Goal: Task Accomplishment & Management: Use online tool/utility

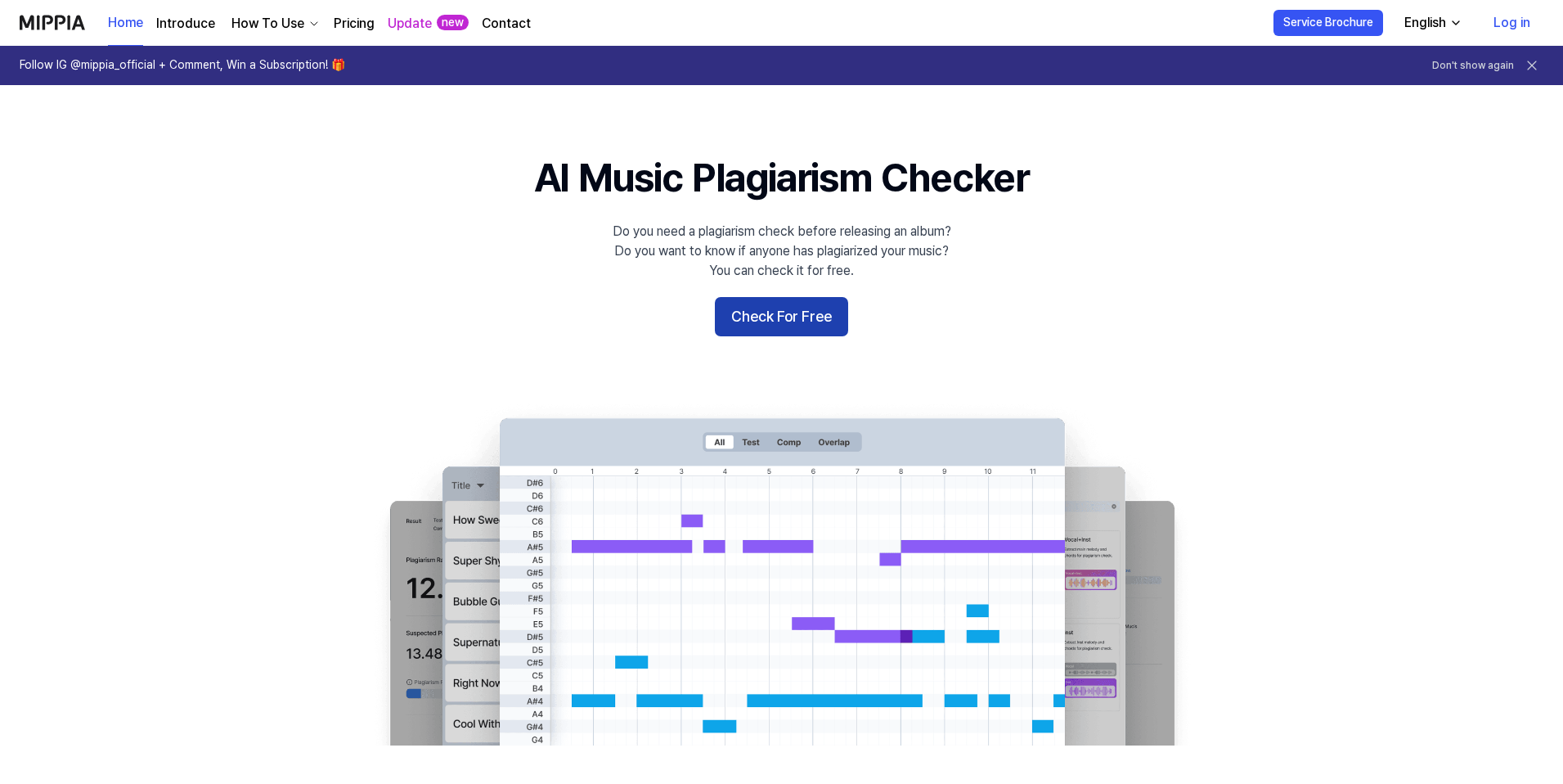
click at [728, 323] on button "Check For Free" at bounding box center [782, 316] width 133 height 40
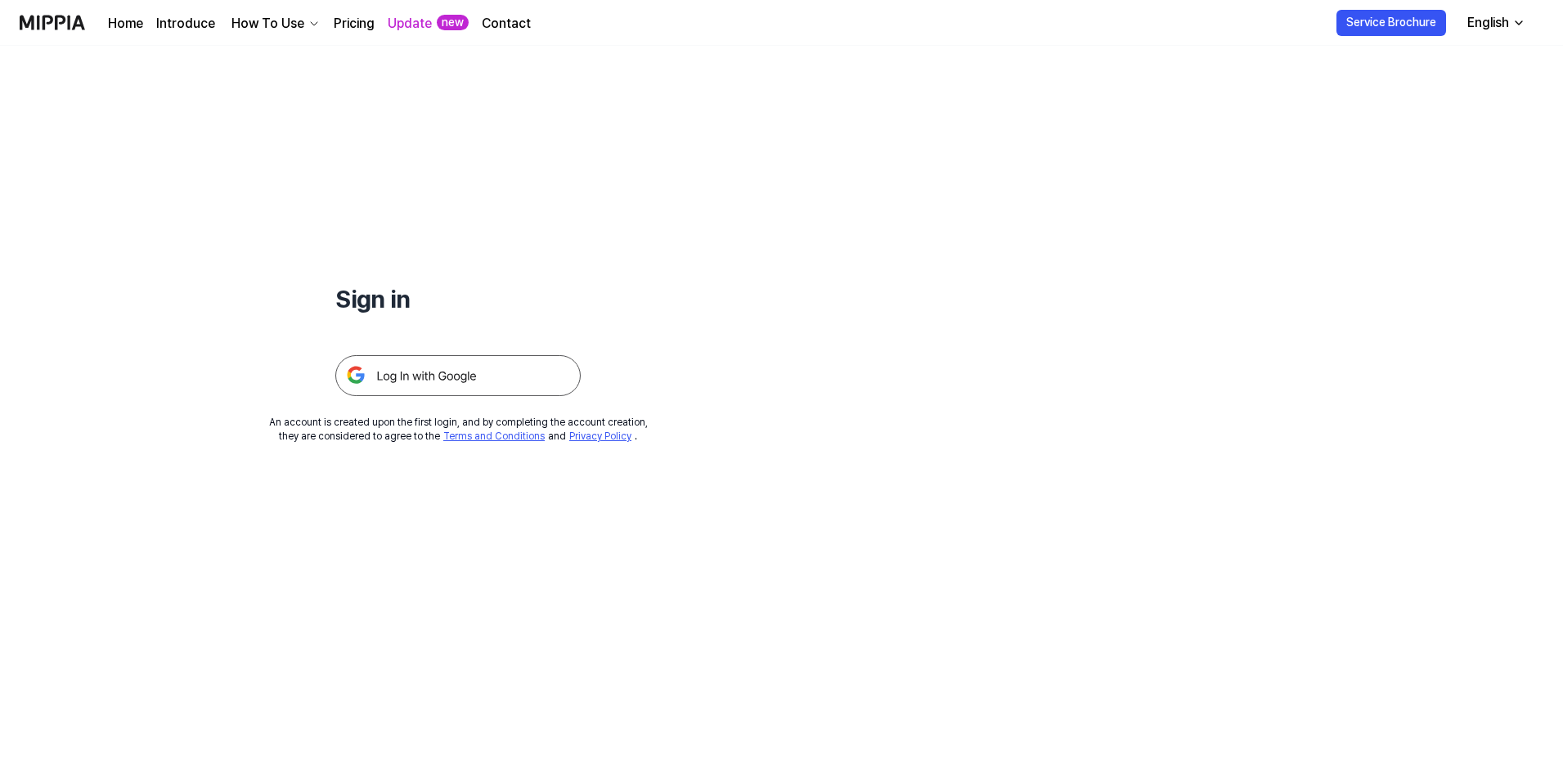
click at [503, 377] on img at bounding box center [458, 375] width 245 height 41
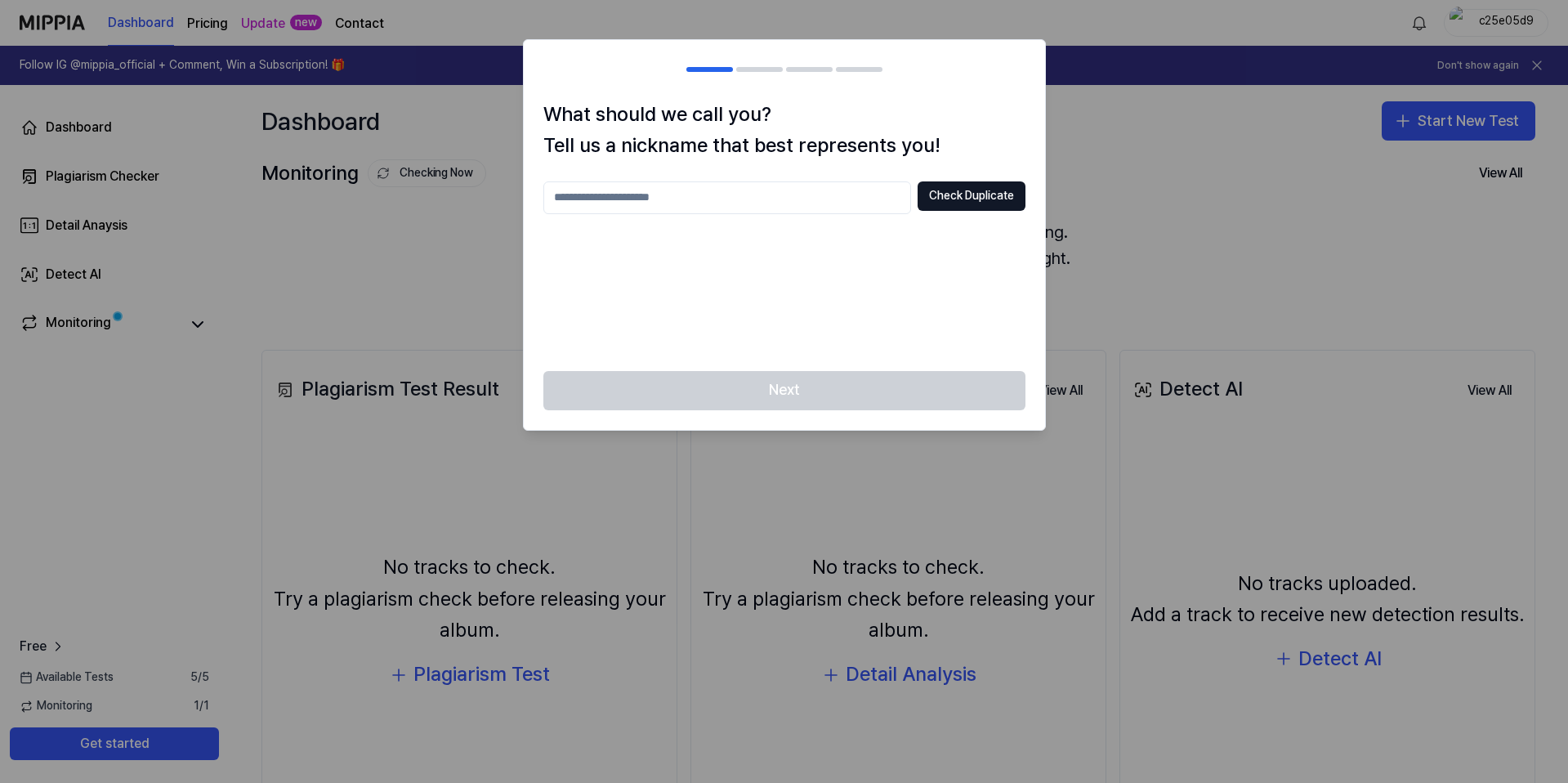
click at [782, 207] on input "text" at bounding box center [727, 197] width 368 height 33
type input "*"
click at [931, 191] on button "Check Duplicate" at bounding box center [972, 195] width 108 height 29
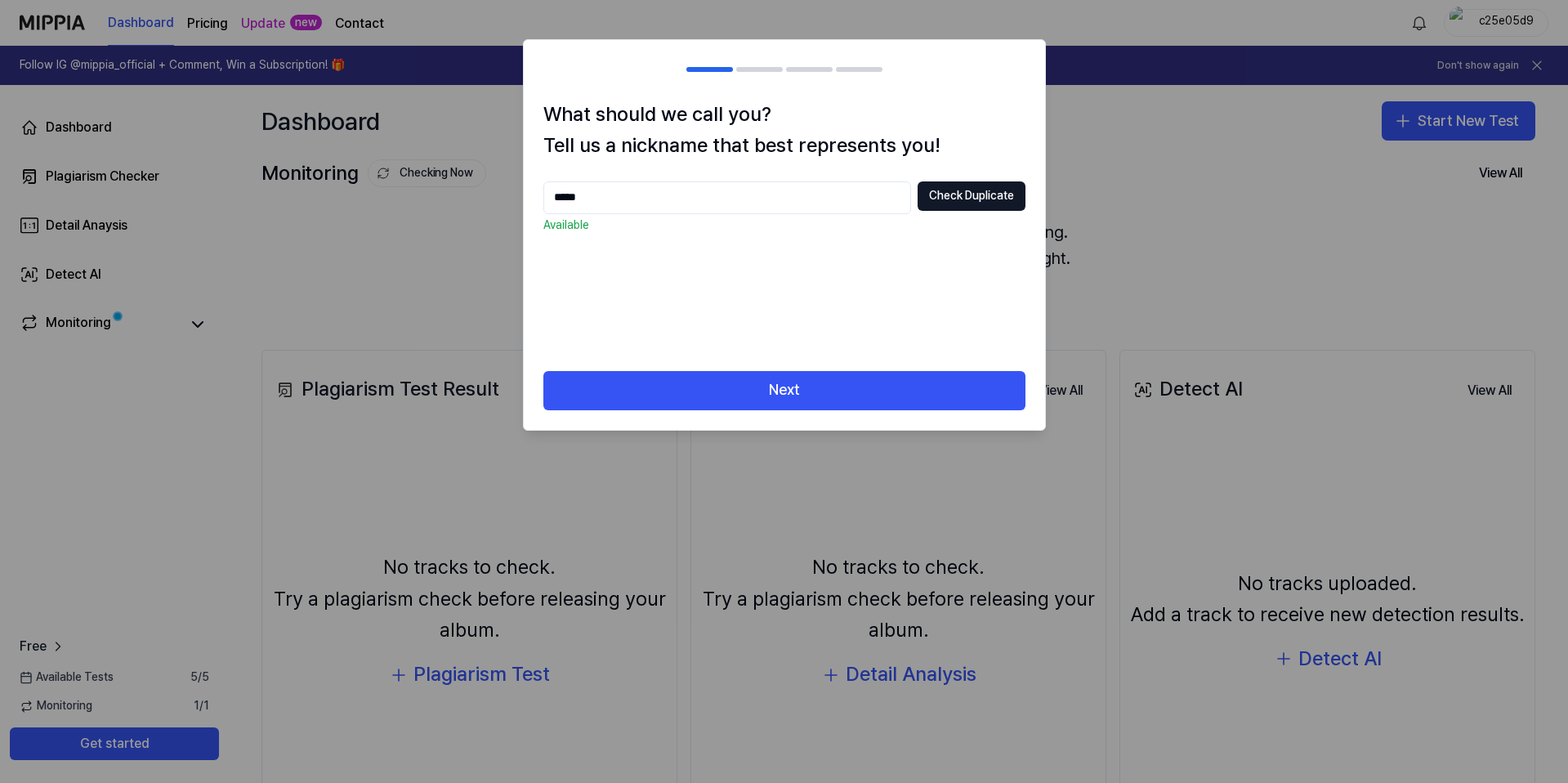
click at [824, 206] on input "*****" at bounding box center [727, 197] width 368 height 33
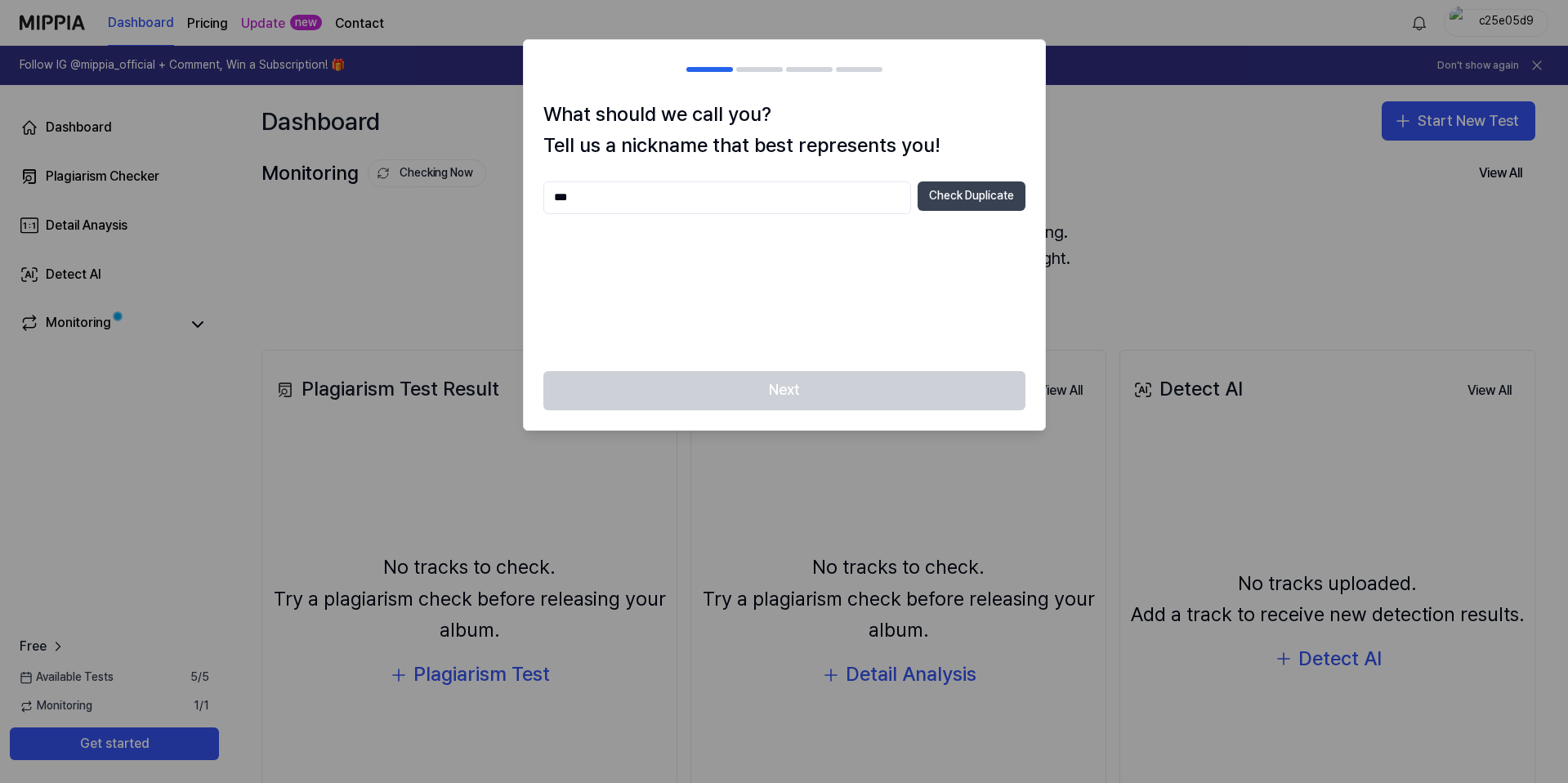
type input "***"
click at [958, 194] on button "Check Duplicate" at bounding box center [972, 195] width 108 height 29
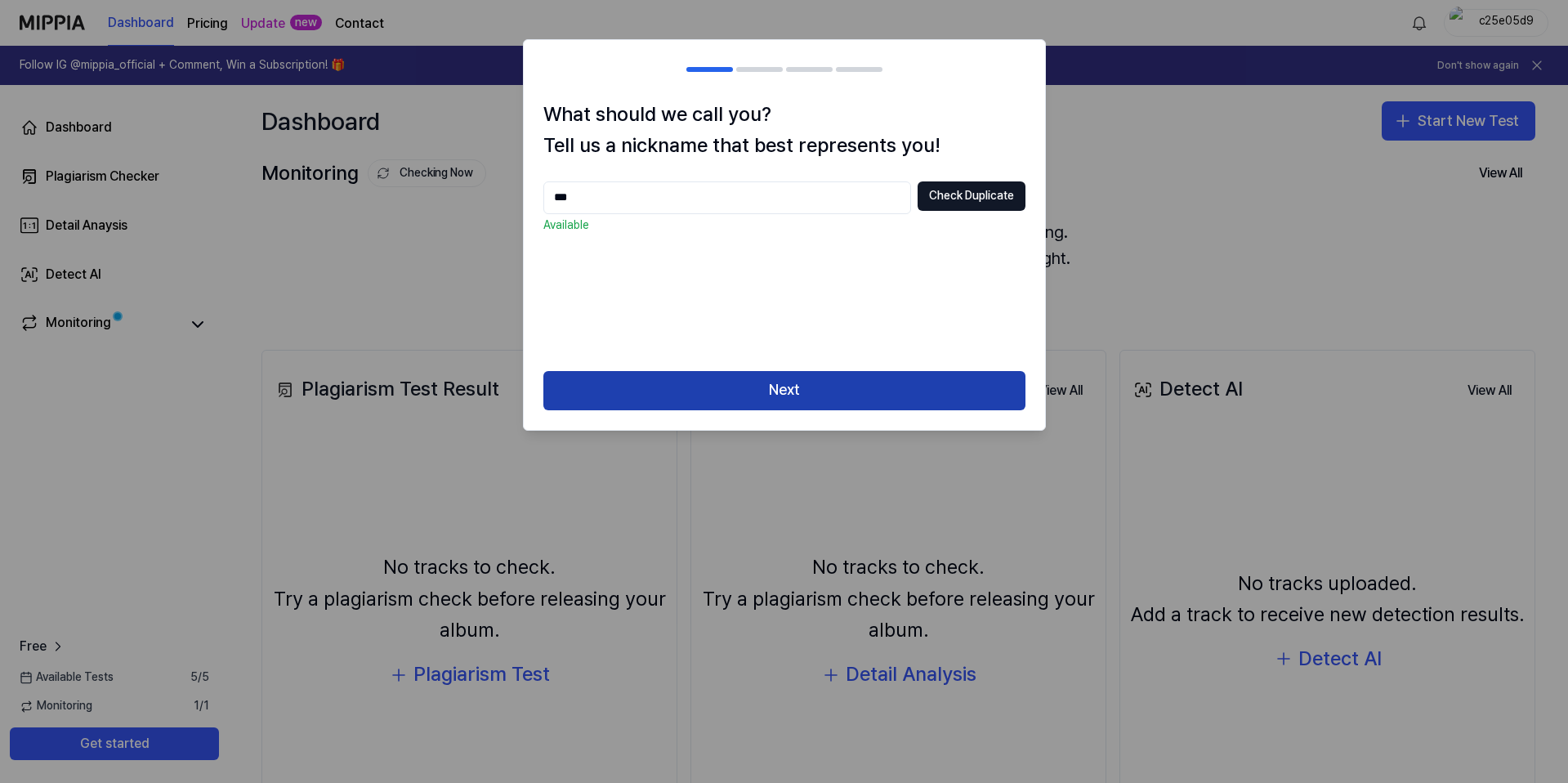
click at [864, 376] on button "Next" at bounding box center [784, 391] width 483 height 40
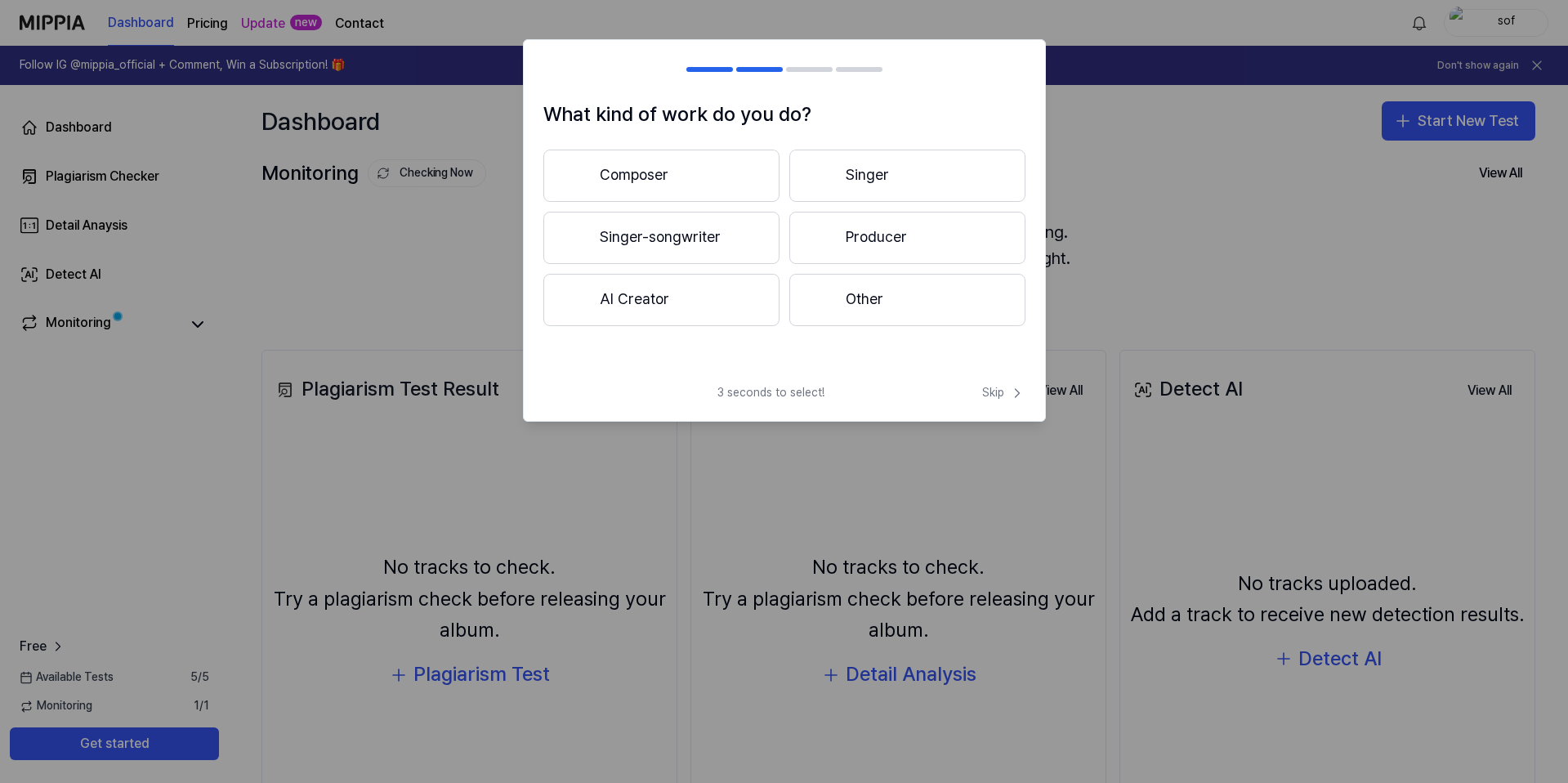
click at [943, 316] on button "Other" at bounding box center [907, 300] width 236 height 52
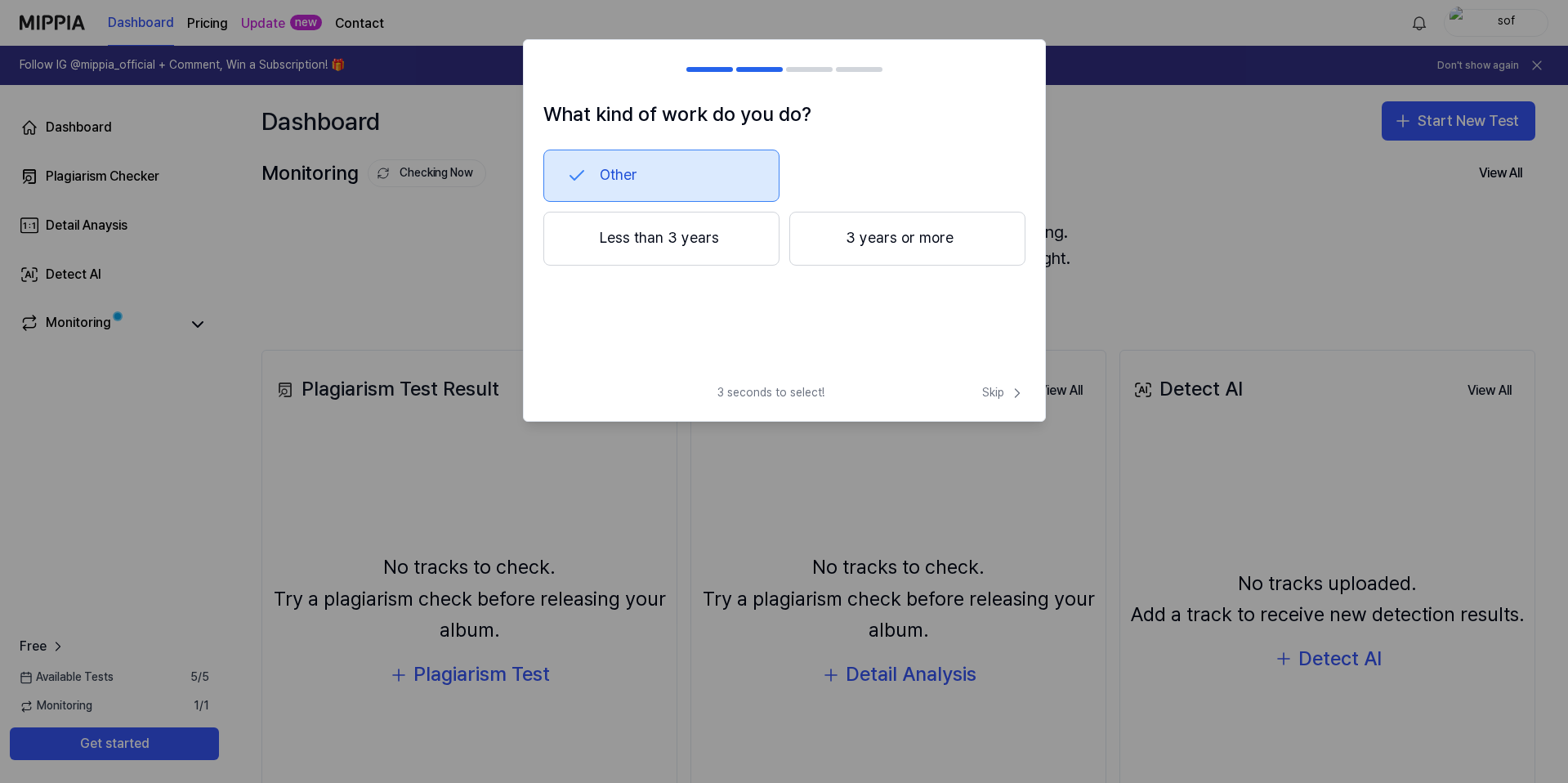
click at [691, 189] on button "Other" at bounding box center [661, 176] width 236 height 52
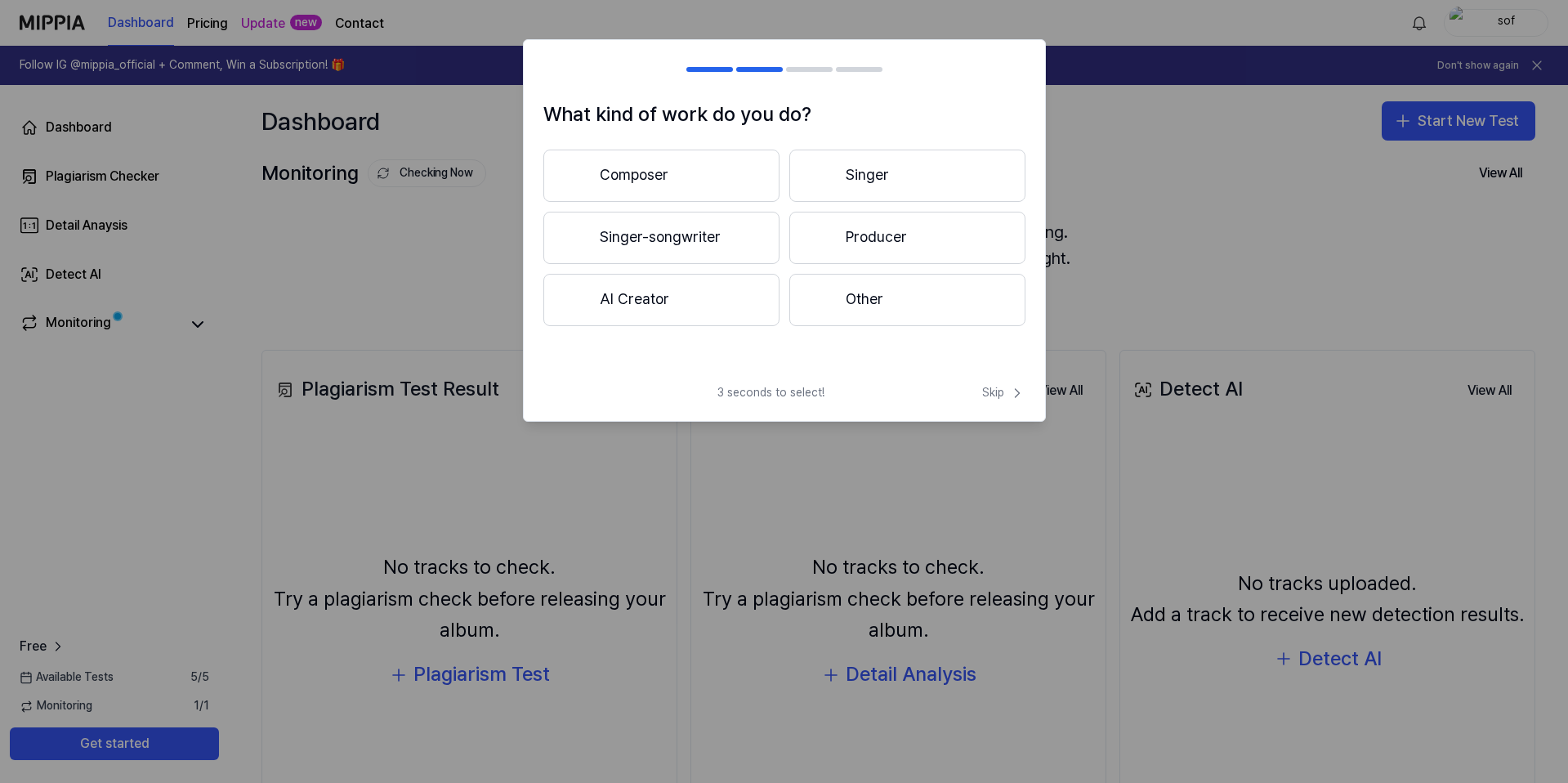
click at [872, 293] on button "Other" at bounding box center [907, 300] width 236 height 52
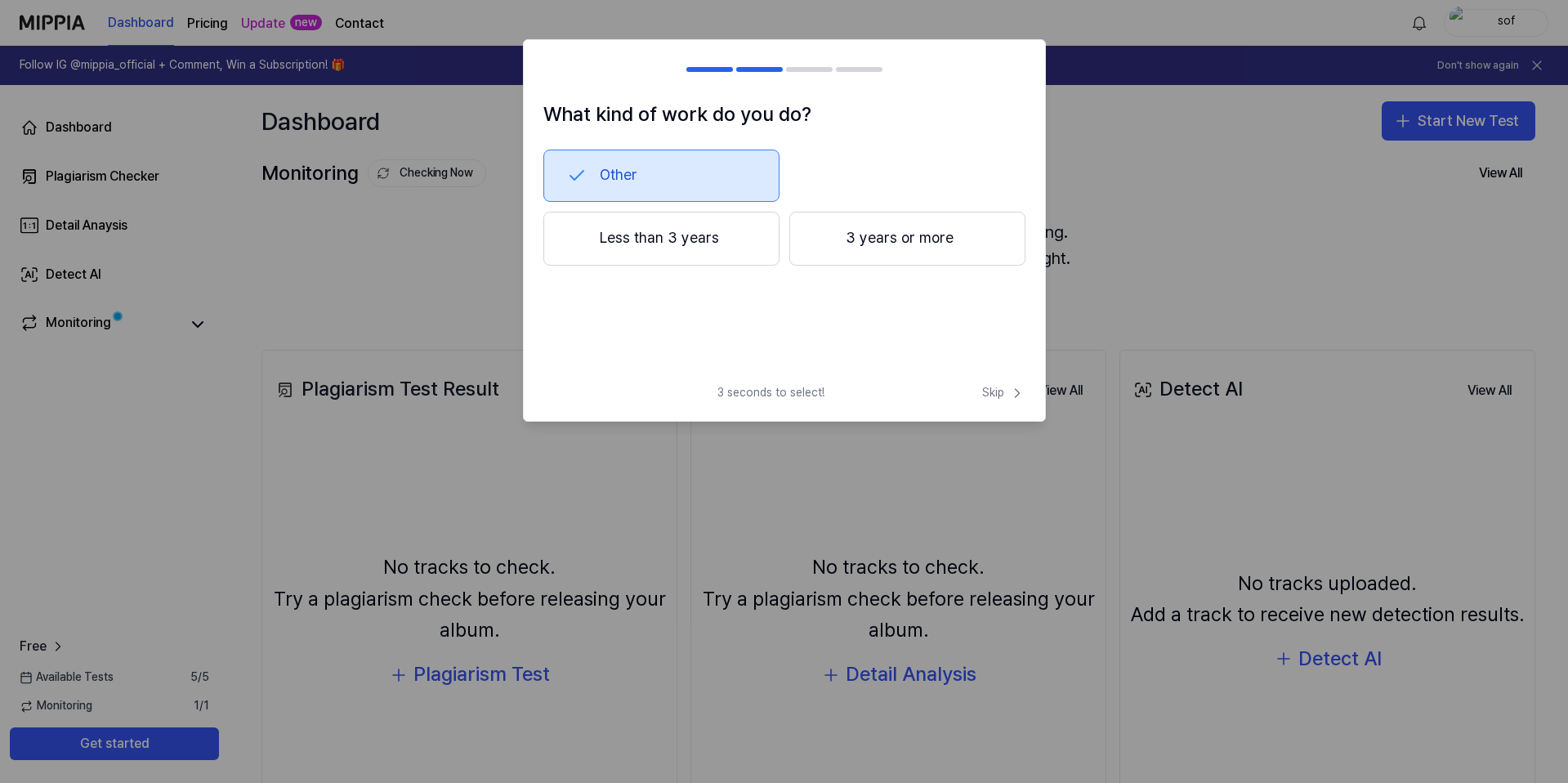
click at [877, 248] on button "3 years or more" at bounding box center [907, 238] width 236 height 54
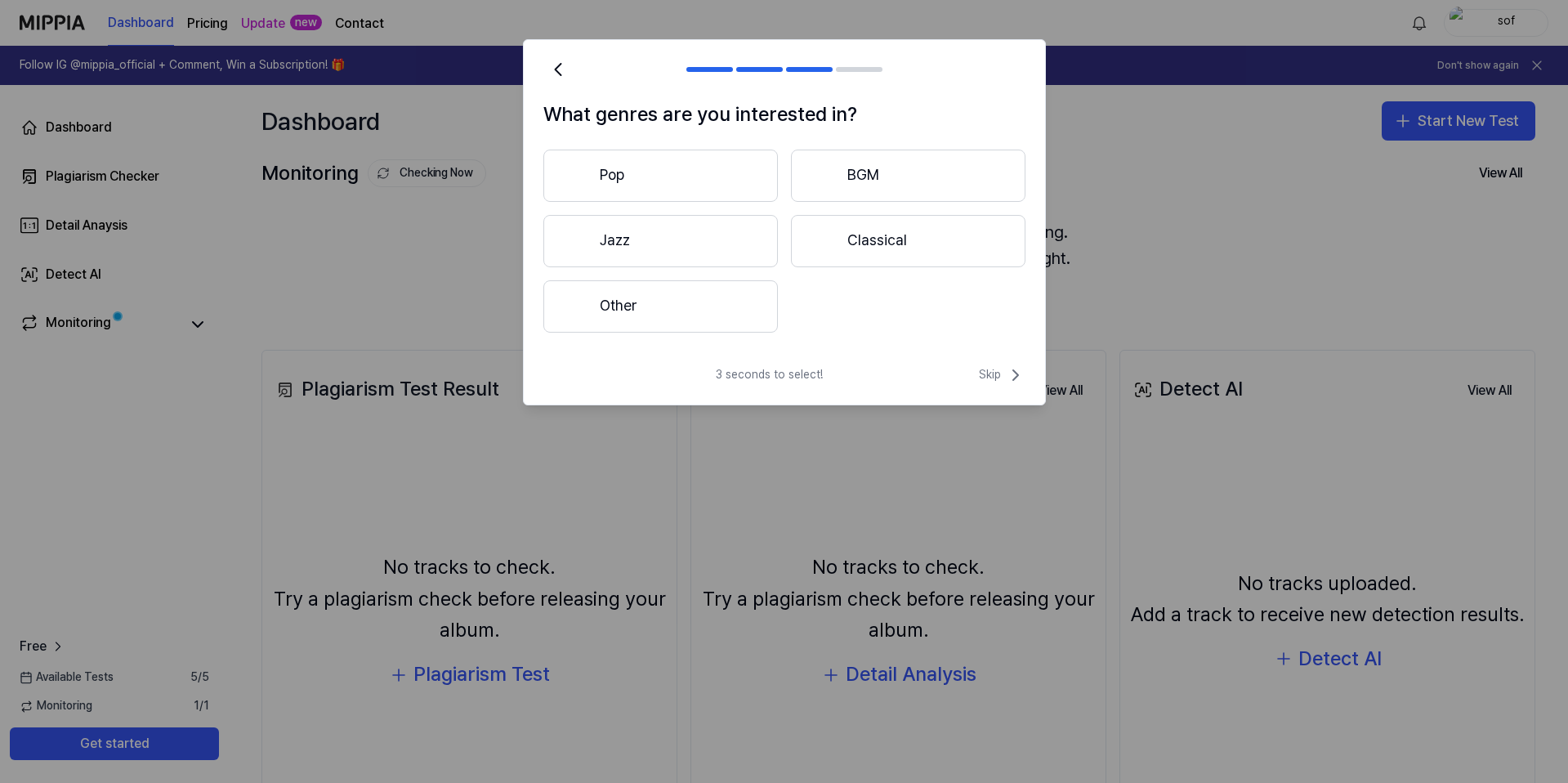
click at [745, 290] on button "Other" at bounding box center [660, 306] width 235 height 52
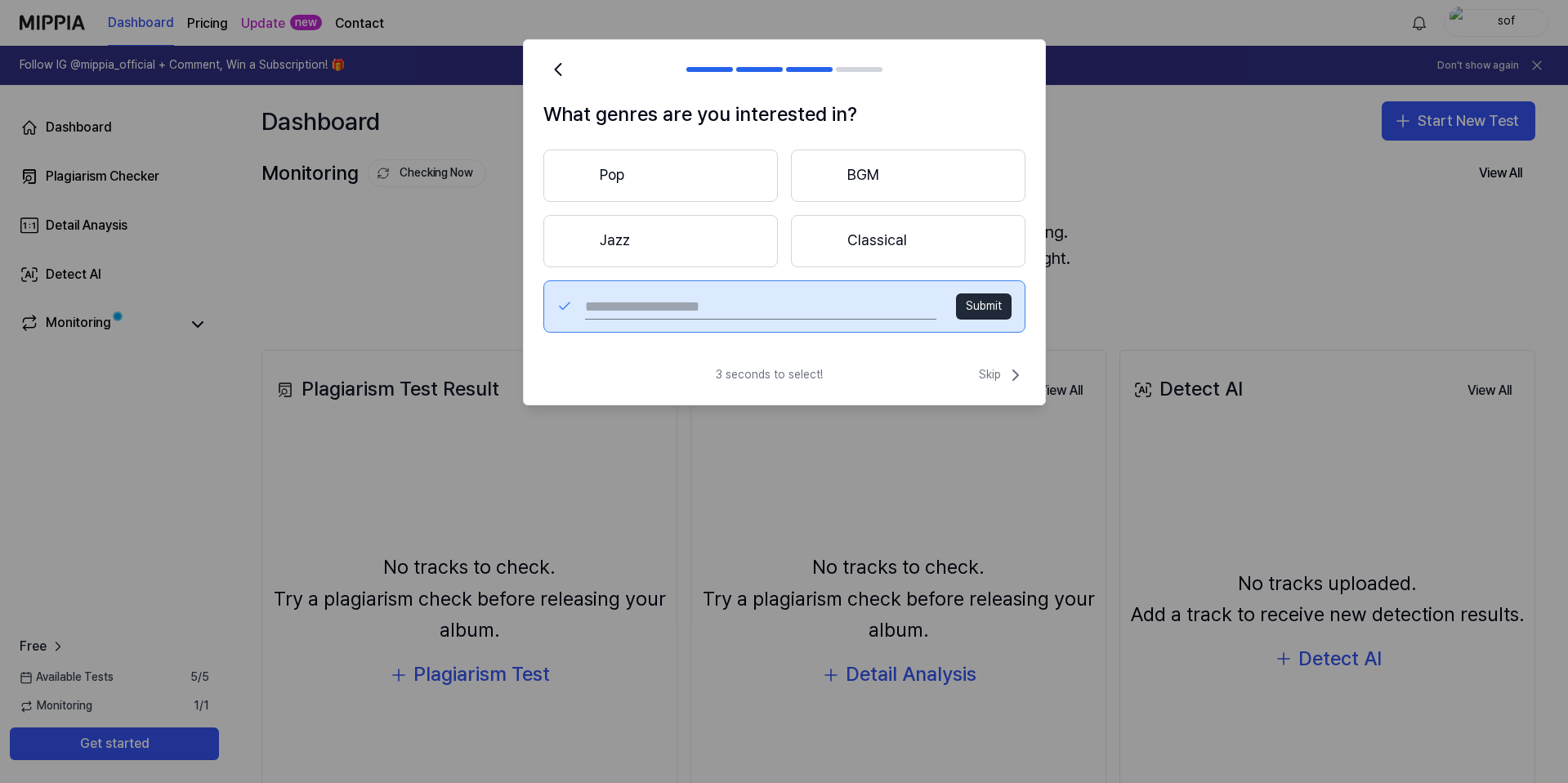
click at [836, 255] on button "Classical" at bounding box center [908, 241] width 235 height 52
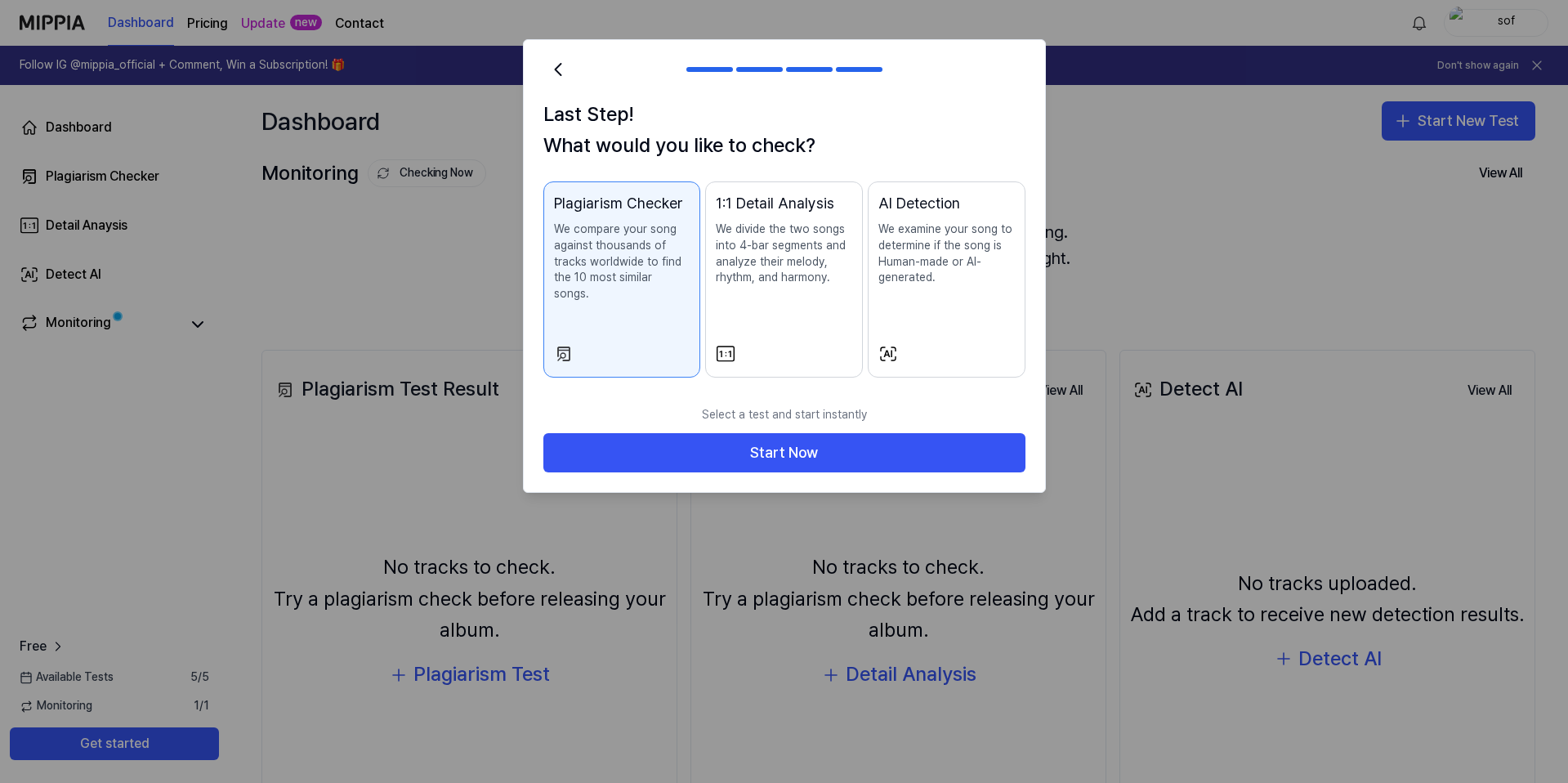
click at [903, 307] on div "AI Detection We examine your song to determine if the song is Human-made or AI-…" at bounding box center [947, 255] width 136 height 126
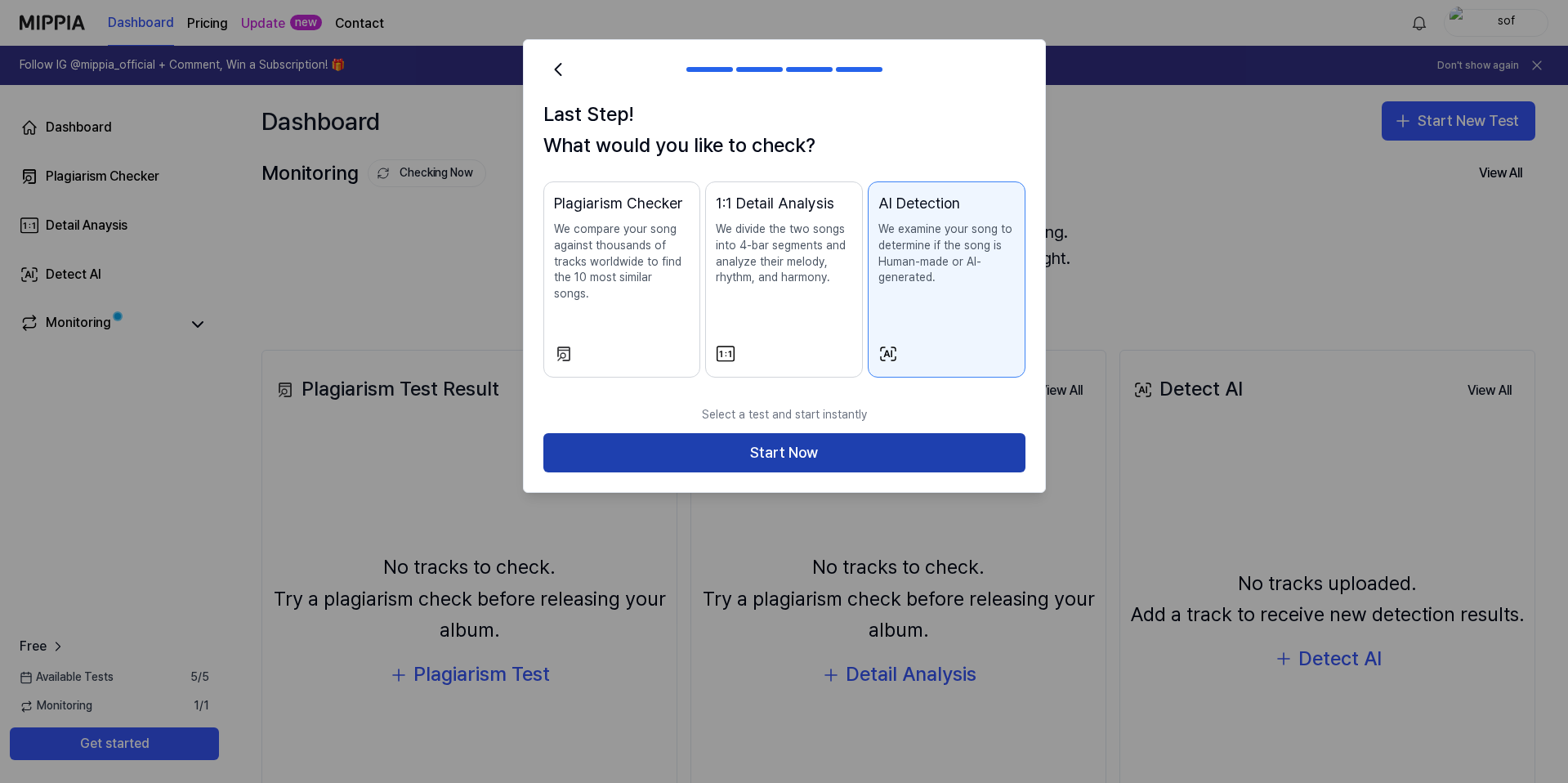
click at [890, 433] on button "Start Now" at bounding box center [784, 452] width 483 height 40
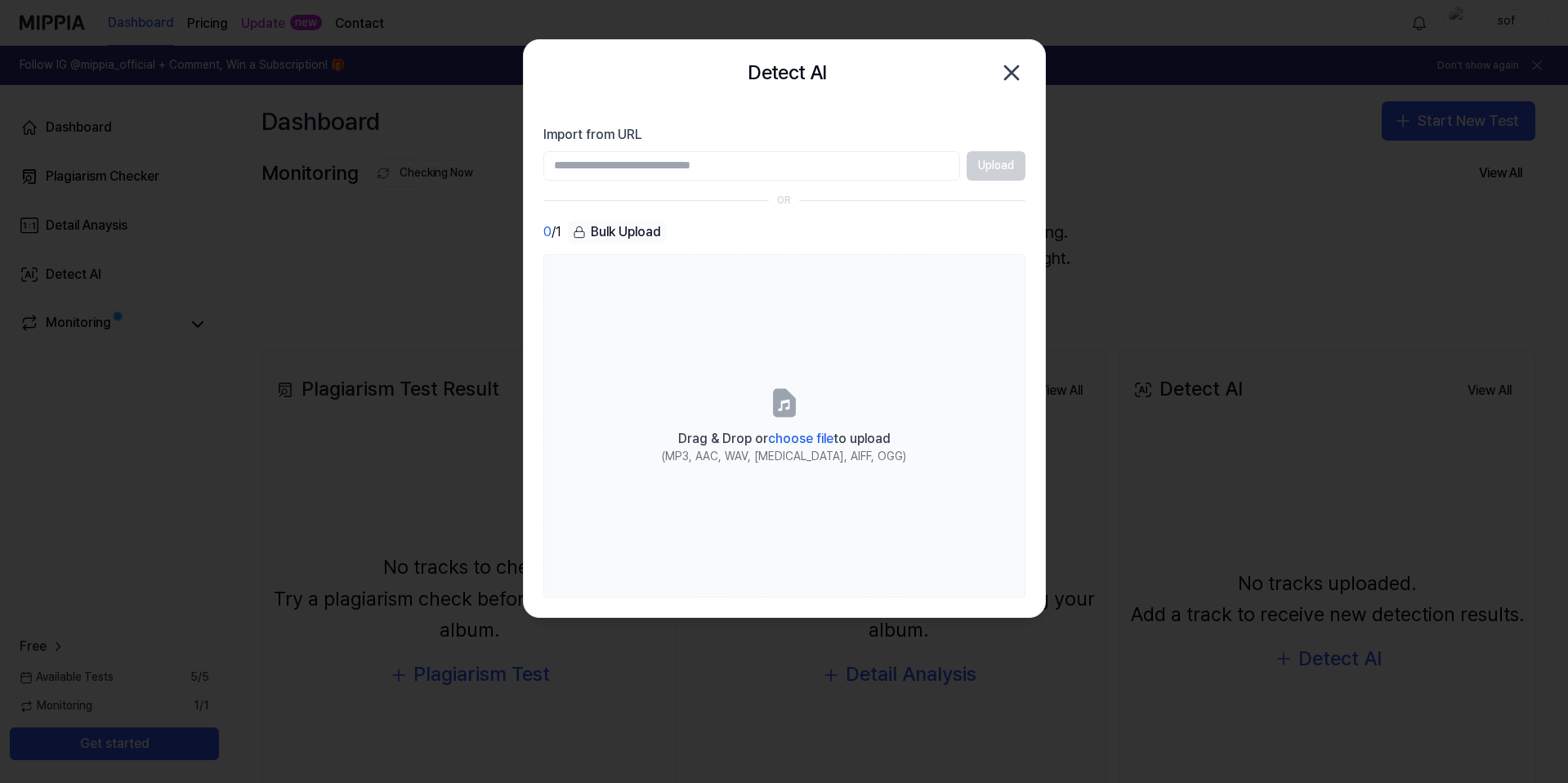
click at [792, 167] on input "Import from URL" at bounding box center [751, 166] width 417 height 29
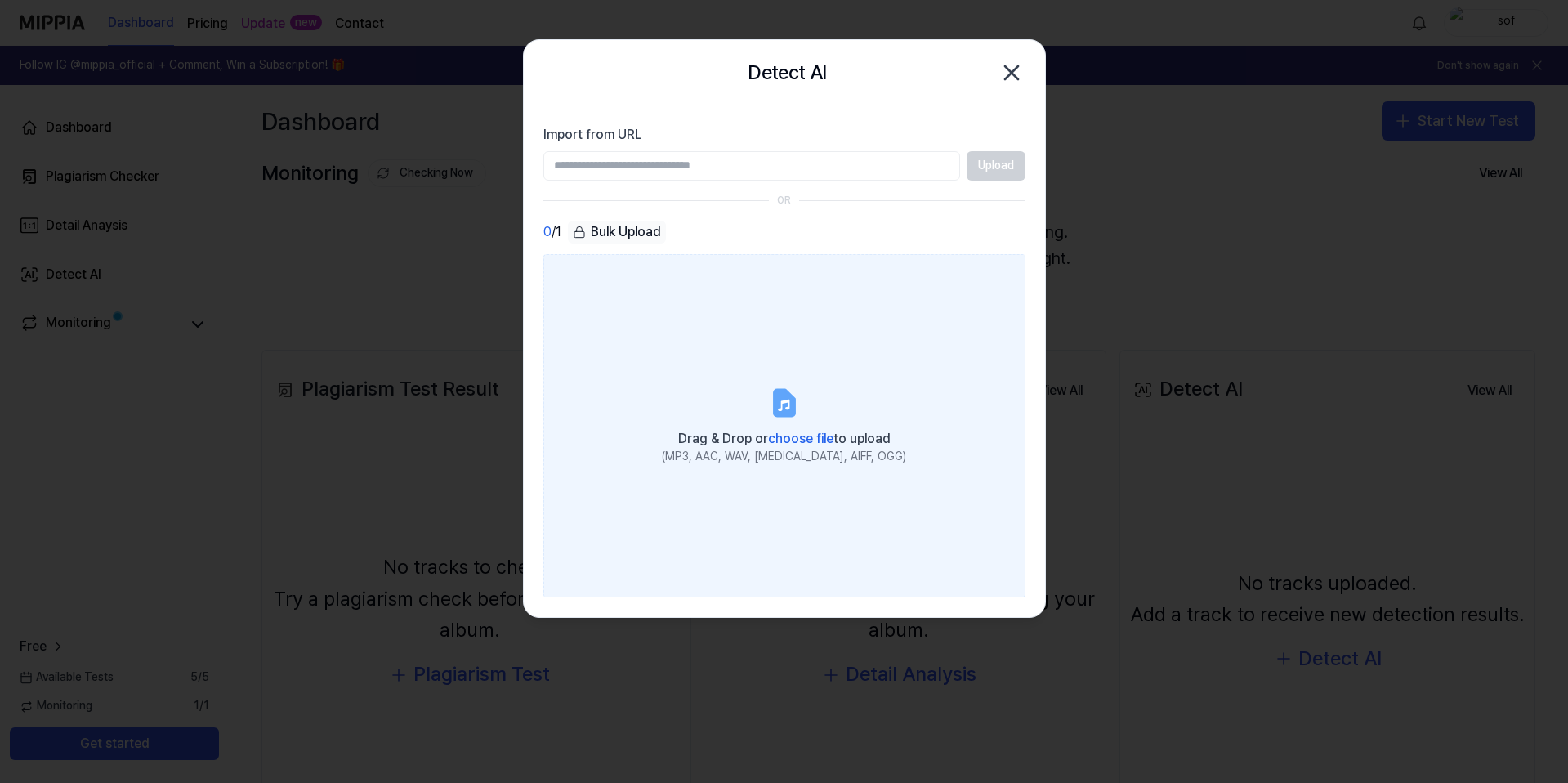
click at [829, 434] on span "choose file" at bounding box center [801, 438] width 66 height 15
click at [0, 0] on input "Drag & Drop or choose file to upload (MP3, AAC, WAV, FLAC, AIFF, OGG)" at bounding box center [0, 0] width 0 height 0
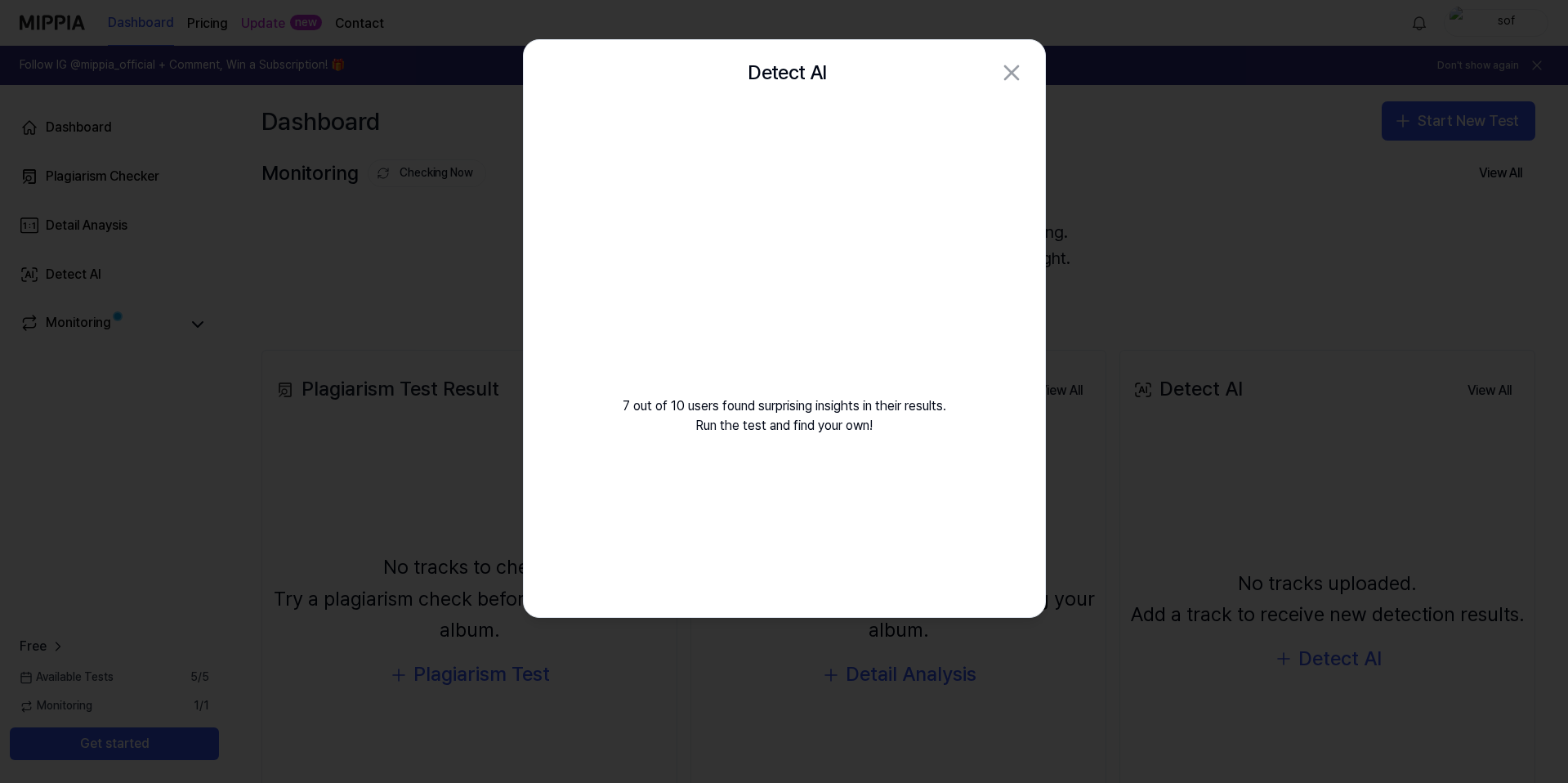
click at [796, 170] on div "Skip button" at bounding box center [784, 168] width 27 height 27
click at [791, 171] on div "Skip button" at bounding box center [784, 168] width 27 height 27
click at [791, 159] on div "Skip button" at bounding box center [784, 168] width 27 height 27
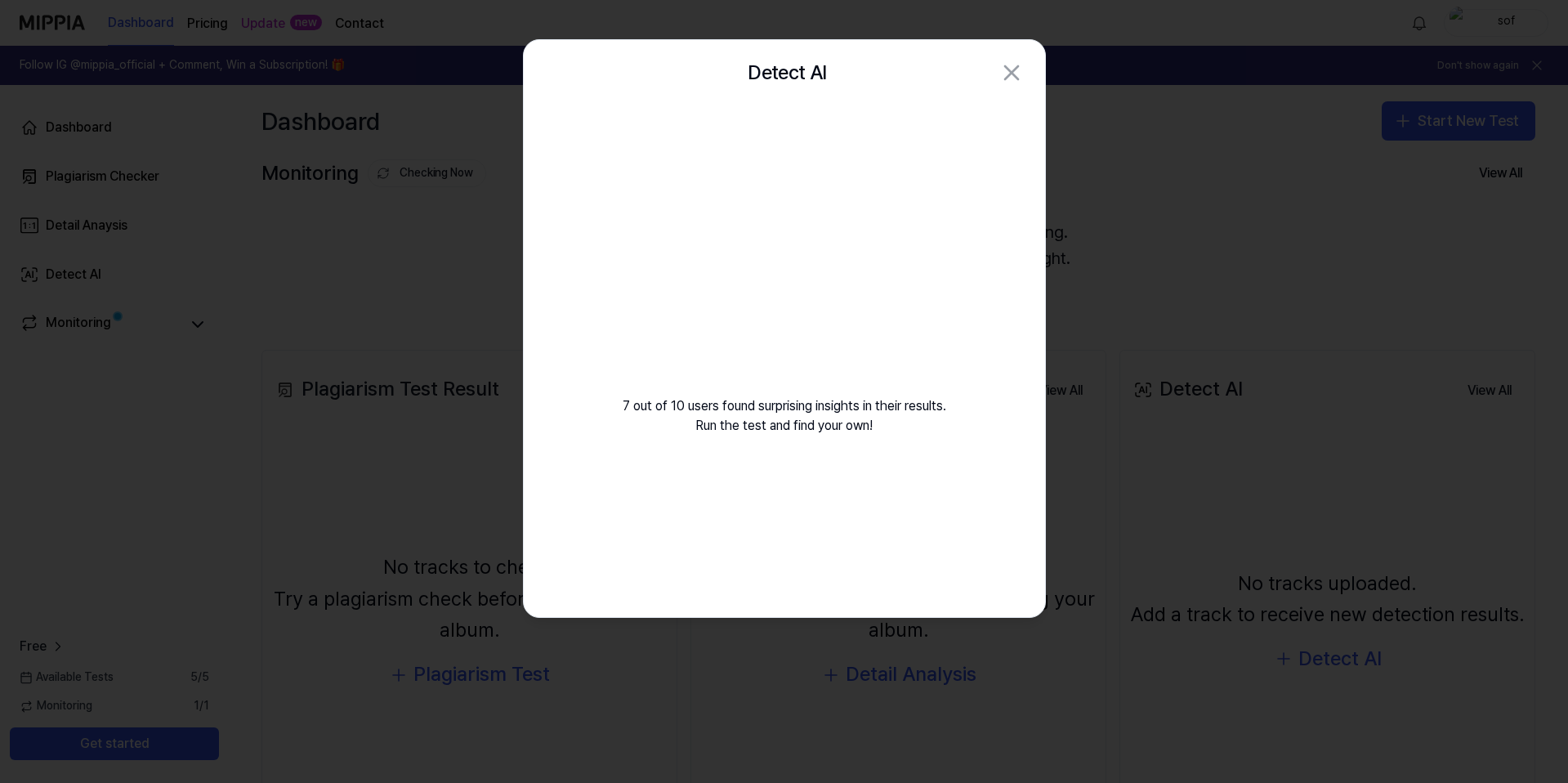
click at [791, 159] on div "Skip button" at bounding box center [784, 168] width 27 height 27
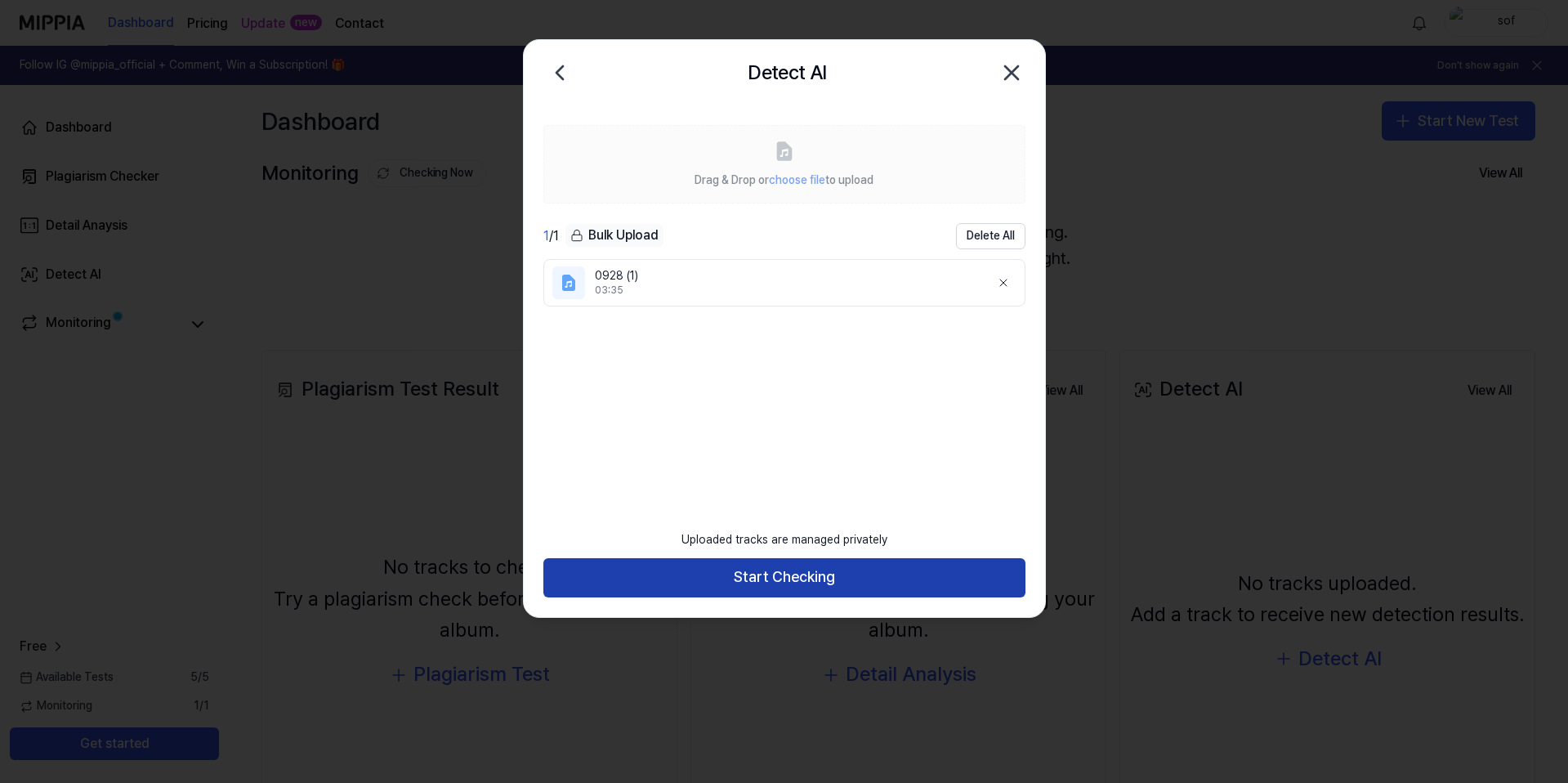
click at [931, 570] on button "Start Checking" at bounding box center [784, 578] width 483 height 40
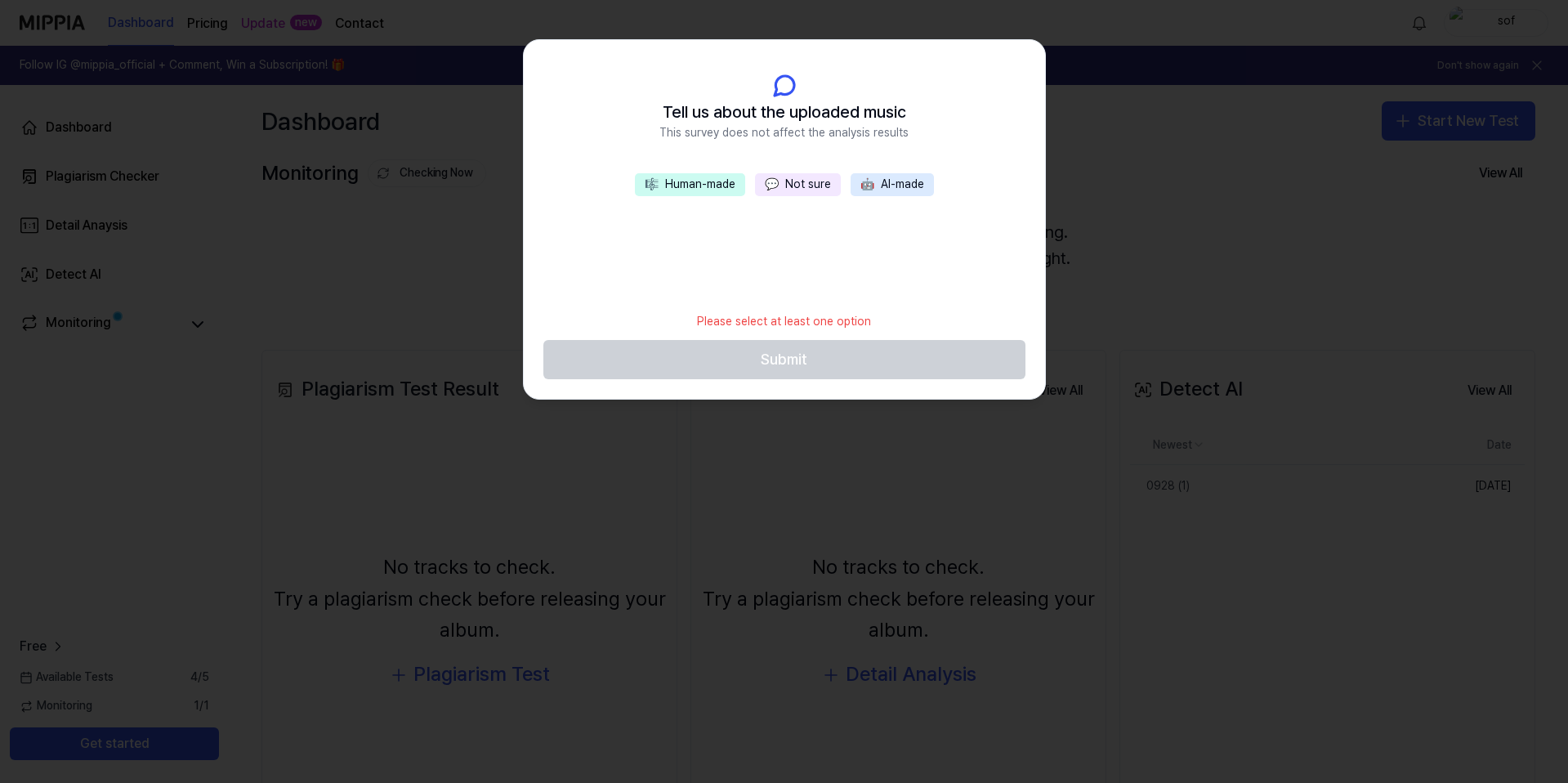
click at [808, 195] on button "💬 Not sure" at bounding box center [798, 184] width 86 height 23
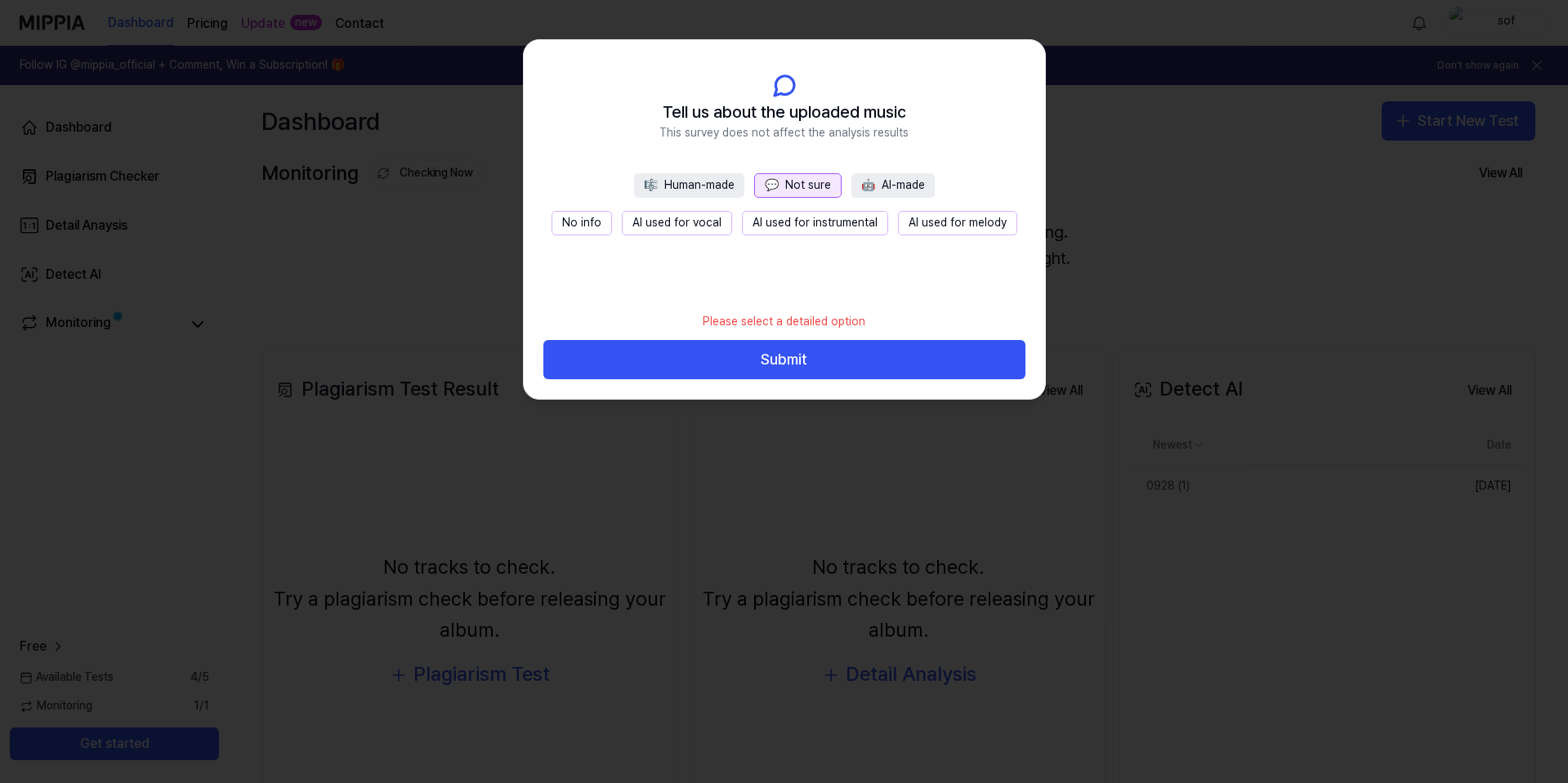
click at [591, 221] on button "No info" at bounding box center [582, 222] width 61 height 24
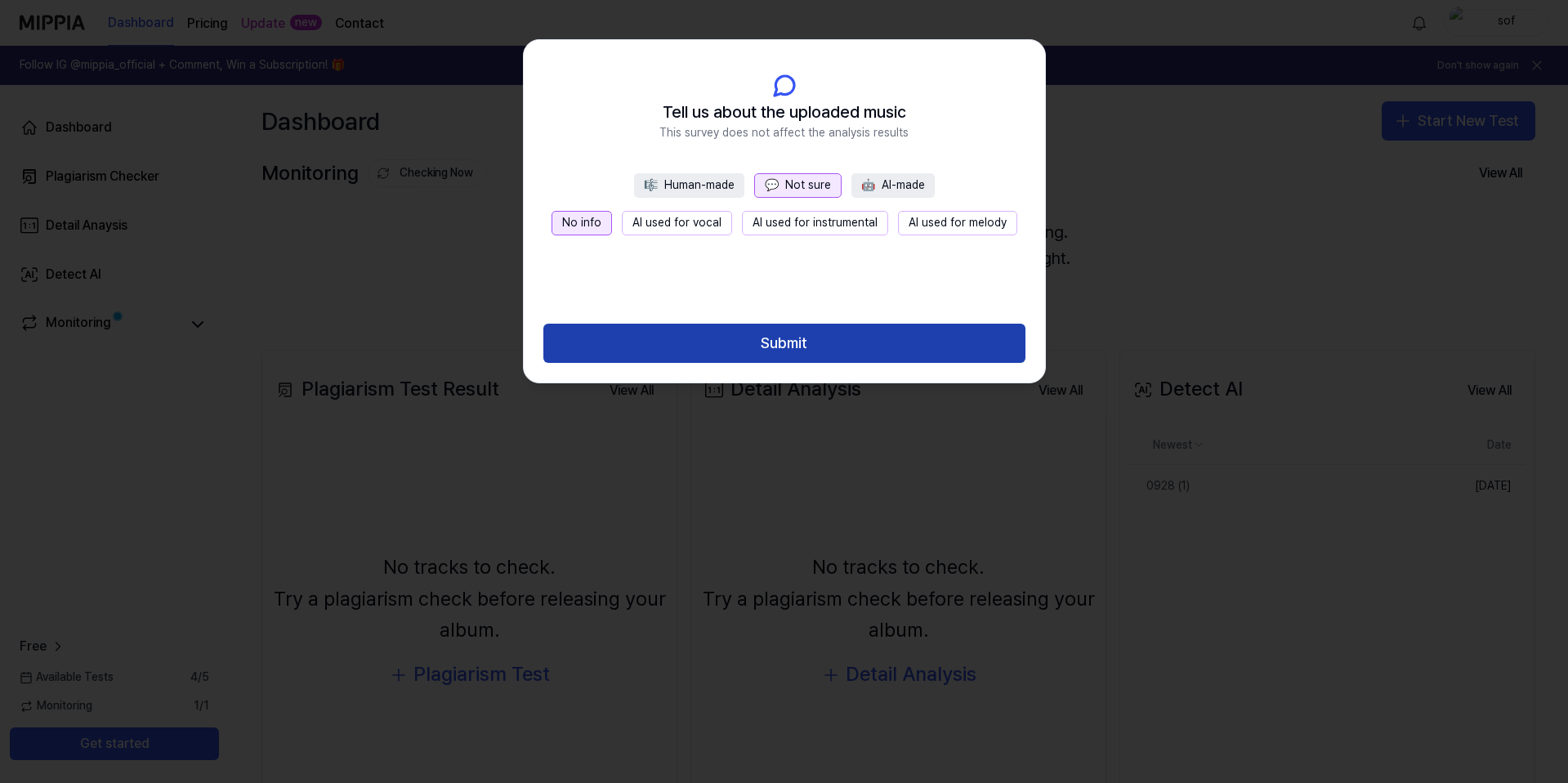
click at [915, 340] on button "Submit" at bounding box center [784, 343] width 483 height 40
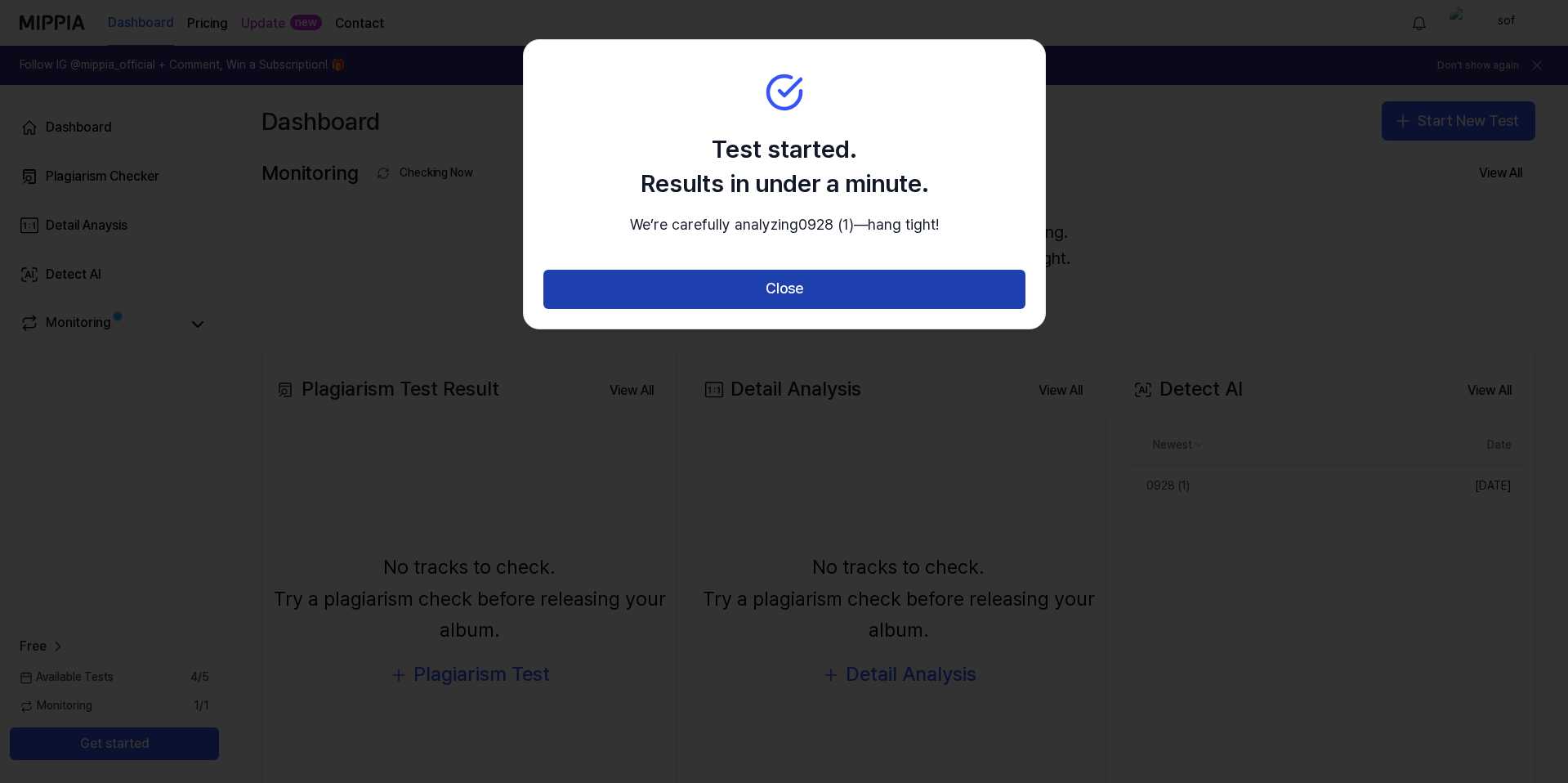
click at [802, 307] on button "Close" at bounding box center [784, 289] width 483 height 40
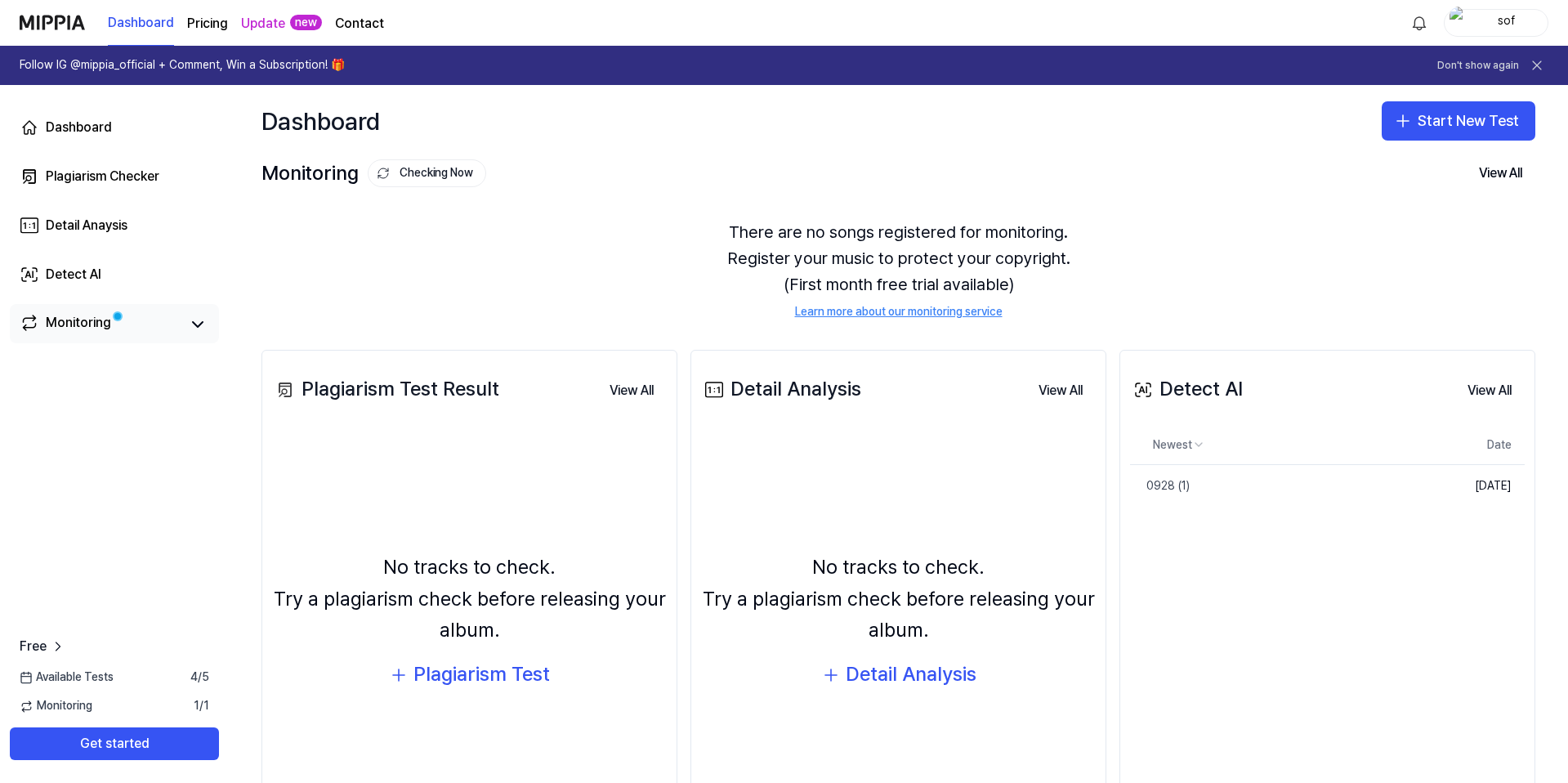
click at [53, 338] on div "Monitoring" at bounding box center [115, 323] width 209 height 40
click at [182, 331] on div "Monitoring" at bounding box center [114, 324] width 189 height 23
click at [190, 323] on icon at bounding box center [197, 324] width 19 height 19
click at [152, 333] on link "Monitoring" at bounding box center [99, 324] width 160 height 23
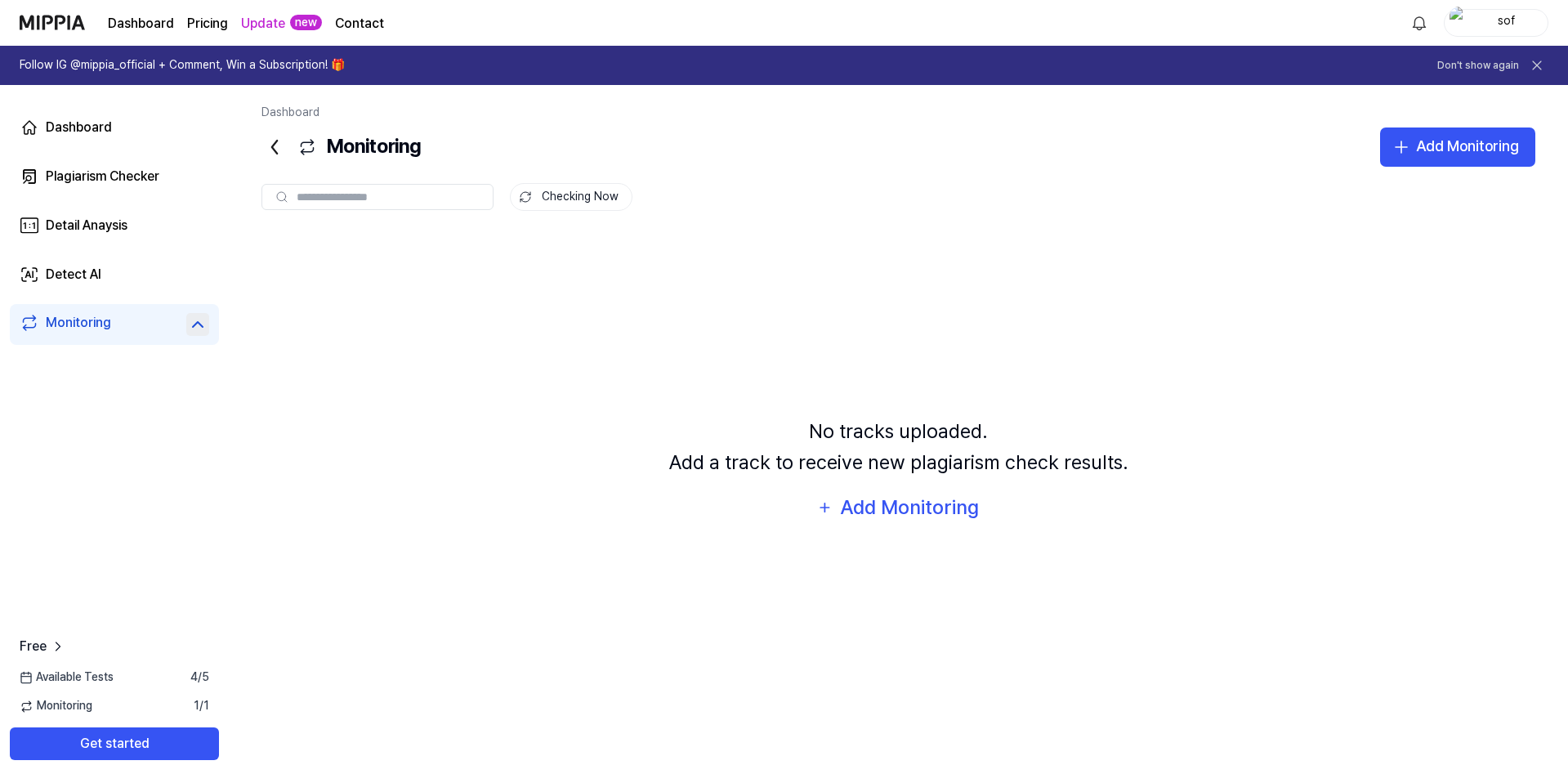
click at [188, 329] on div "Monitoring" at bounding box center [114, 324] width 189 height 23
click at [157, 293] on link "Detect AI" at bounding box center [115, 274] width 209 height 40
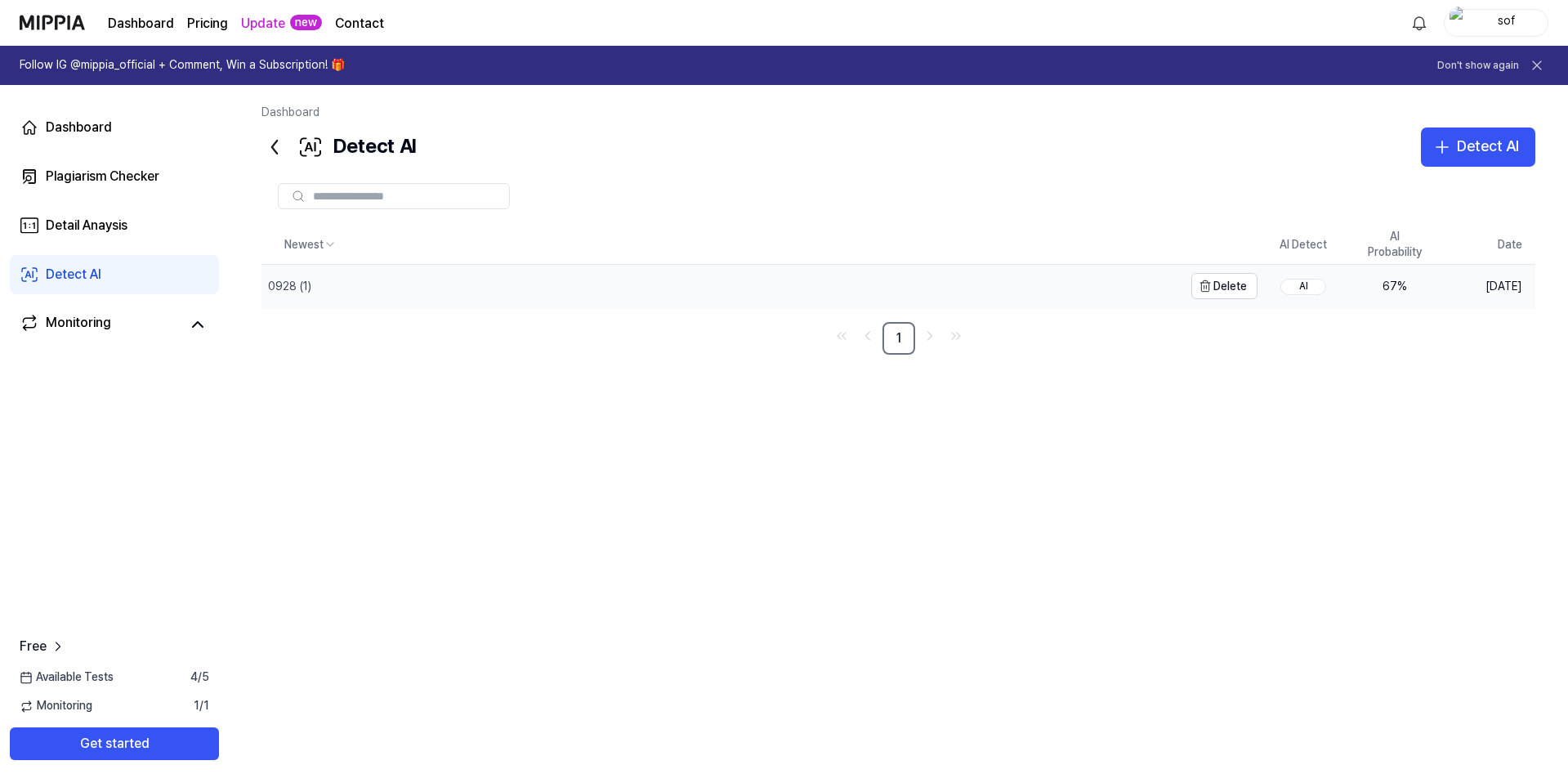
click at [347, 283] on div "0928 (1)" at bounding box center [723, 285] width 922 height 42
click at [347, 283] on div "0928 (1)" at bounding box center [529, 285] width 535 height 42
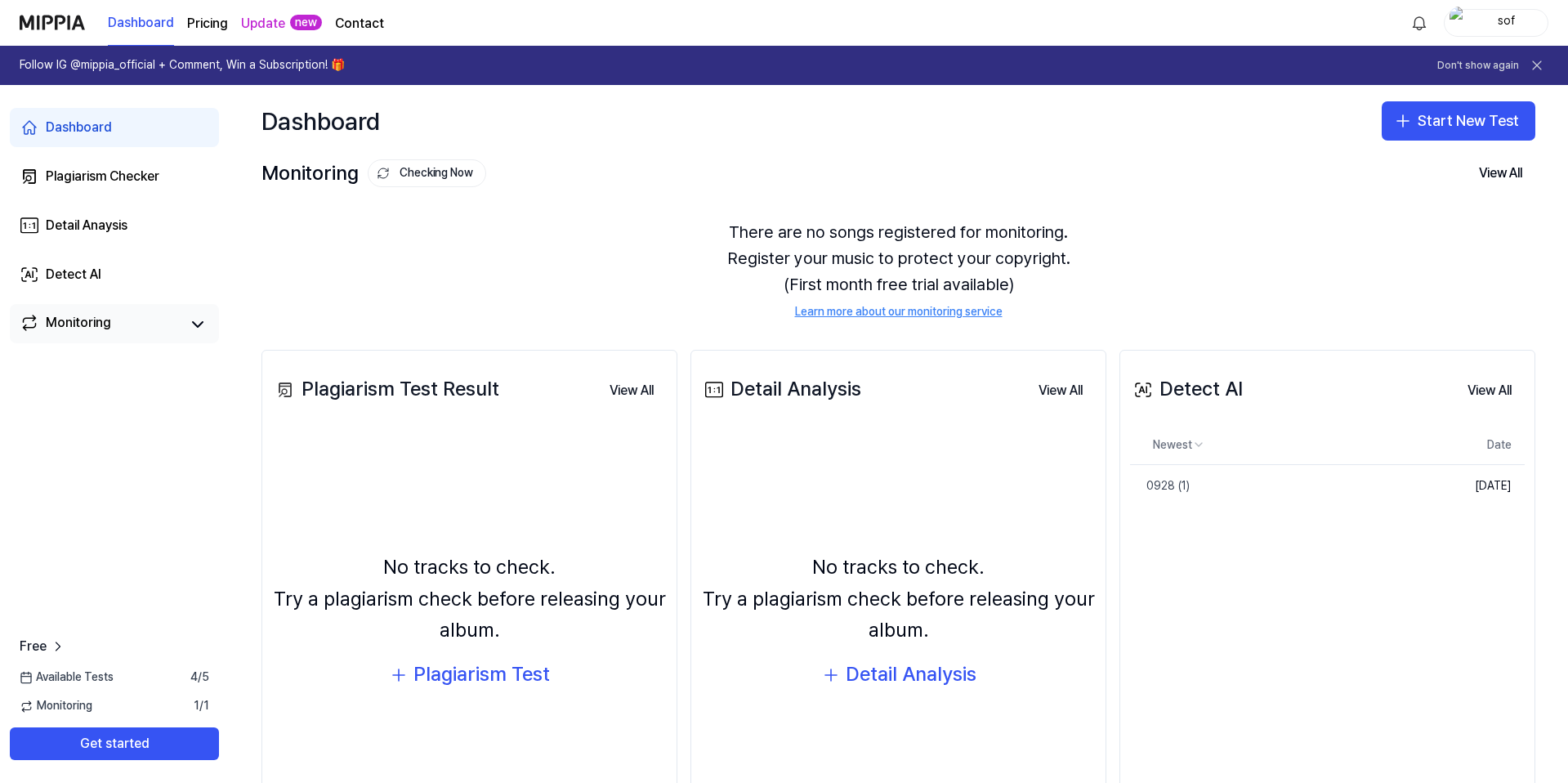
click at [103, 317] on div "Monitoring" at bounding box center [78, 324] width 66 height 23
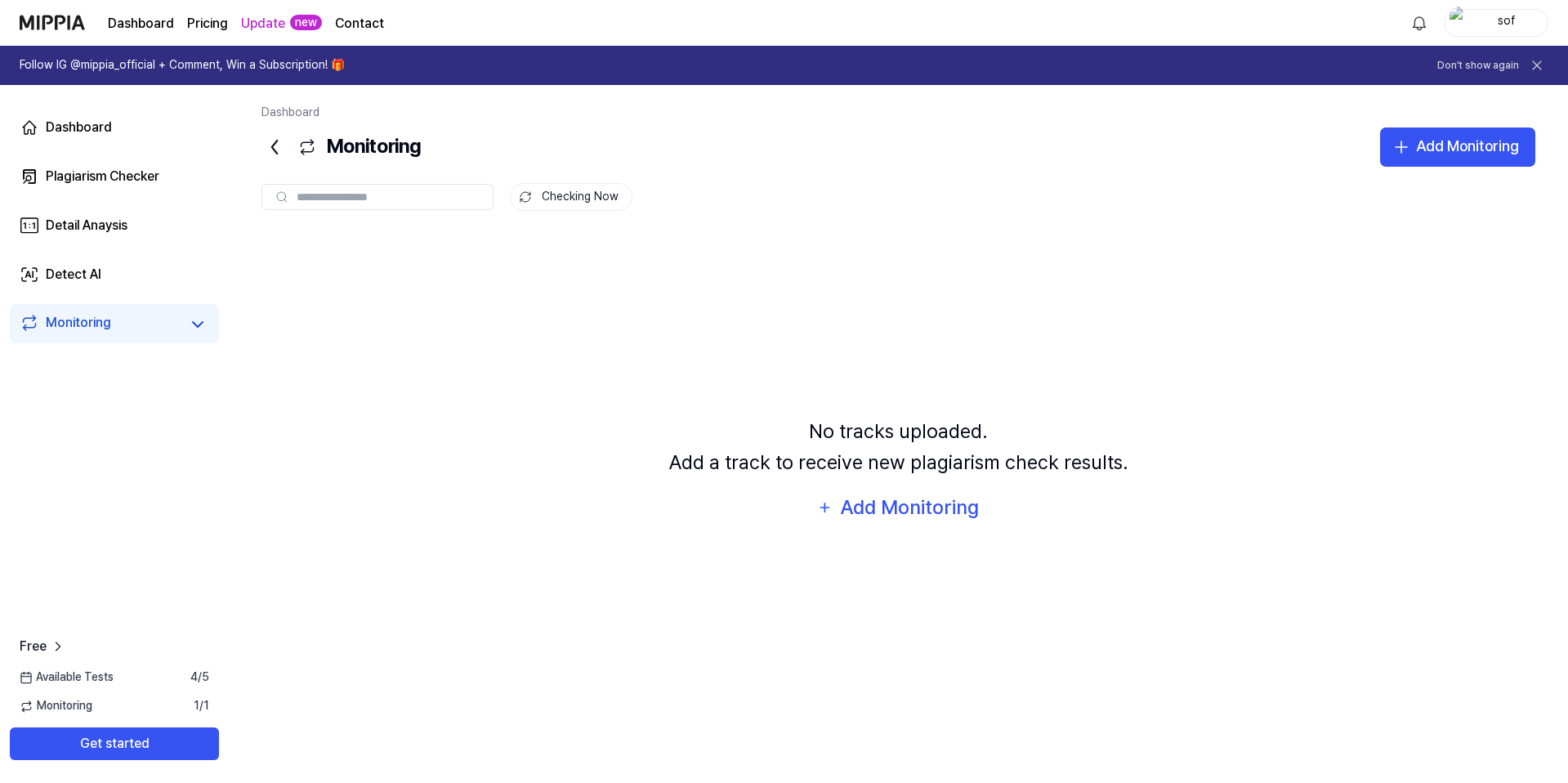
click at [148, 297] on div "Dashboard Plagiarism Checker Detail Anaysis Detect AI Monitoring" at bounding box center [115, 226] width 229 height 281
click at [151, 287] on link "Detect AI" at bounding box center [115, 274] width 209 height 40
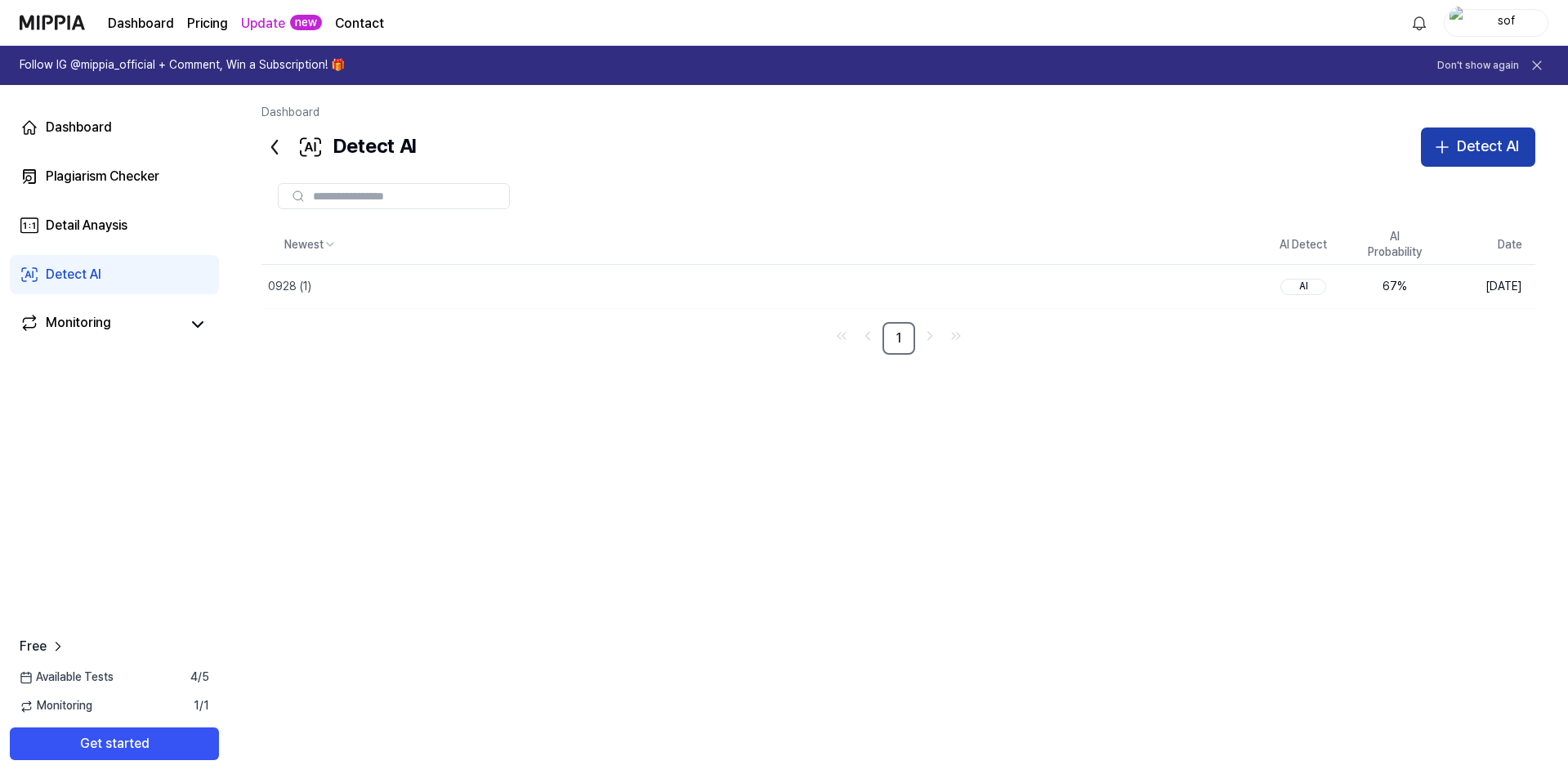
click at [1449, 141] on icon "button" at bounding box center [1442, 146] width 19 height 19
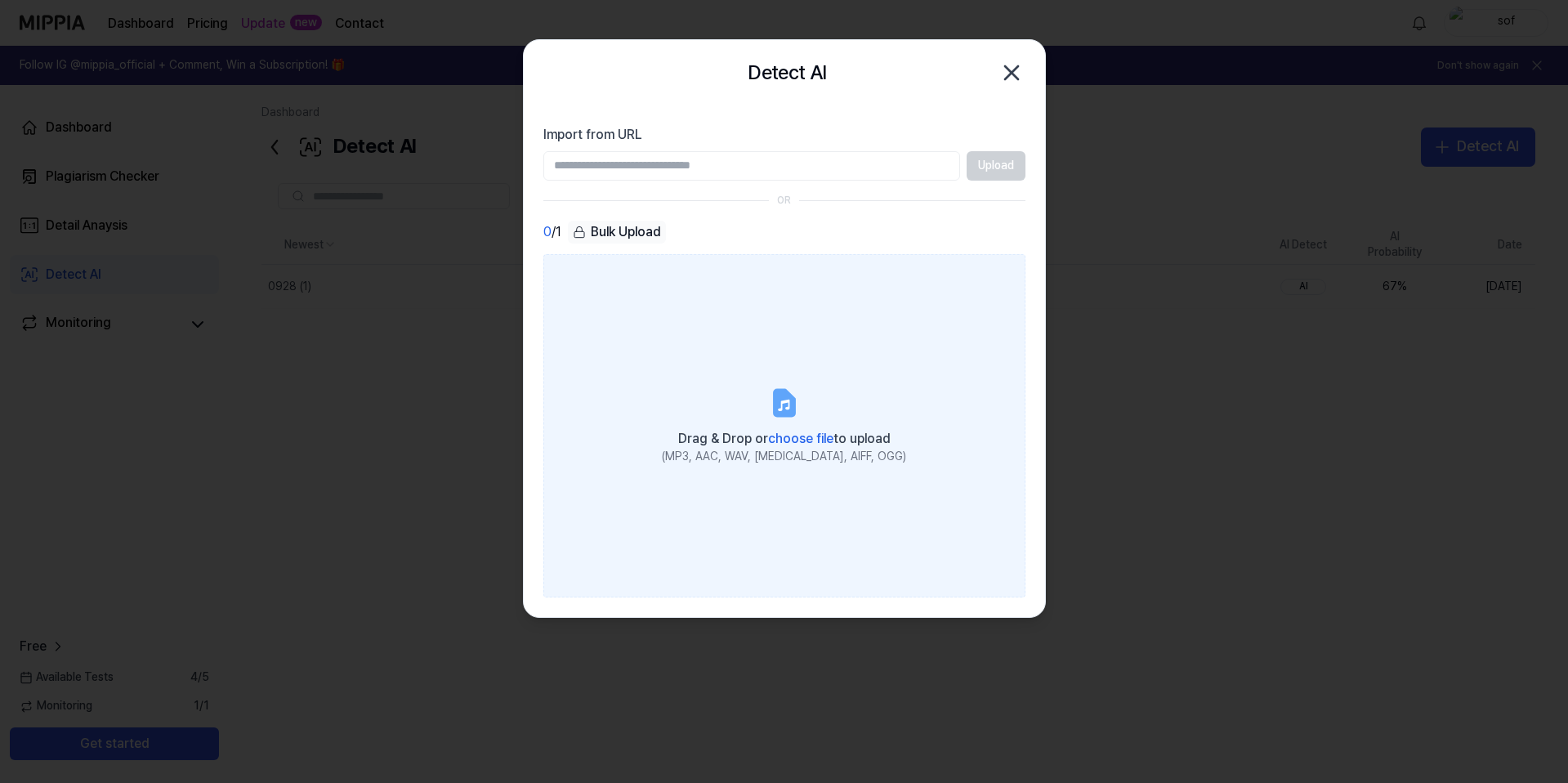
click at [814, 355] on label "Drag & Drop or choose file to upload (MP3, AAC, WAV, FLAC, AIFF, OGG)" at bounding box center [784, 426] width 483 height 344
click at [0, 0] on input "Drag & Drop or choose file to upload (MP3, AAC, WAV, FLAC, AIFF, OGG)" at bounding box center [0, 0] width 0 height 0
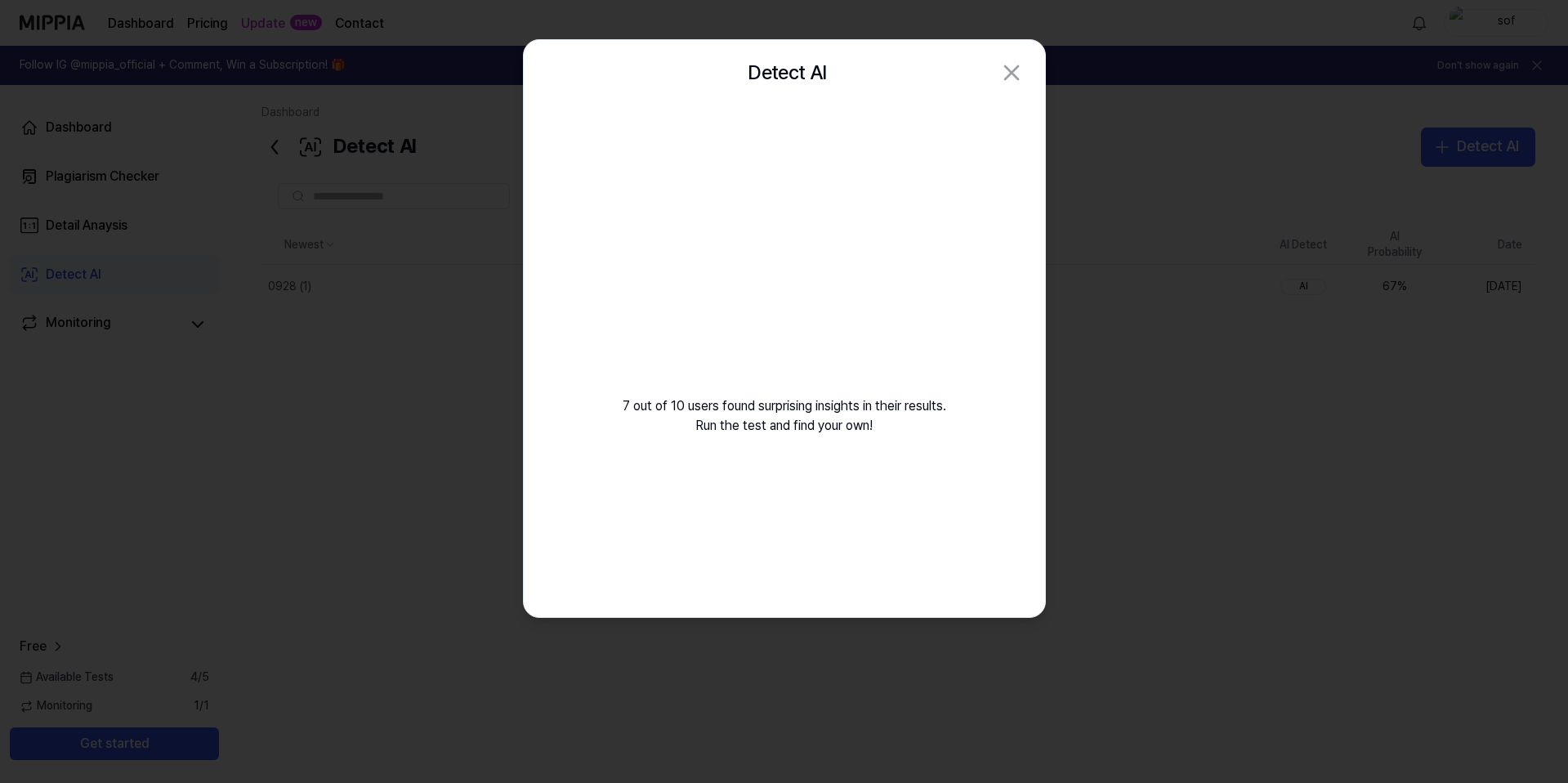
drag, startPoint x: 821, startPoint y: 136, endPoint x: 962, endPoint y: 356, distance: 261.3
click at [893, 284] on div "7 out of 10 users found surprising insights in their results. Run the test and …" at bounding box center [784, 290] width 521 height 370
drag, startPoint x: 835, startPoint y: 397, endPoint x: 743, endPoint y: 392, distance: 92.1
click at [743, 392] on div "7 out of 10 users found surprising insights in their results. Run the test and …" at bounding box center [784, 290] width 521 height 370
click at [705, 388] on div "7 out of 10 users found surprising insights in their results. Run the test and …" at bounding box center [784, 290] width 521 height 370
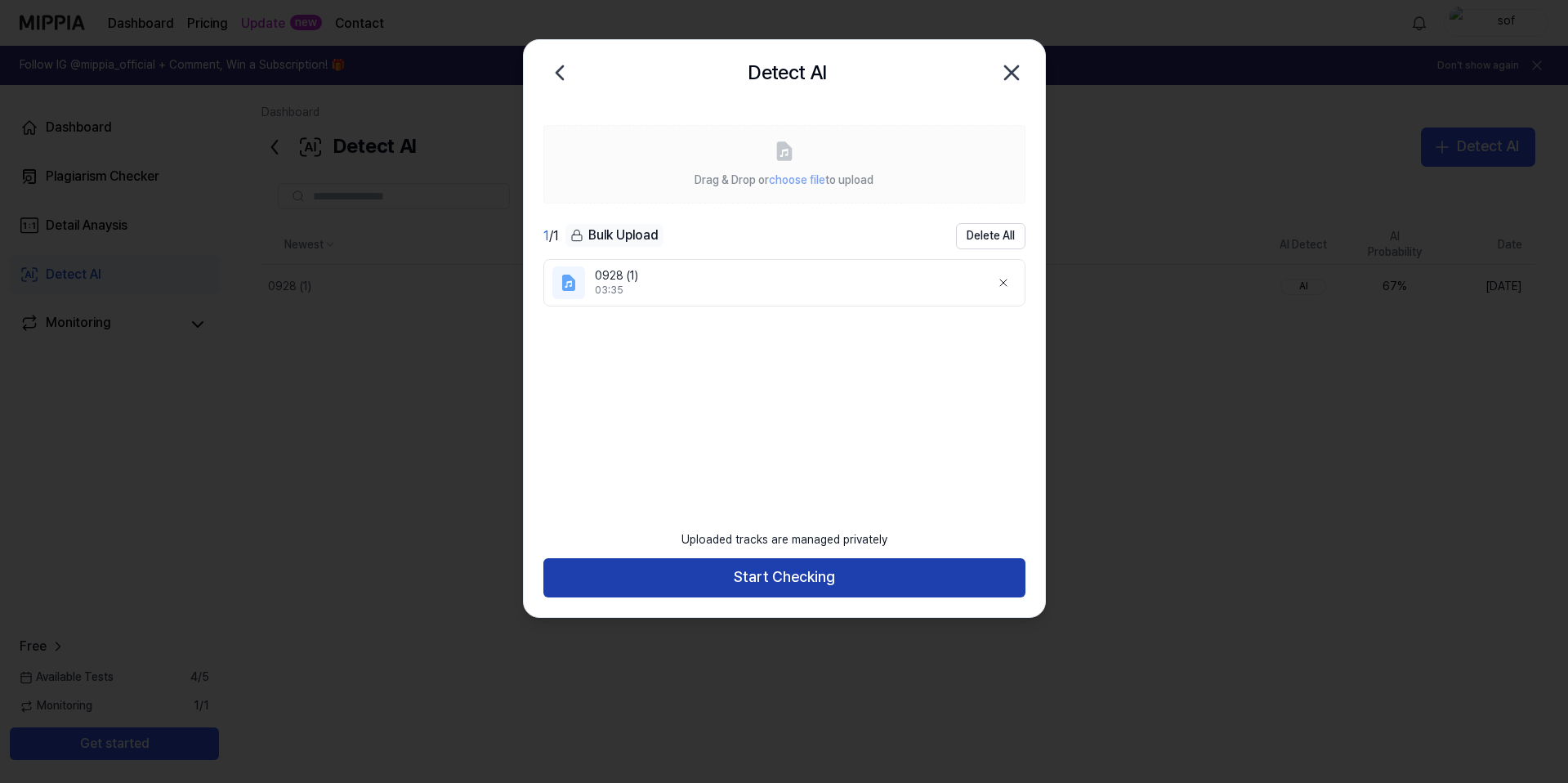
click at [792, 576] on button "Start Checking" at bounding box center [784, 578] width 483 height 40
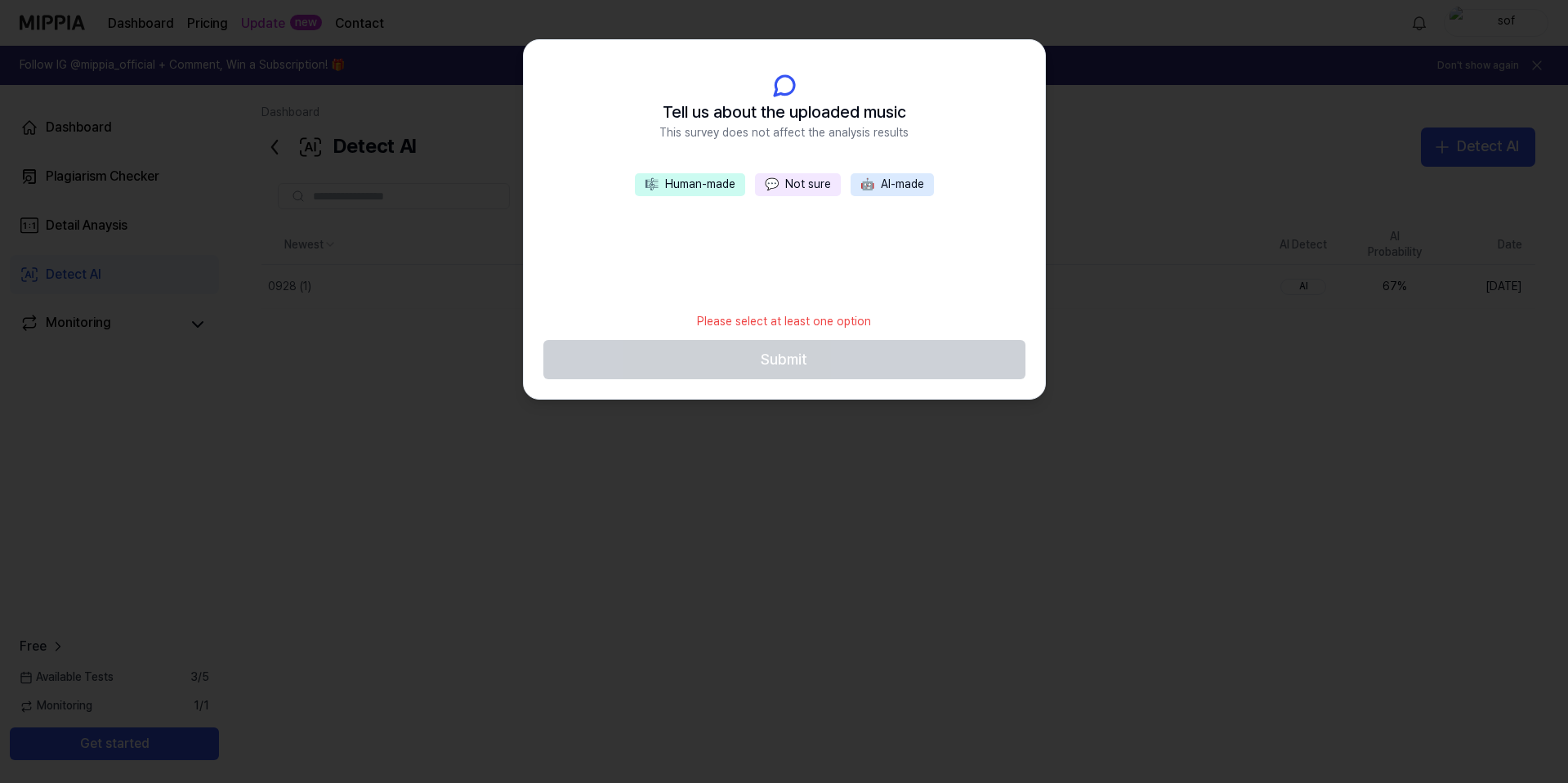
click at [867, 192] on button "🤖 AI-made" at bounding box center [892, 184] width 83 height 23
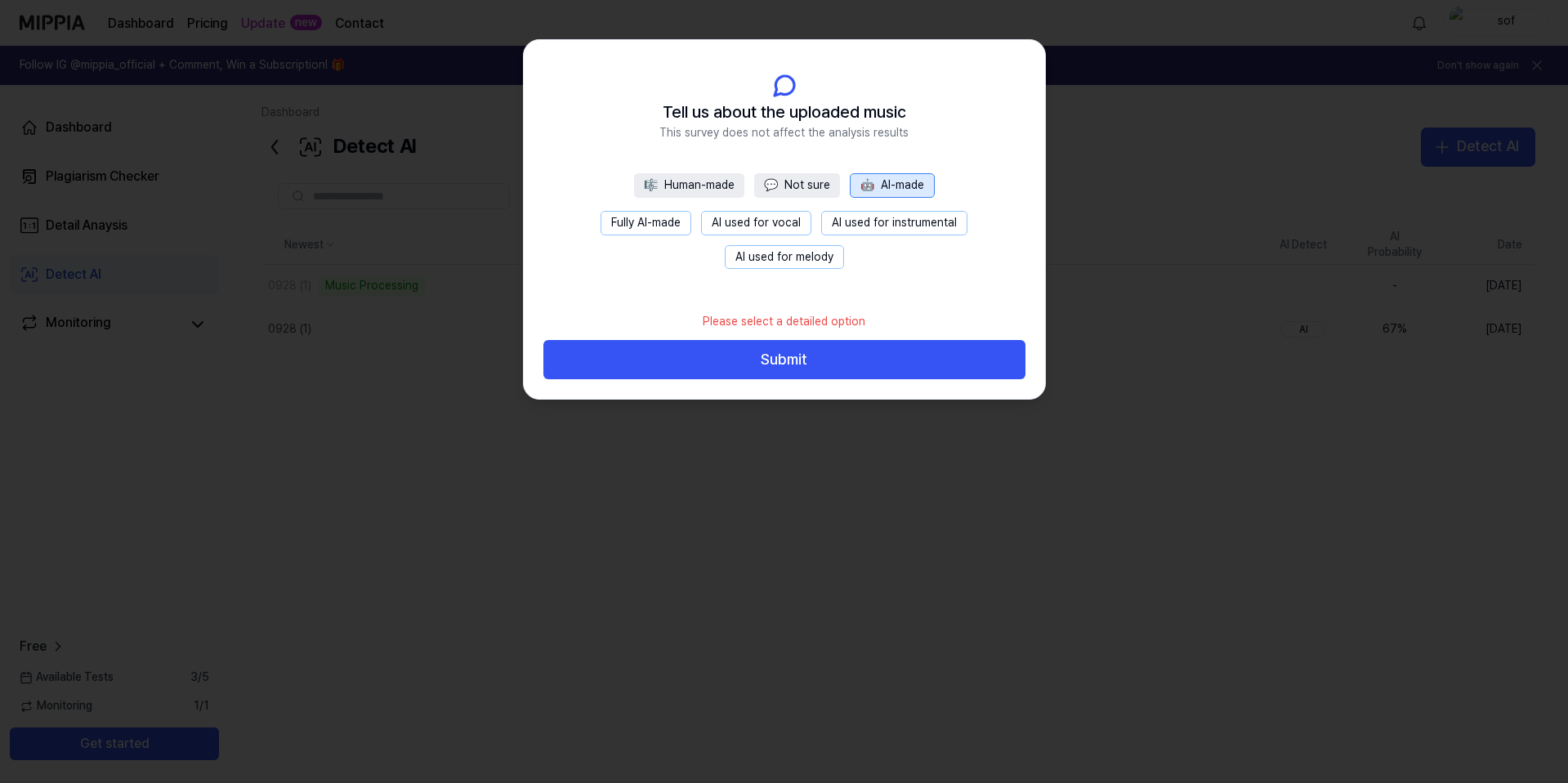
click at [691, 224] on button "Fully AI-made" at bounding box center [646, 222] width 91 height 24
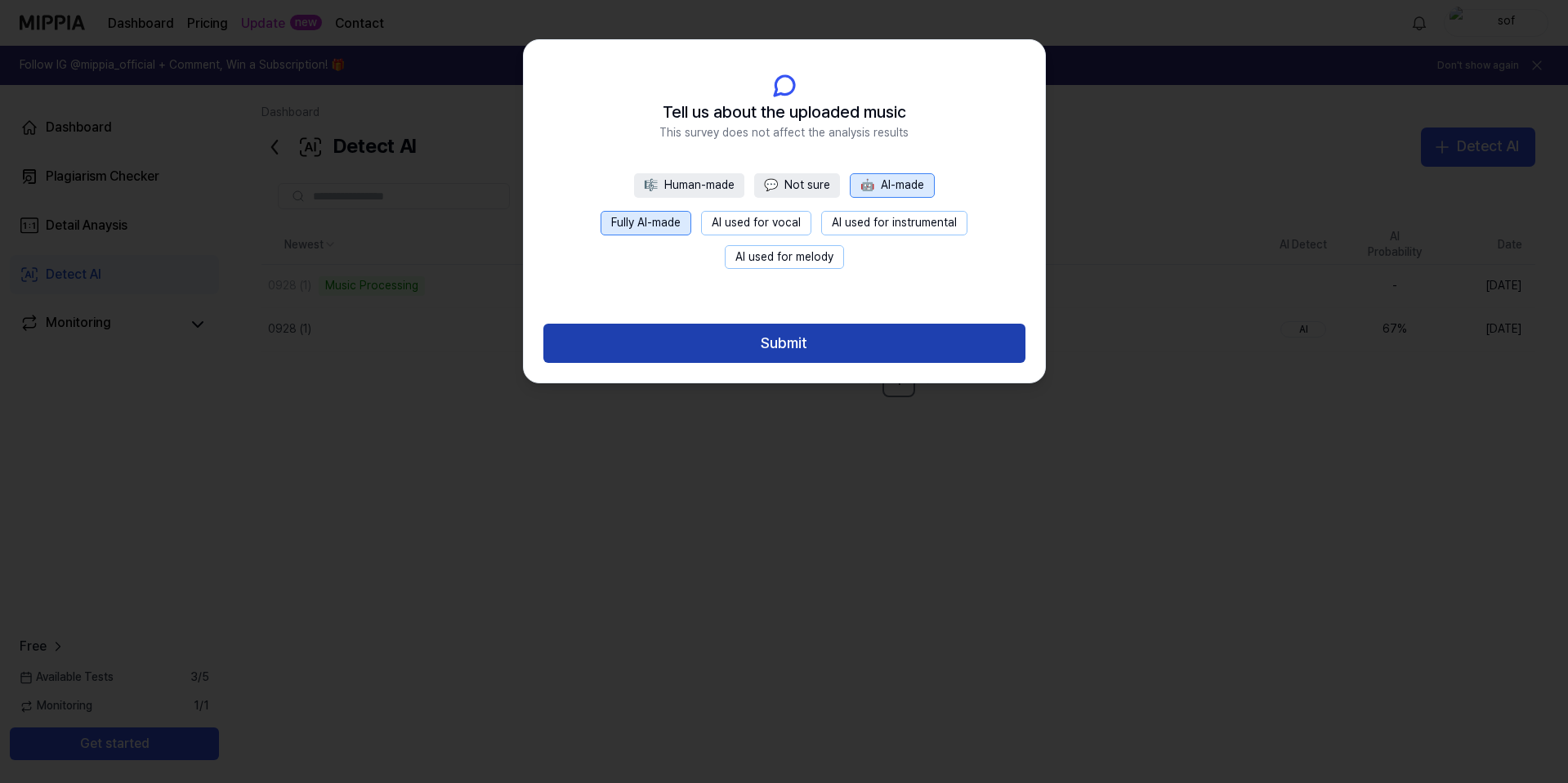
click at [792, 344] on button "Submit" at bounding box center [784, 343] width 483 height 40
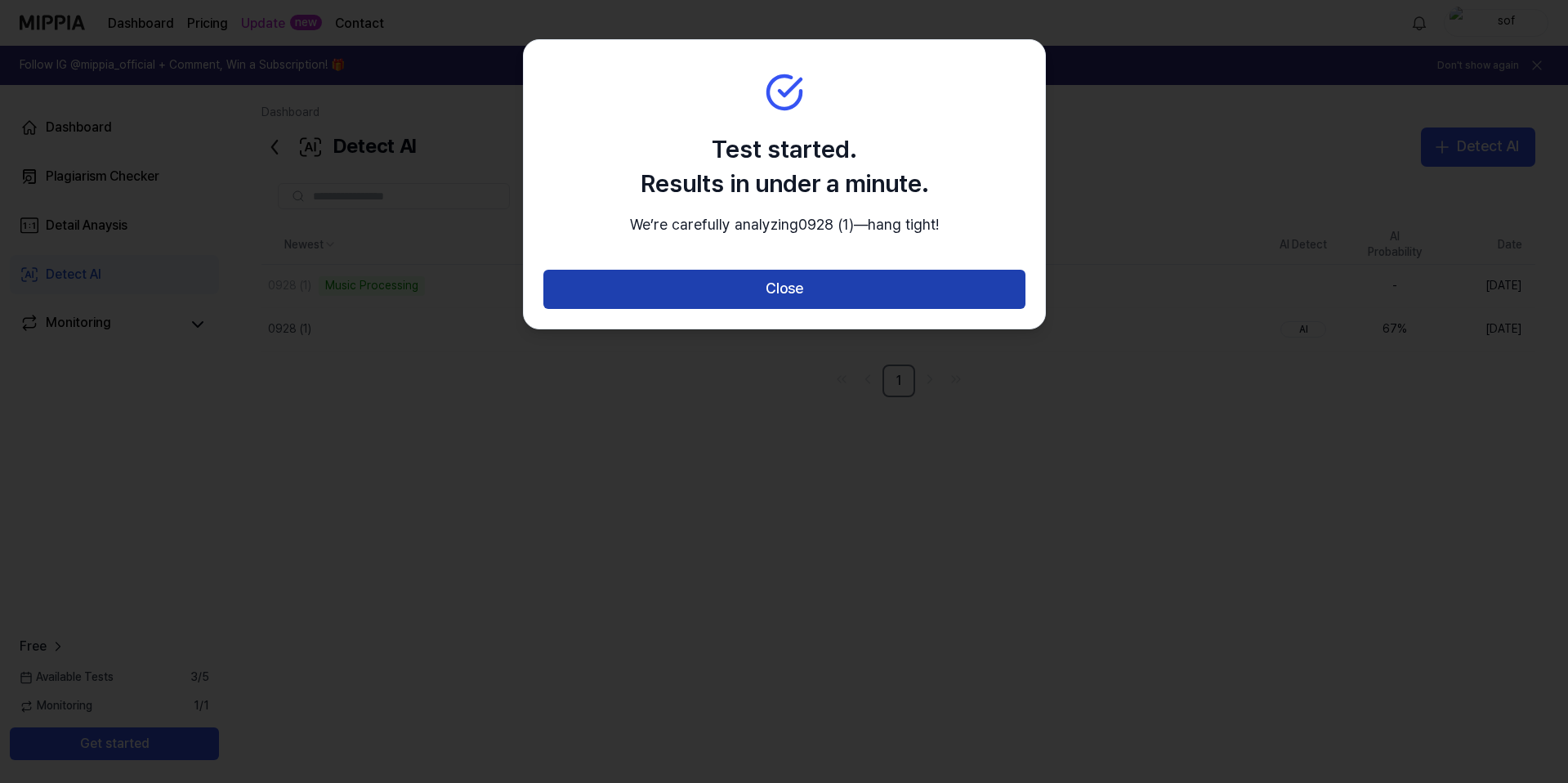
click at [811, 305] on button "Close" at bounding box center [784, 289] width 483 height 40
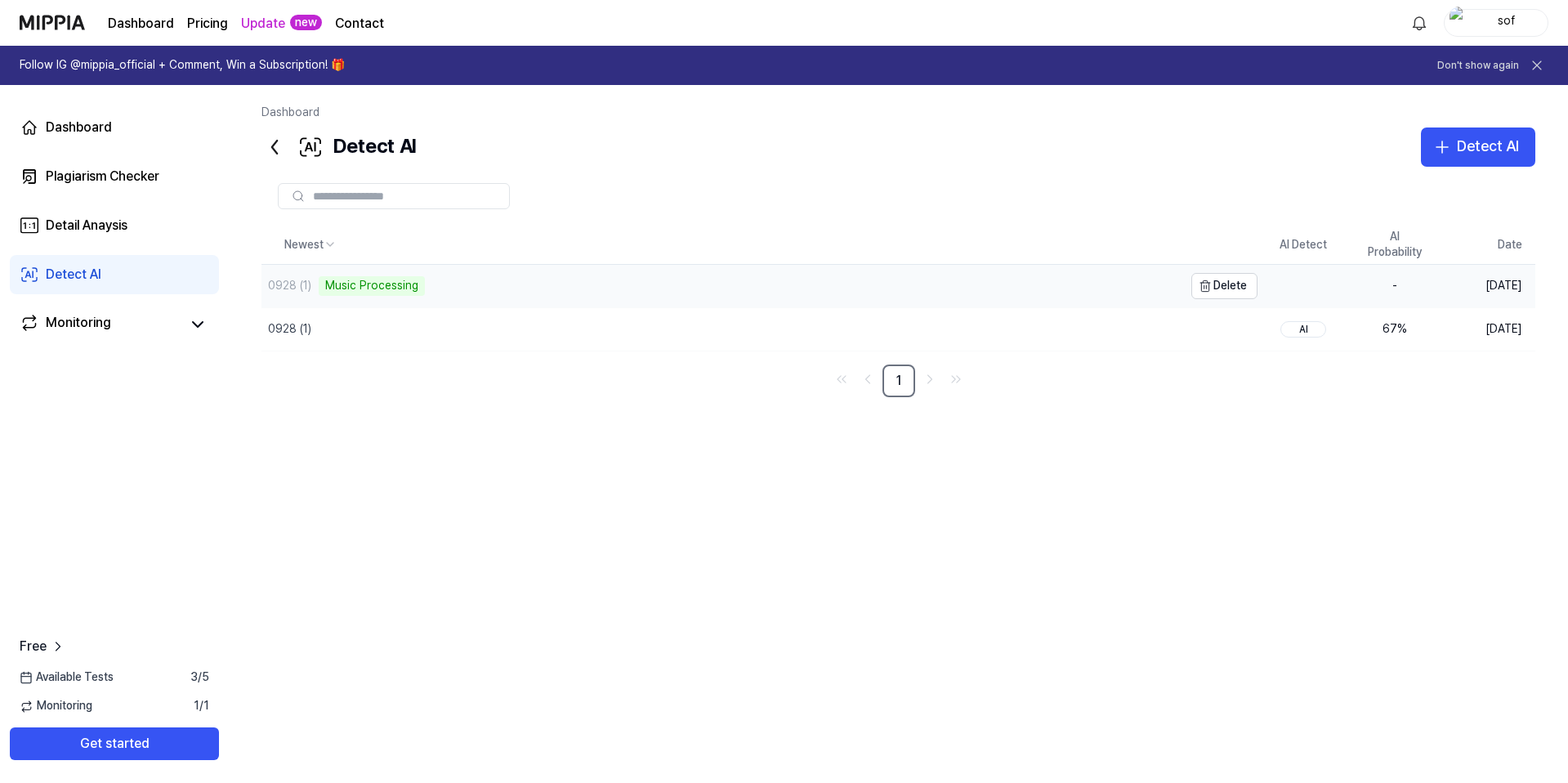
click at [424, 282] on div "0928 (1) Music Processing" at bounding box center [723, 285] width 922 height 42
drag, startPoint x: 1399, startPoint y: 289, endPoint x: 1408, endPoint y: 290, distance: 9.1
click at [1408, 290] on div "67 %" at bounding box center [1395, 286] width 66 height 16
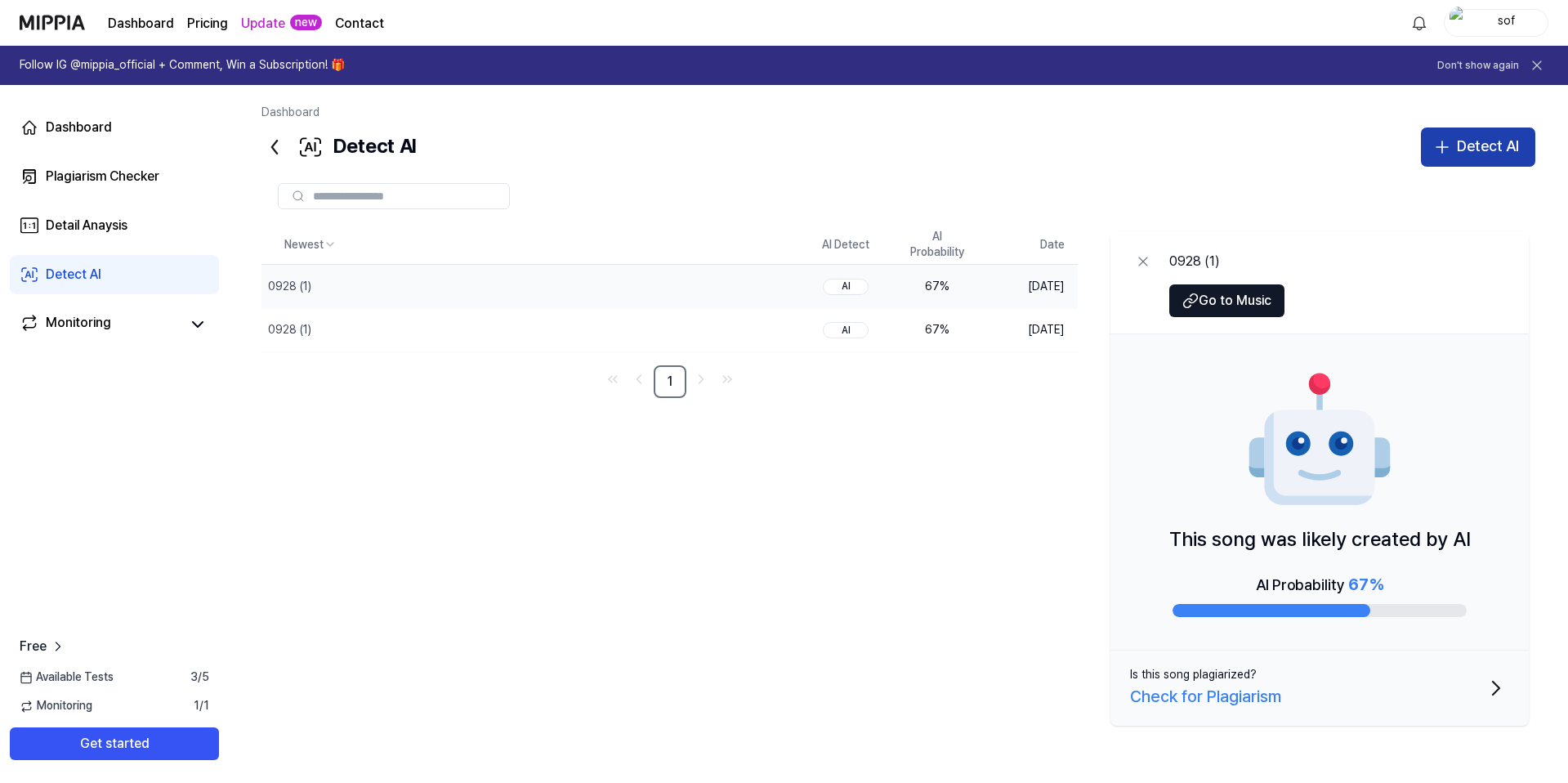
click at [1468, 157] on div "Detect AI" at bounding box center [1488, 146] width 62 height 24
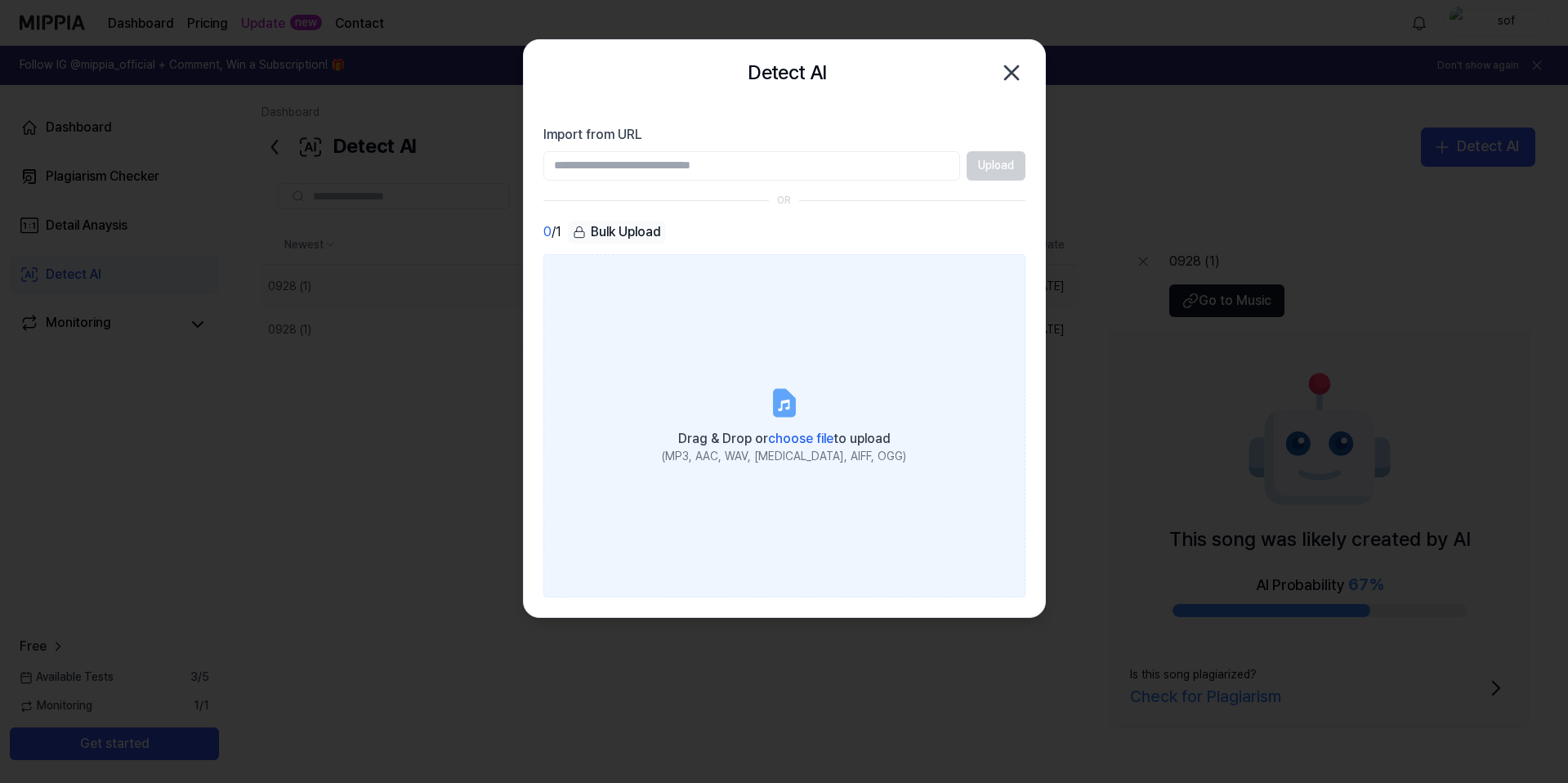
click at [795, 367] on label "Drag & Drop or choose file to upload (MP3, AAC, WAV, FLAC, AIFF, OGG)" at bounding box center [784, 426] width 483 height 344
click at [0, 0] on input "Drag & Drop or choose file to upload (MP3, AAC, WAV, FLAC, AIFF, OGG)" at bounding box center [0, 0] width 0 height 0
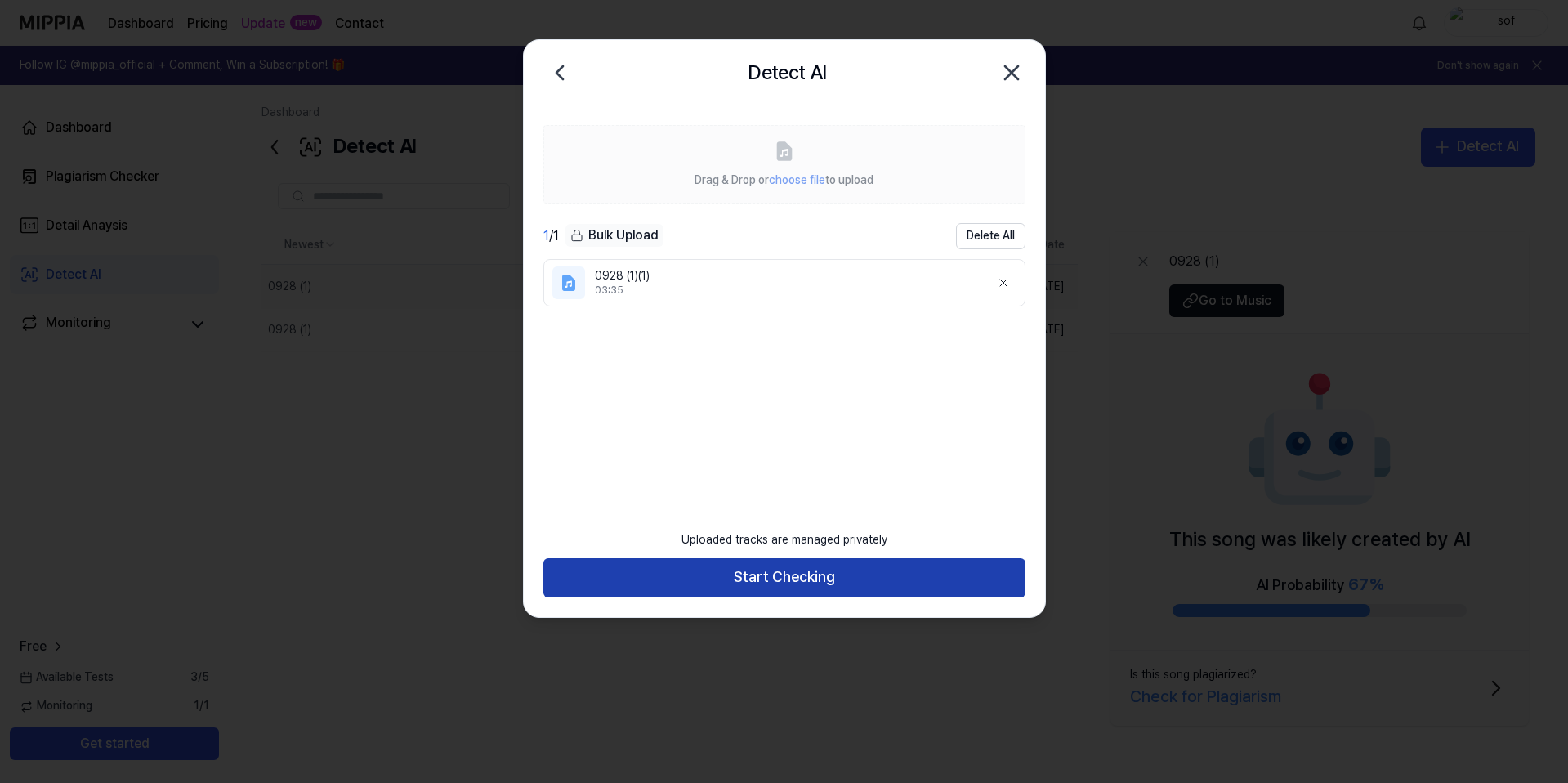
click at [740, 586] on button "Start Checking" at bounding box center [784, 578] width 483 height 40
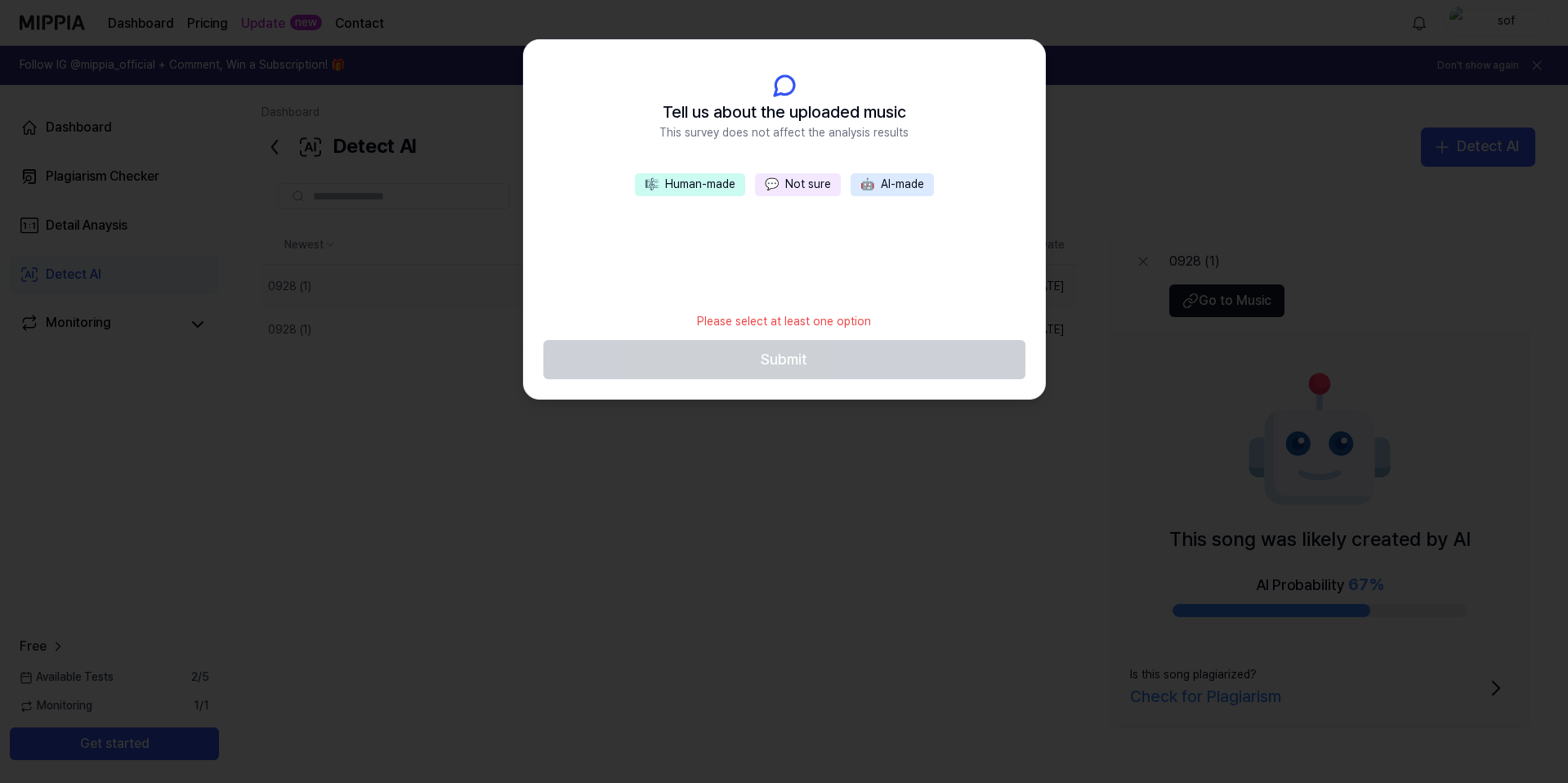
click at [851, 178] on button "🤖 AI-made" at bounding box center [892, 184] width 83 height 23
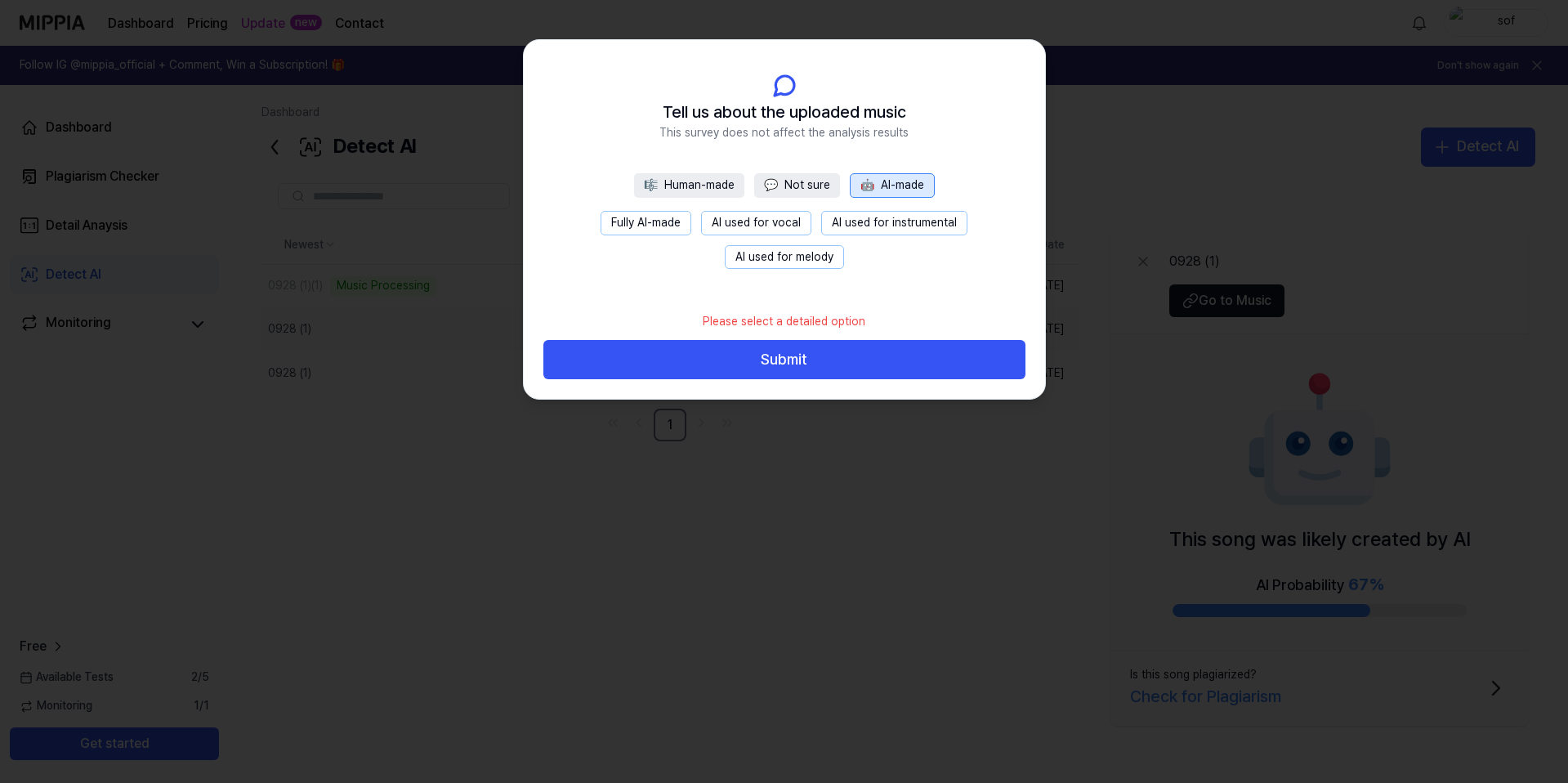
click at [680, 213] on button "Fully AI-made" at bounding box center [646, 222] width 91 height 24
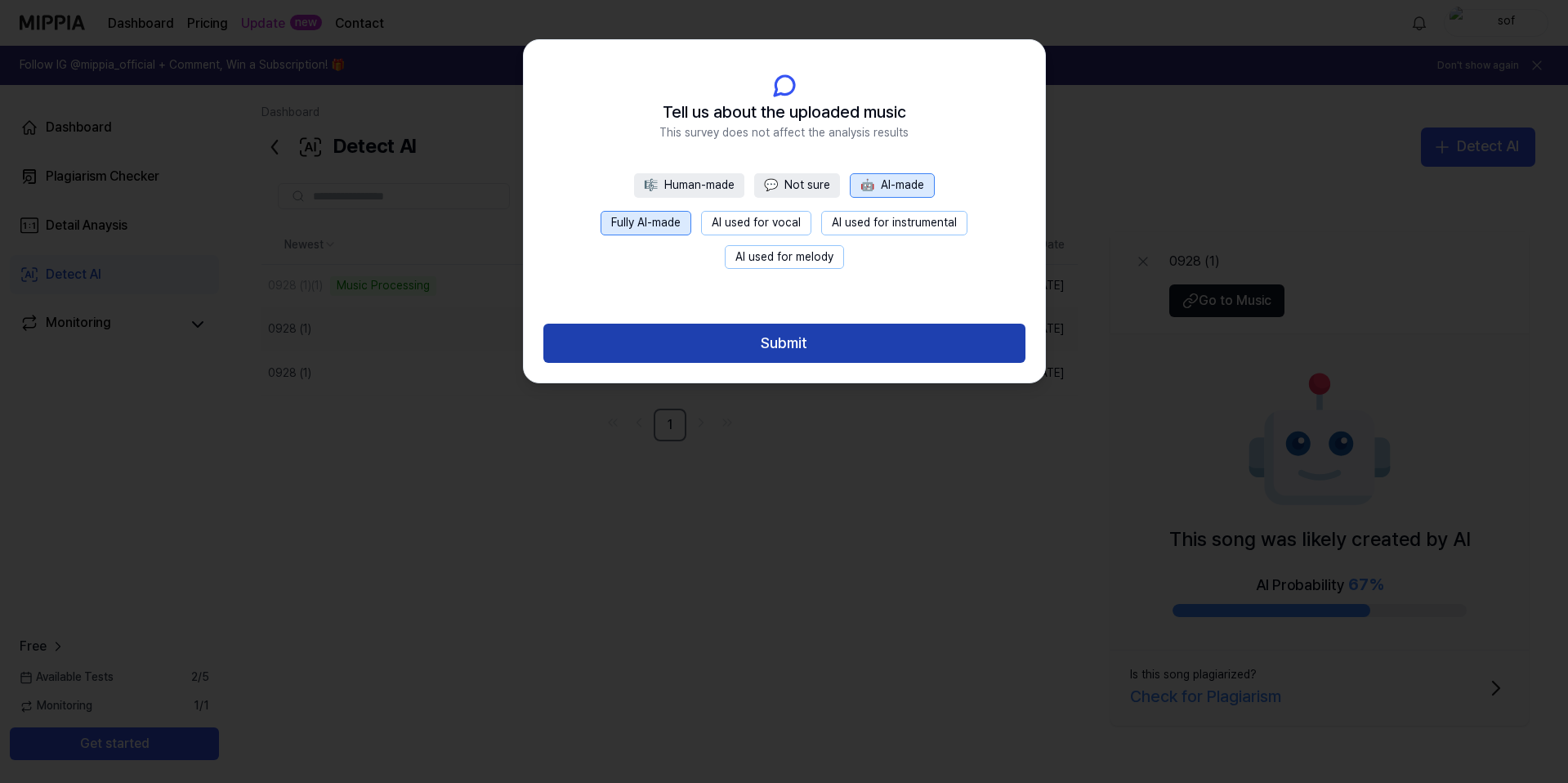
click at [690, 361] on button "Submit" at bounding box center [784, 343] width 483 height 40
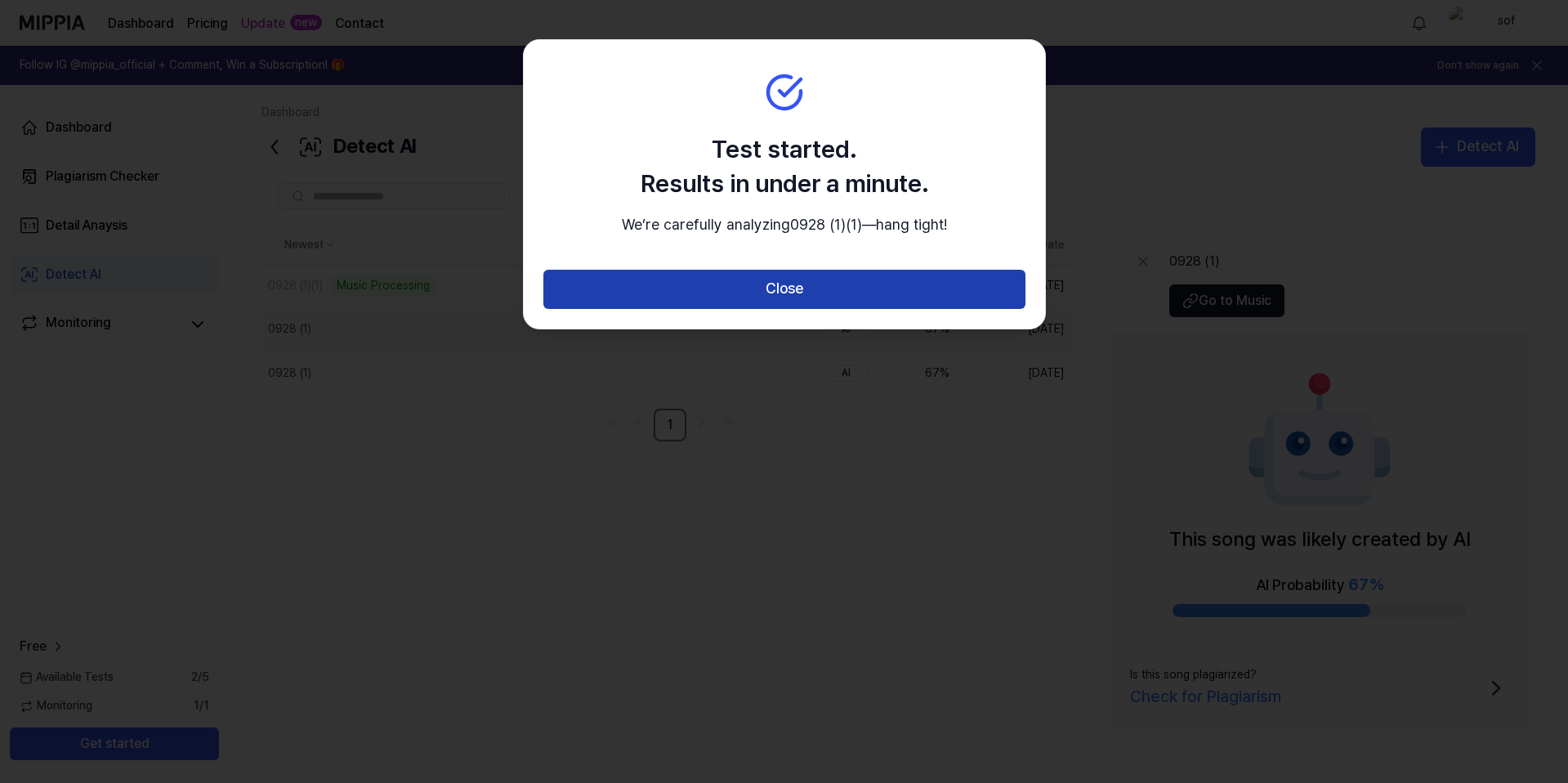
click at [770, 309] on button "Close" at bounding box center [784, 289] width 483 height 40
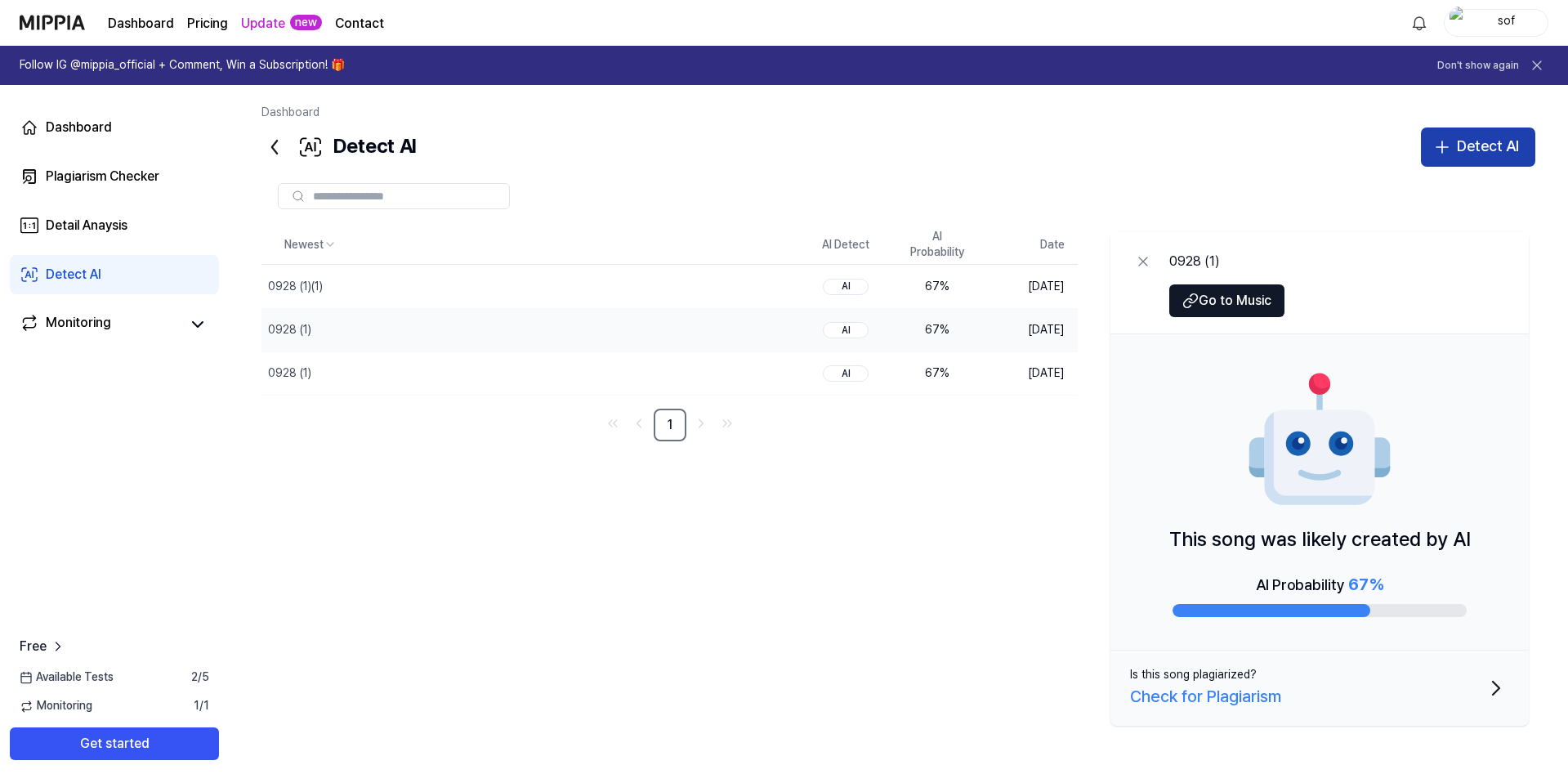
click at [1505, 136] on div "Detect AI" at bounding box center [1488, 146] width 62 height 24
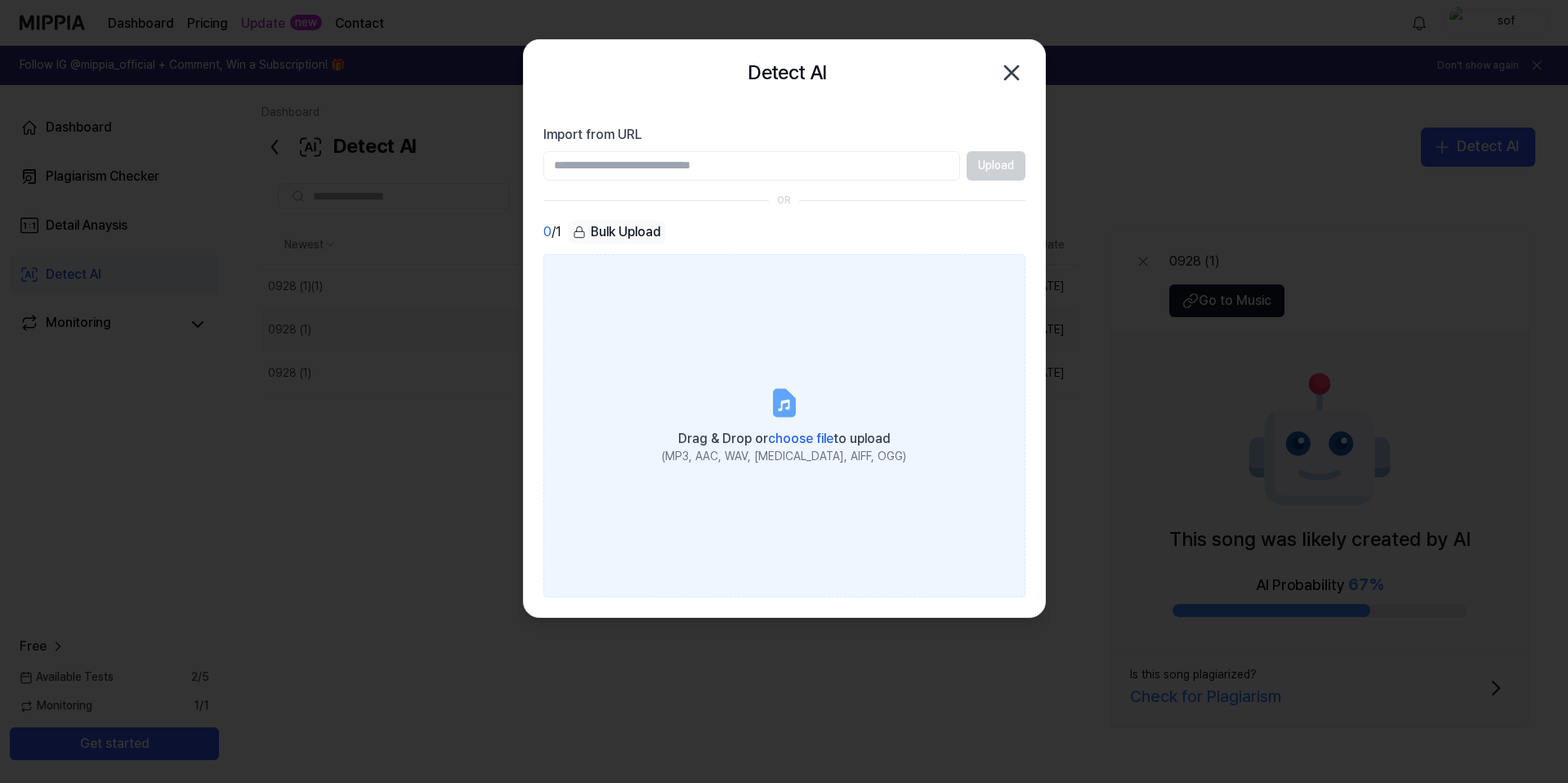
click at [865, 338] on label "Drag & Drop or choose file to upload (MP3, AAC, WAV, FLAC, AIFF, OGG)" at bounding box center [784, 426] width 483 height 344
click at [0, 0] on input "Drag & Drop or choose file to upload (MP3, AAC, WAV, FLAC, AIFF, OGG)" at bounding box center [0, 0] width 0 height 0
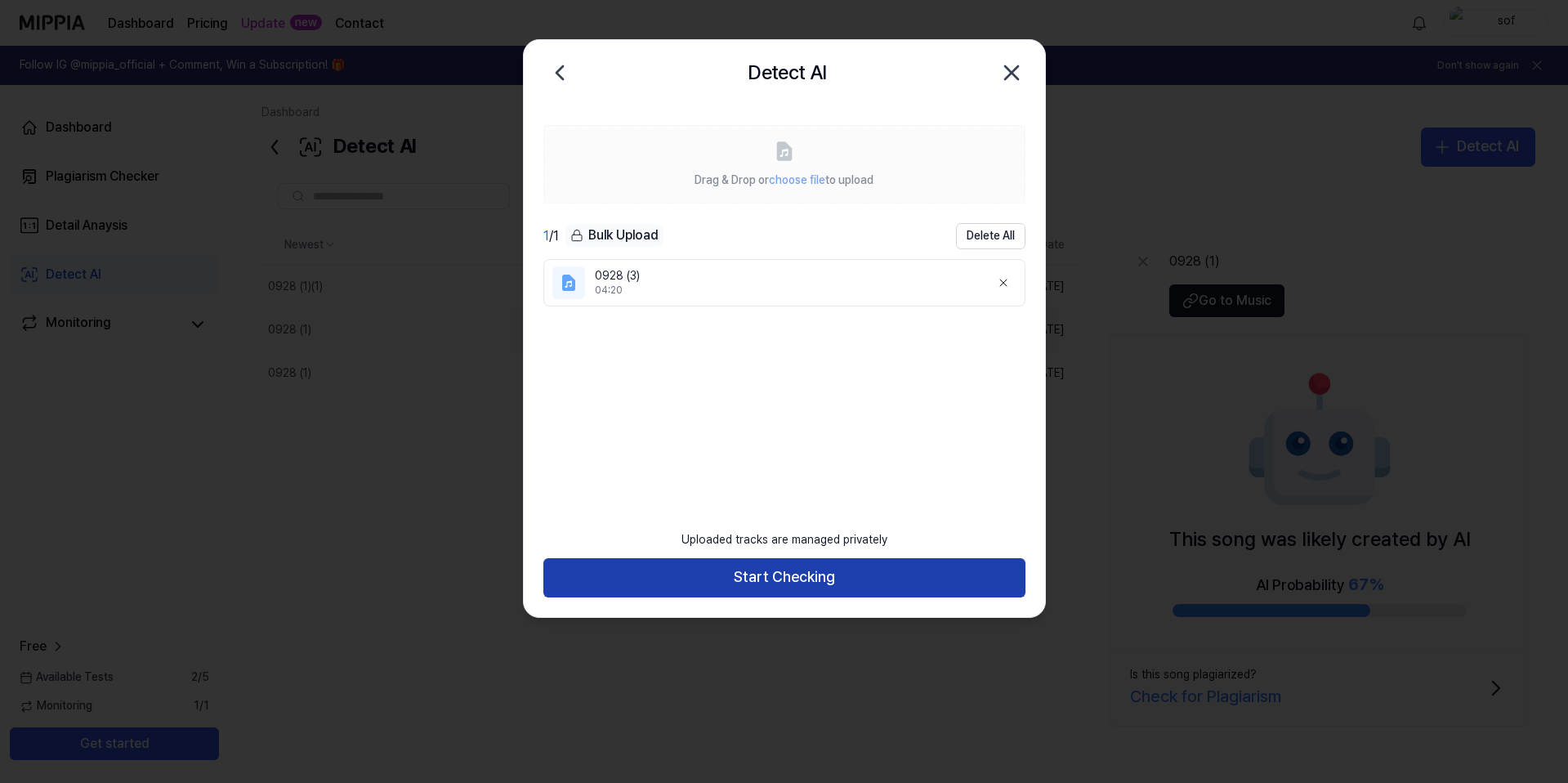
click at [826, 566] on button "Start Checking" at bounding box center [784, 578] width 483 height 40
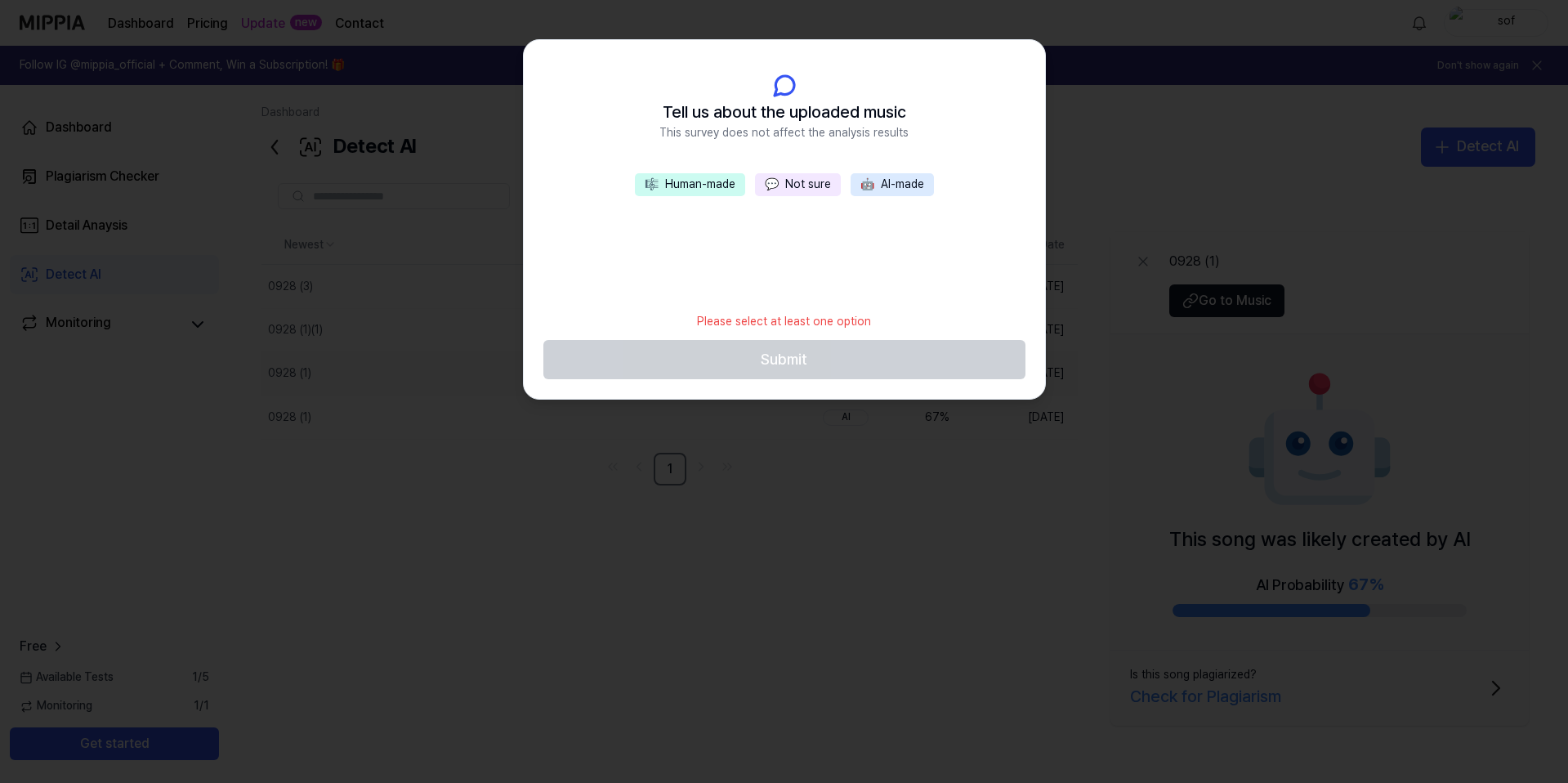
click at [908, 186] on button "🤖 AI-made" at bounding box center [892, 184] width 83 height 23
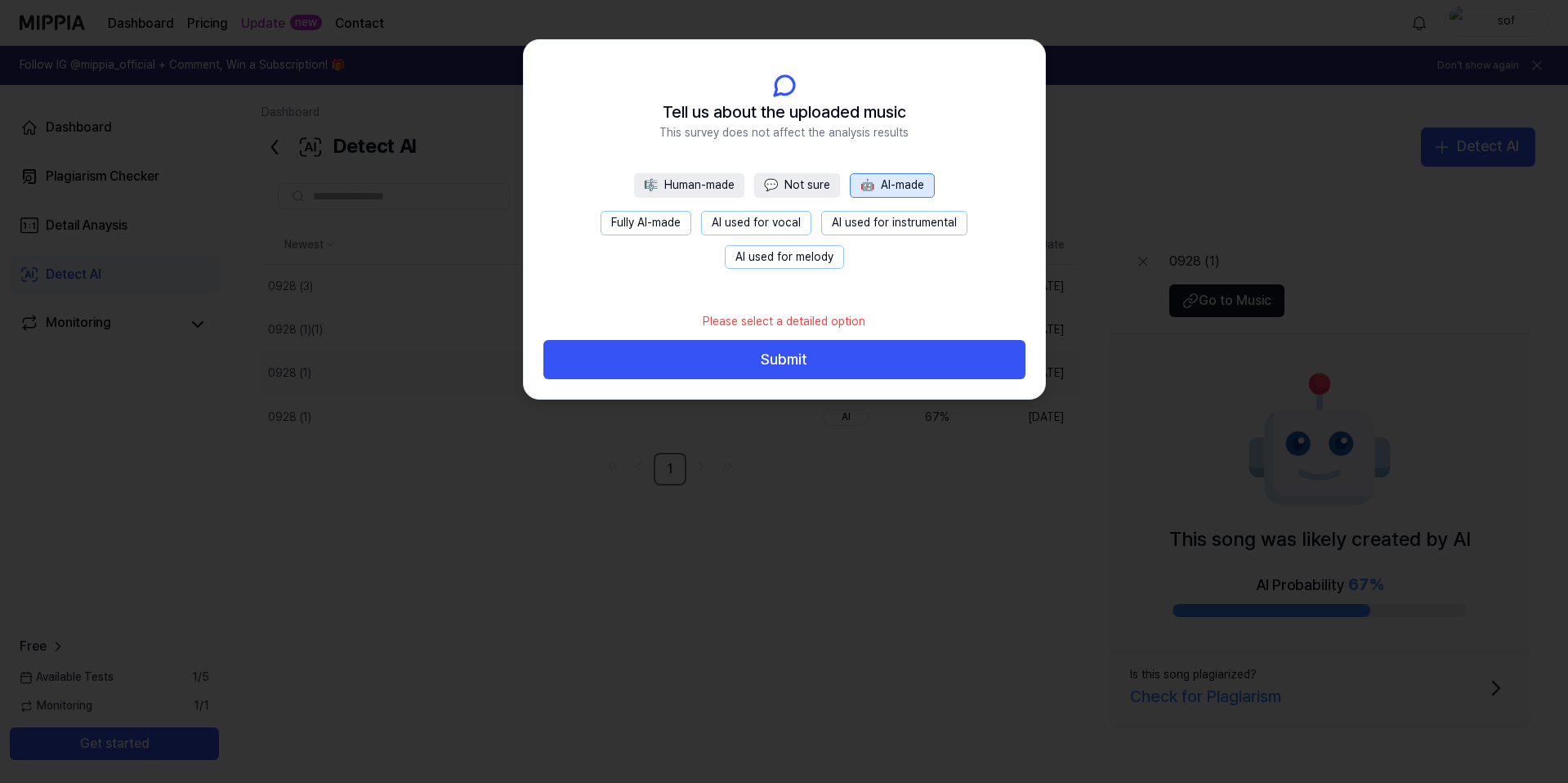
click at [648, 225] on button "Fully AI-made" at bounding box center [646, 222] width 91 height 24
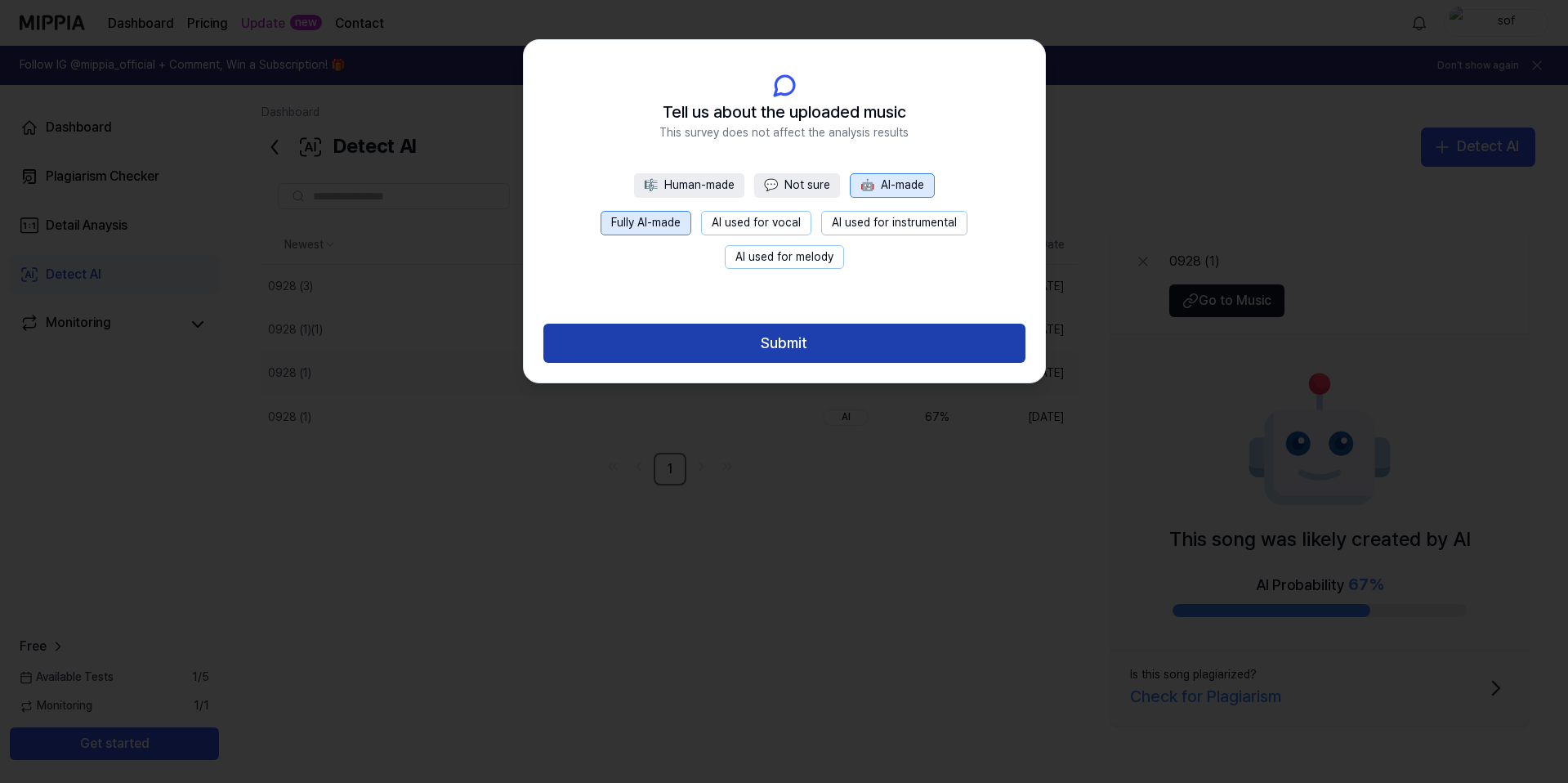
click at [733, 348] on button "Submit" at bounding box center [784, 343] width 483 height 40
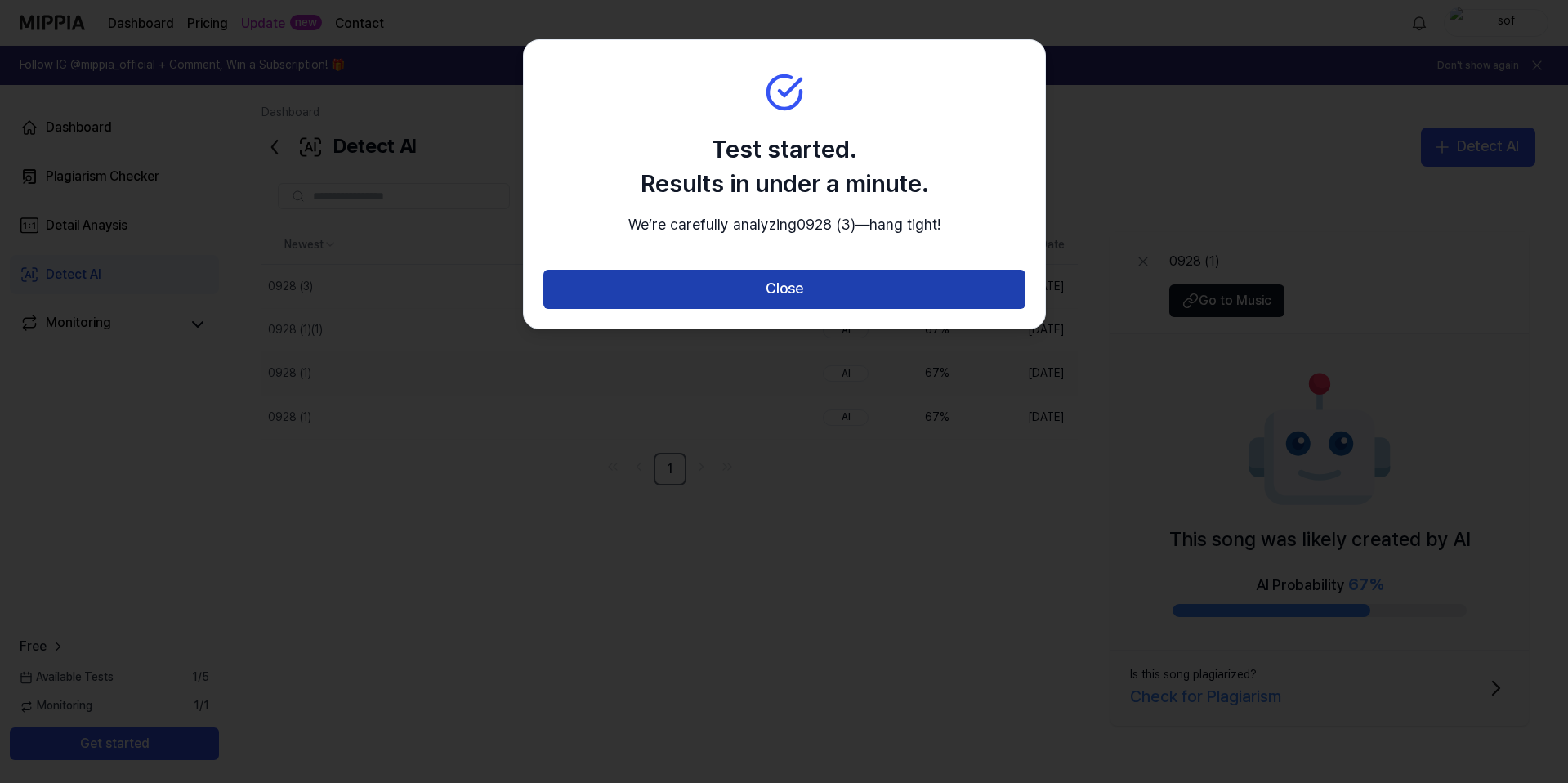
click at [844, 309] on button "Close" at bounding box center [784, 289] width 483 height 40
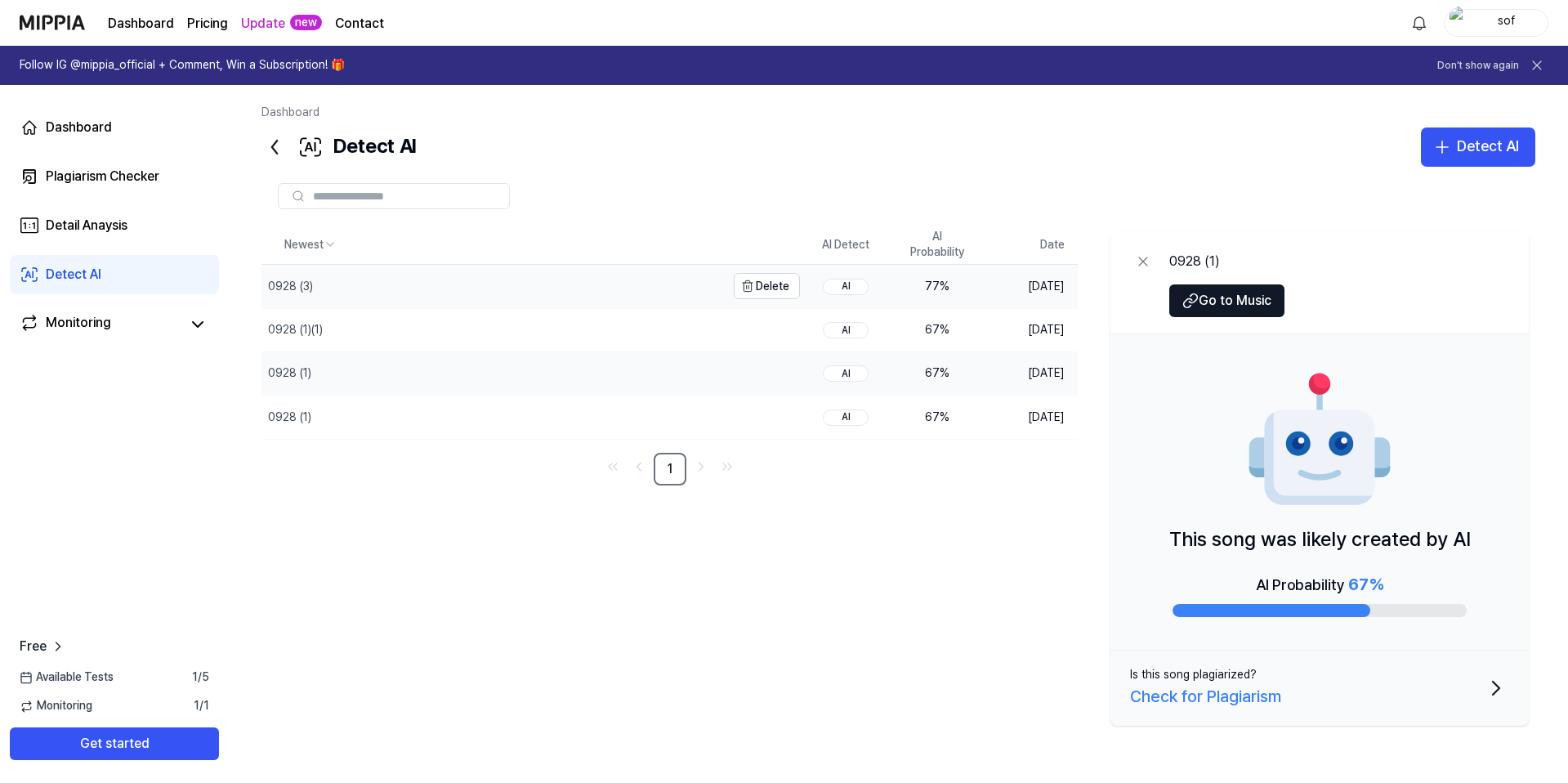
click at [558, 296] on div "0928 (3)" at bounding box center [493, 285] width 464 height 42
click at [1453, 149] on button "Detect AI" at bounding box center [1479, 146] width 115 height 40
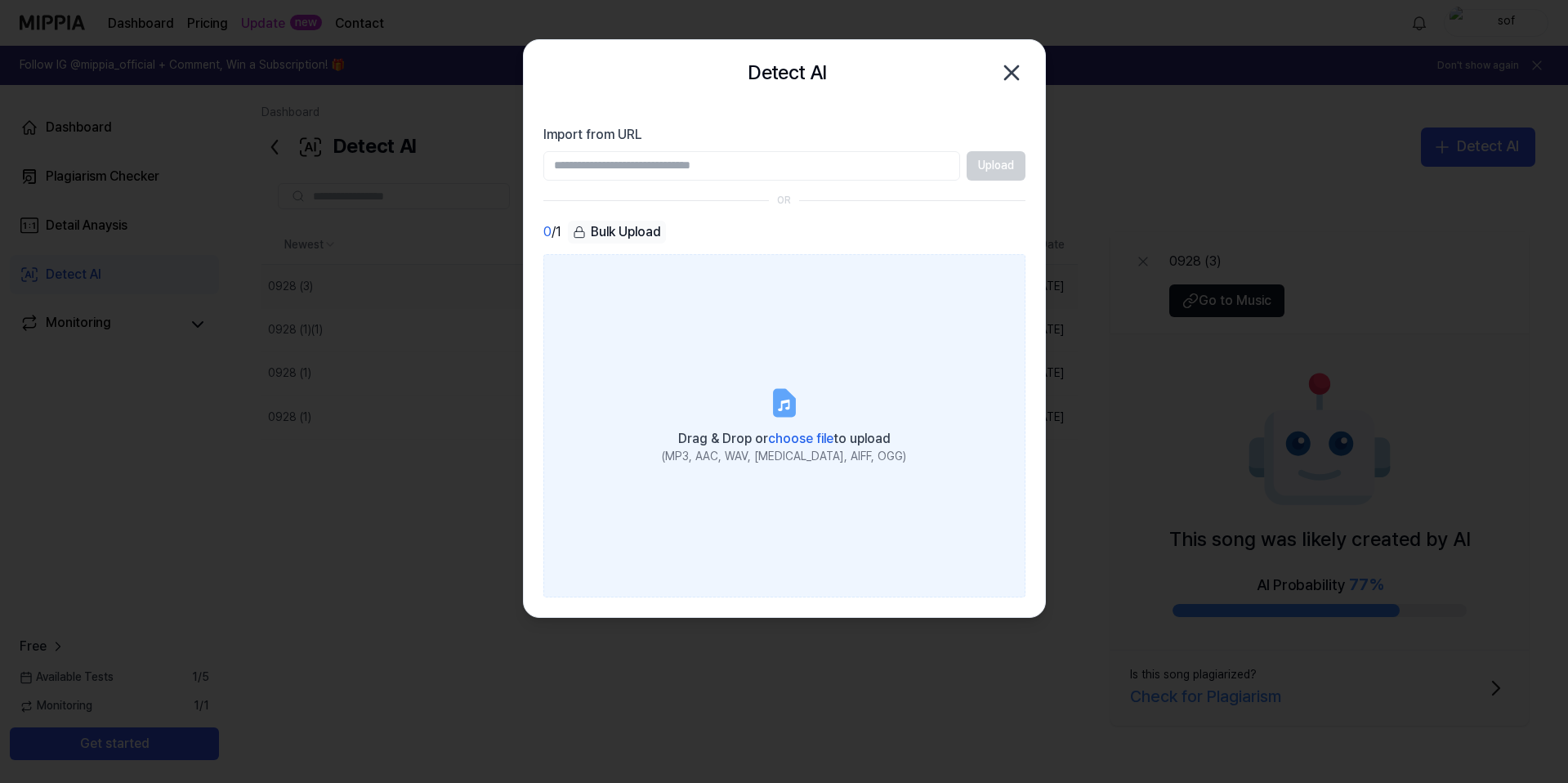
click at [915, 318] on label "Drag & Drop or choose file to upload (MP3, AAC, WAV, FLAC, AIFF, OGG)" at bounding box center [784, 426] width 483 height 344
click at [0, 0] on input "Drag & Drop or choose file to upload (MP3, AAC, WAV, FLAC, AIFF, OGG)" at bounding box center [0, 0] width 0 height 0
click at [696, 330] on label "Drag & Drop or choose file to upload (MP3, AAC, WAV, FLAC, AIFF, OGG)" at bounding box center [784, 426] width 483 height 344
click at [0, 0] on input "Drag & Drop or choose file to upload (MP3, AAC, WAV, FLAC, AIFF, OGG)" at bounding box center [0, 0] width 0 height 0
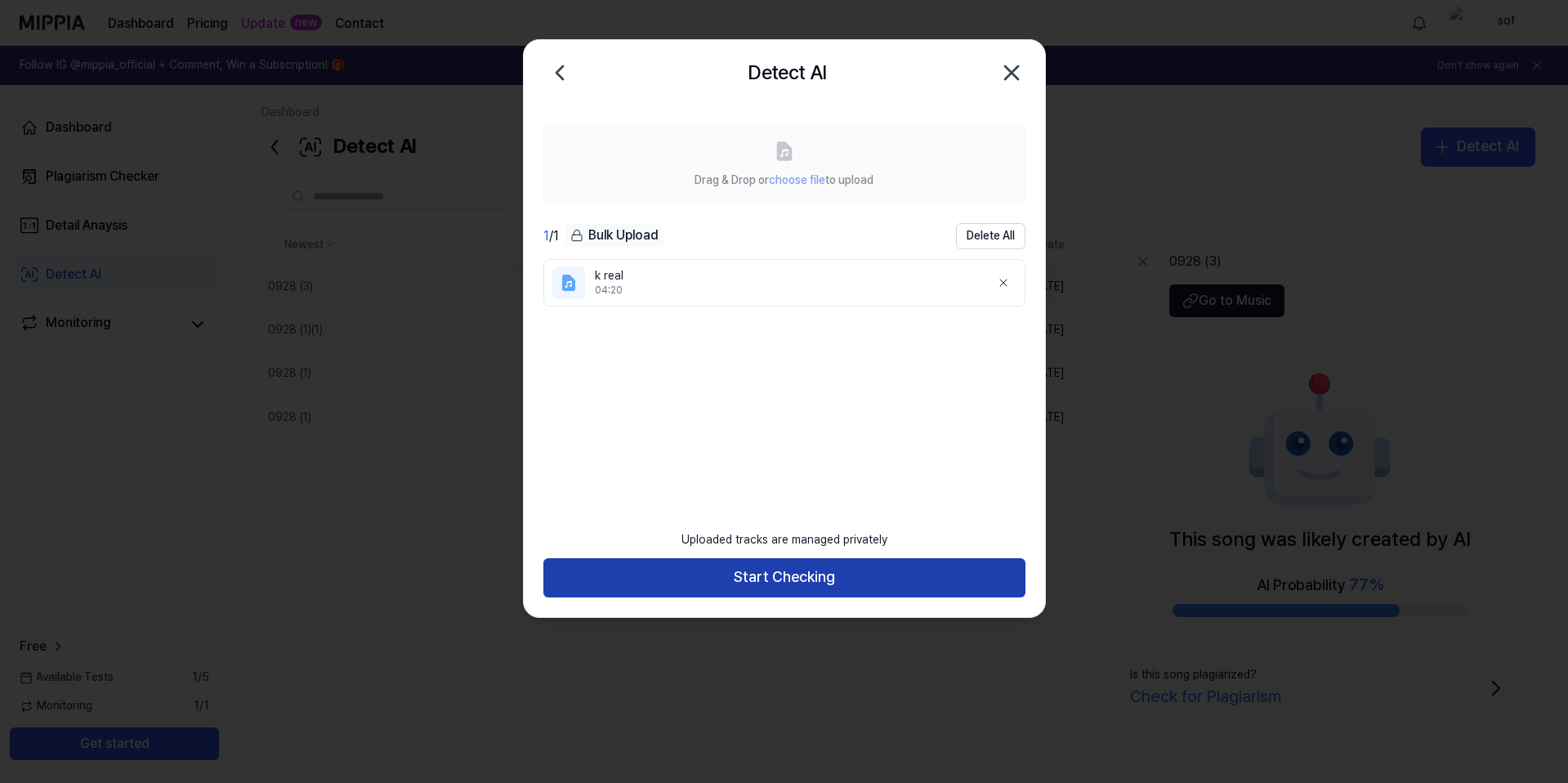
click at [709, 584] on button "Start Checking" at bounding box center [784, 578] width 483 height 40
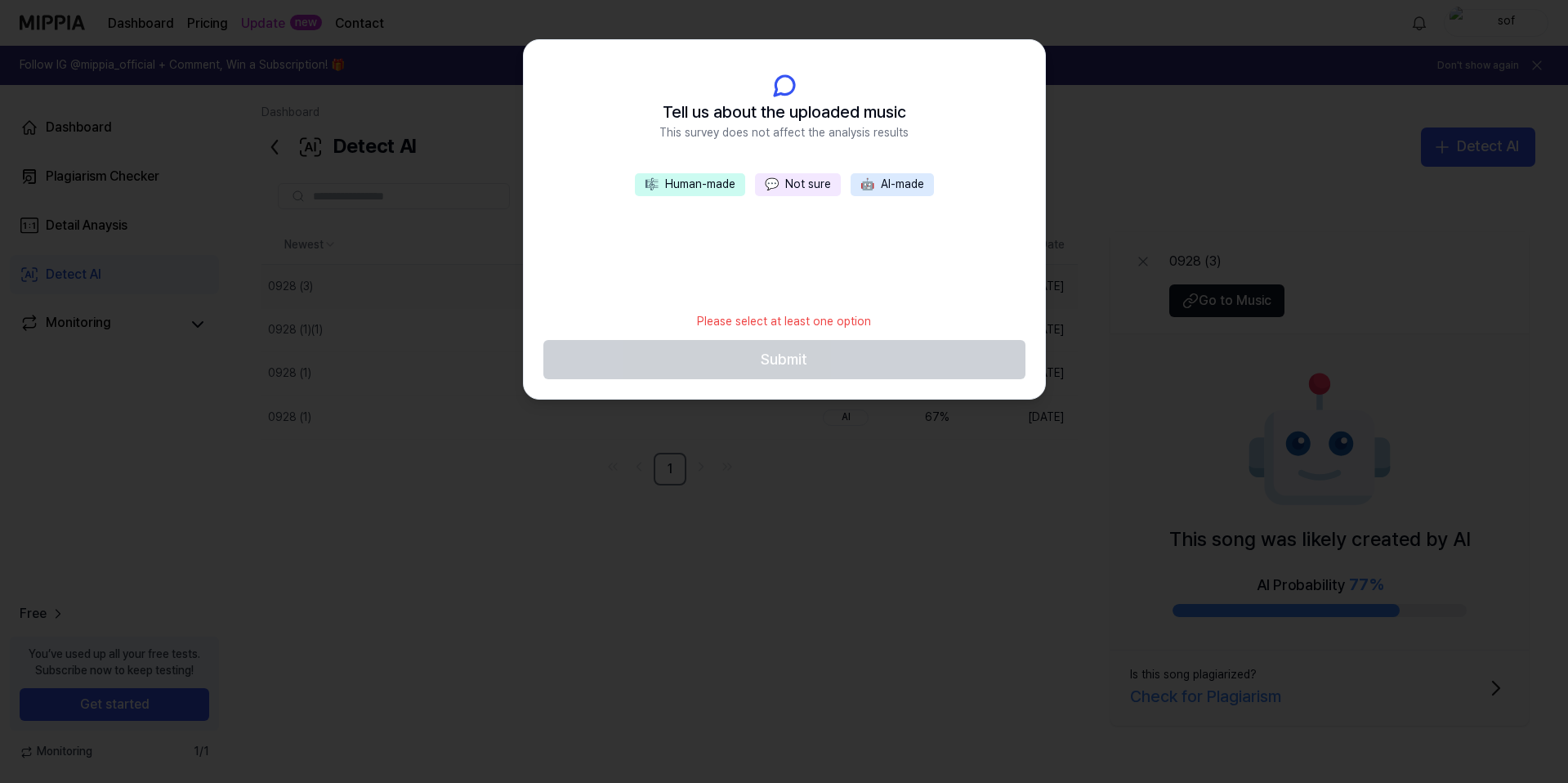
click at [791, 178] on button "💬 Not sure" at bounding box center [798, 184] width 86 height 23
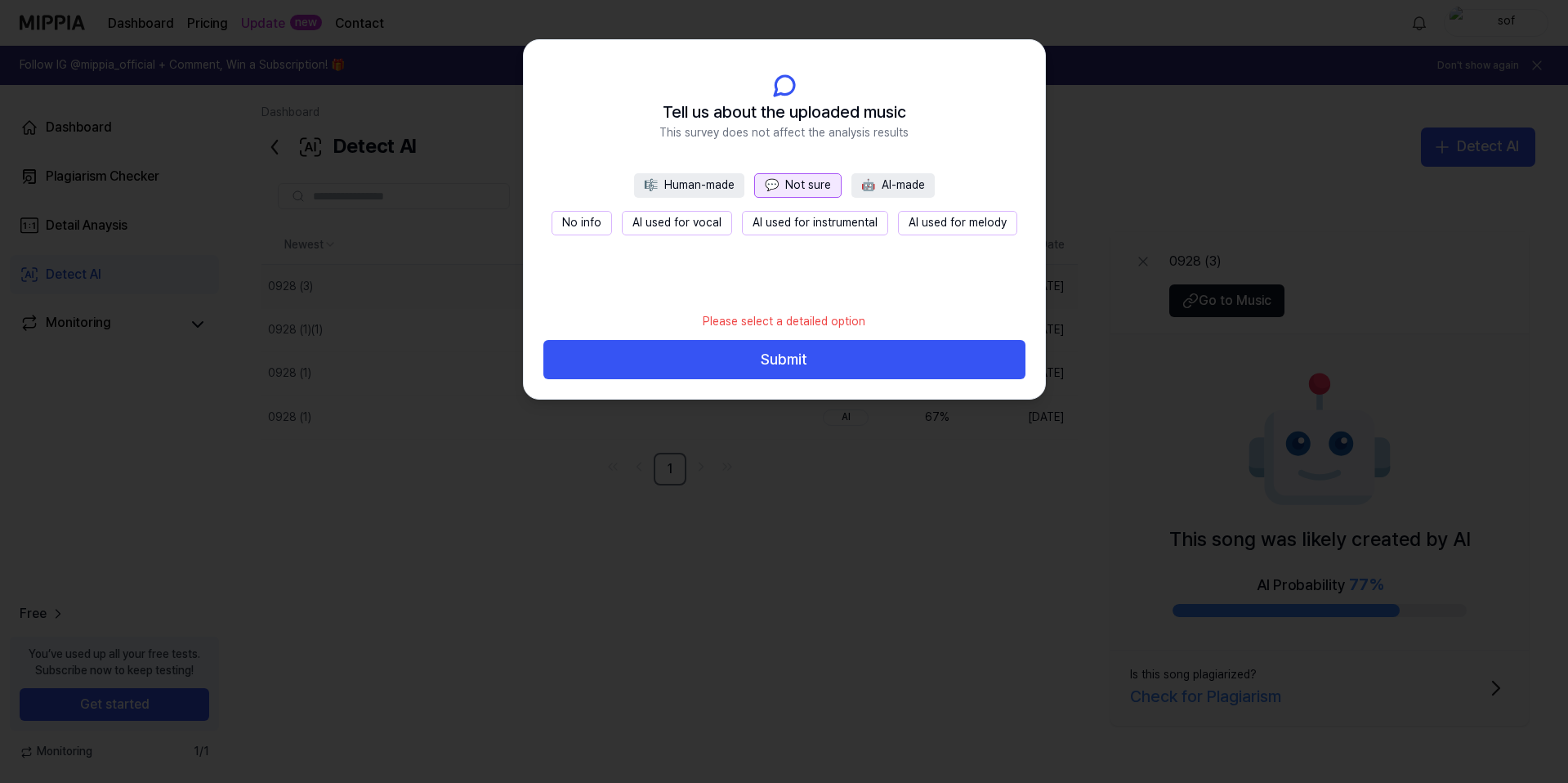
click at [604, 218] on button "No info" at bounding box center [582, 222] width 61 height 24
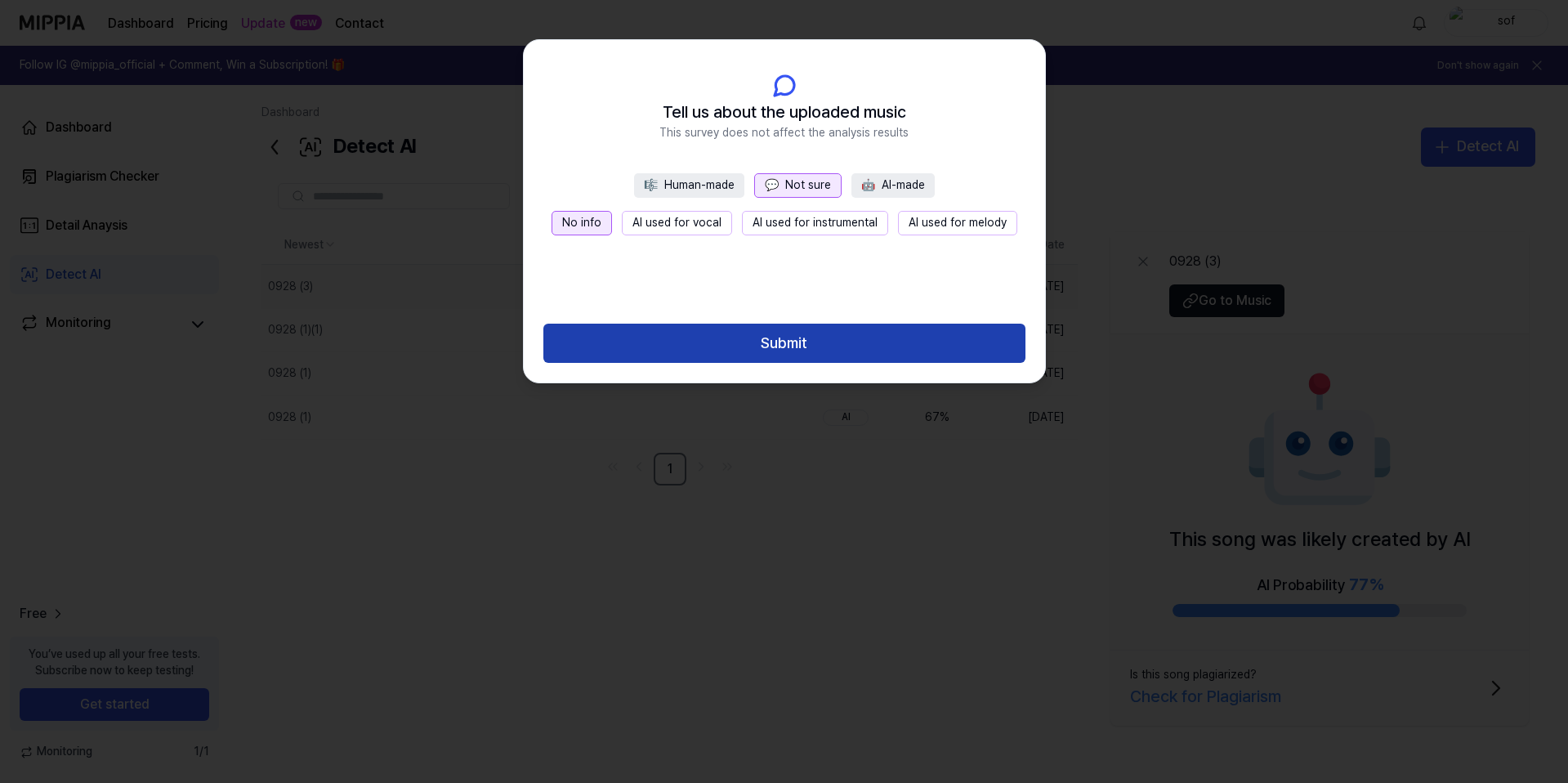
click at [631, 343] on button "Submit" at bounding box center [784, 343] width 483 height 40
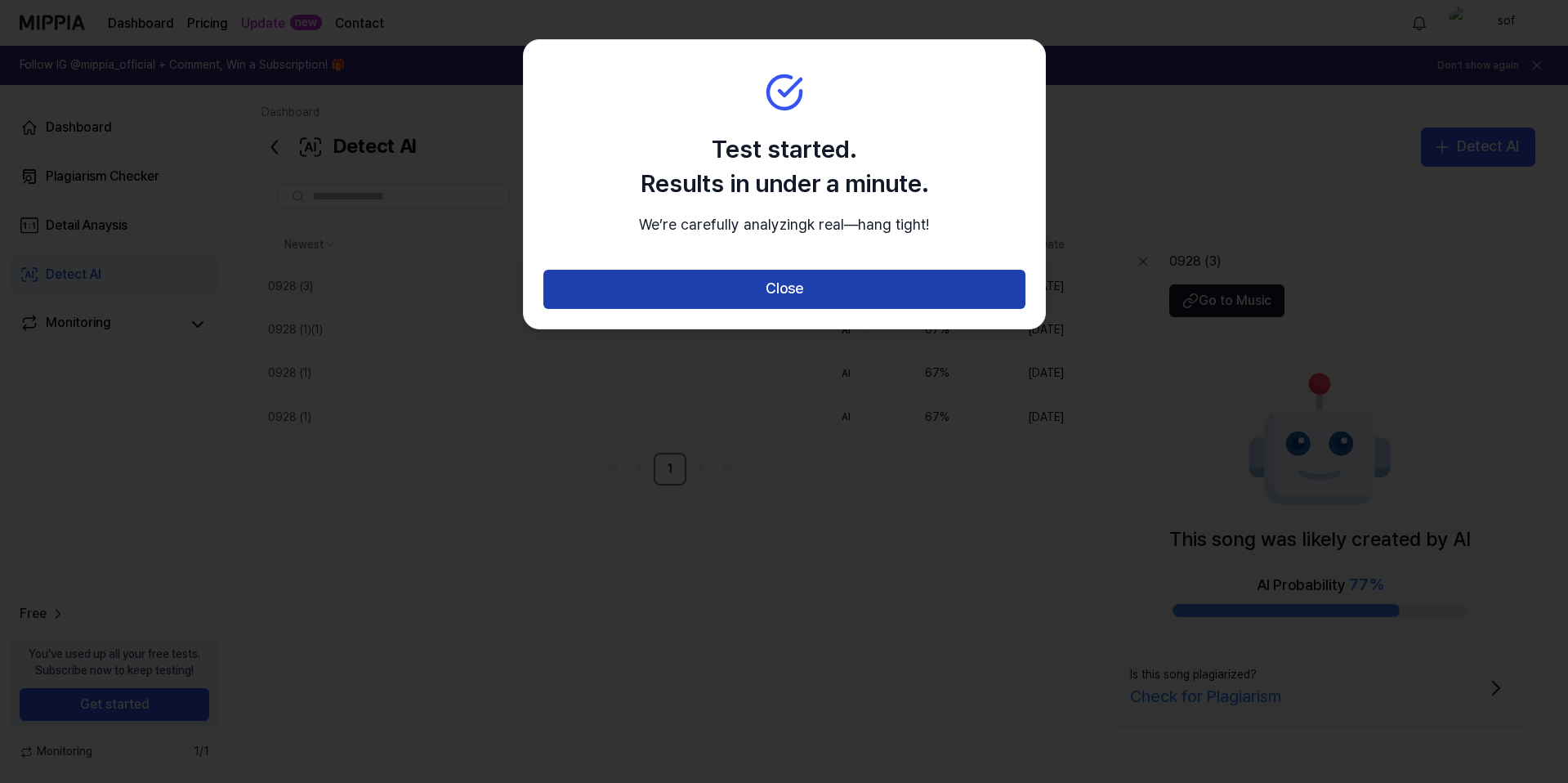
click at [649, 309] on button "Close" at bounding box center [784, 289] width 483 height 40
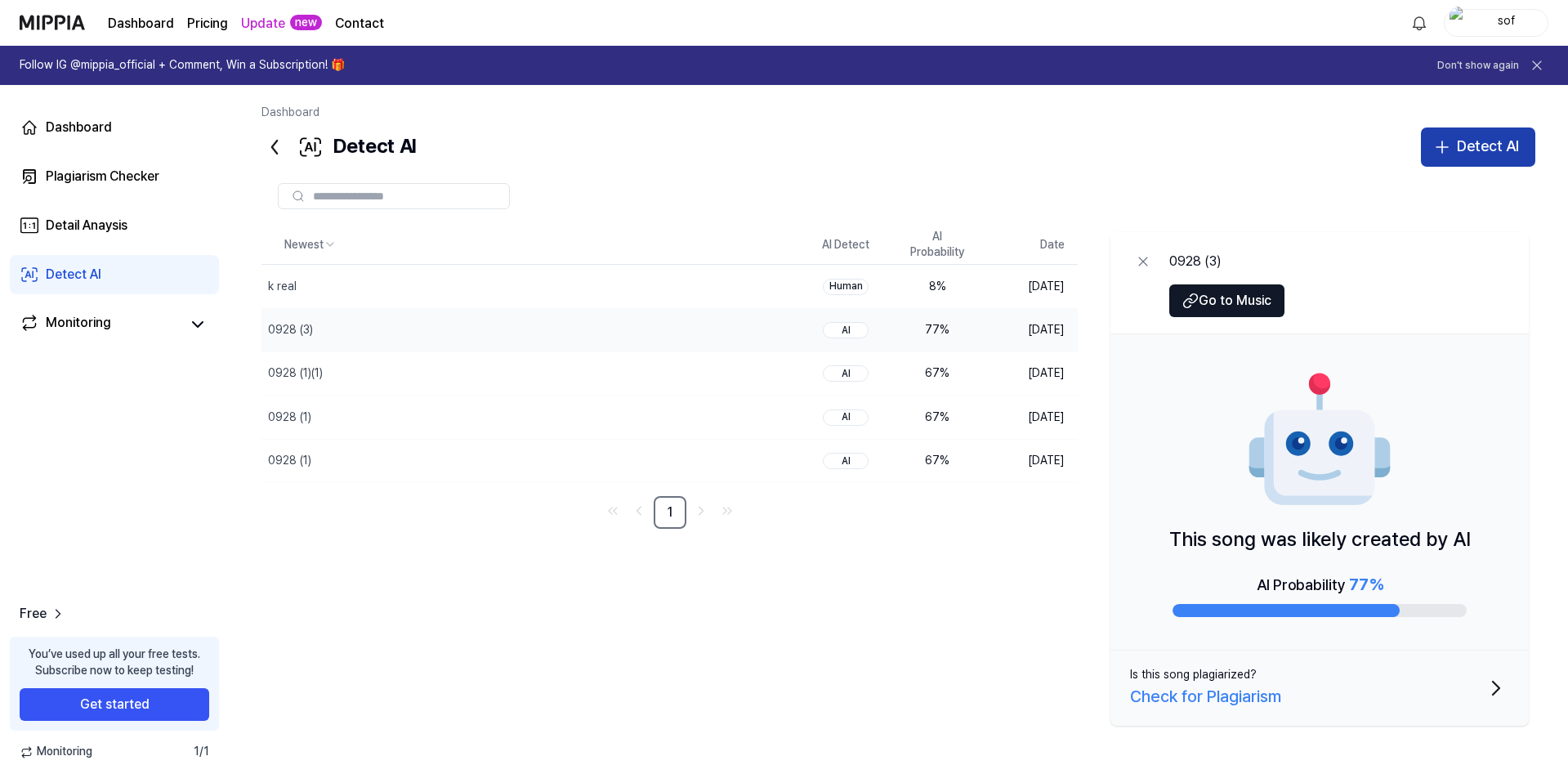
click at [1465, 130] on button "Detect AI" at bounding box center [1479, 146] width 115 height 40
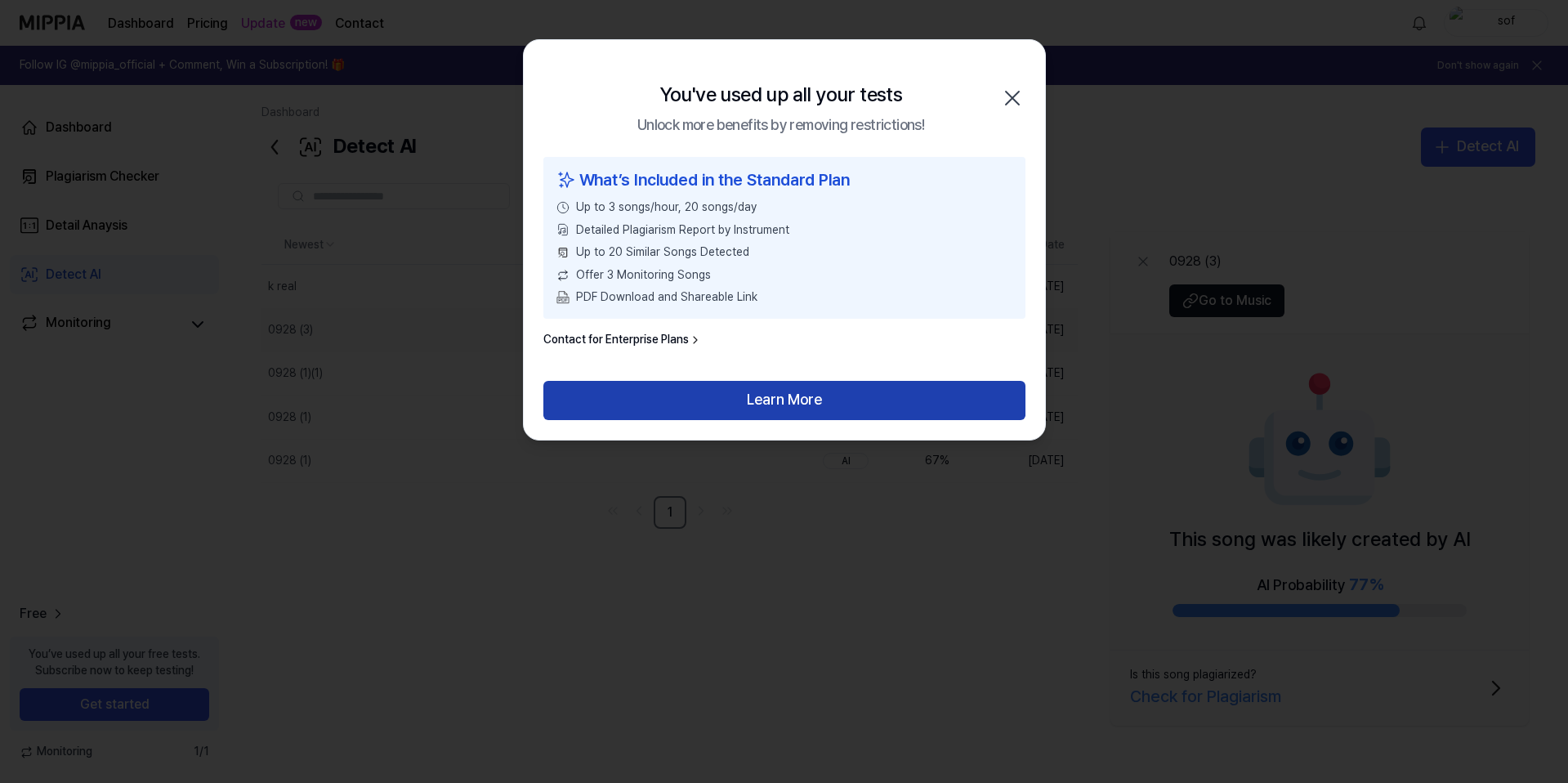
click at [682, 401] on button "Learn More" at bounding box center [784, 400] width 483 height 40
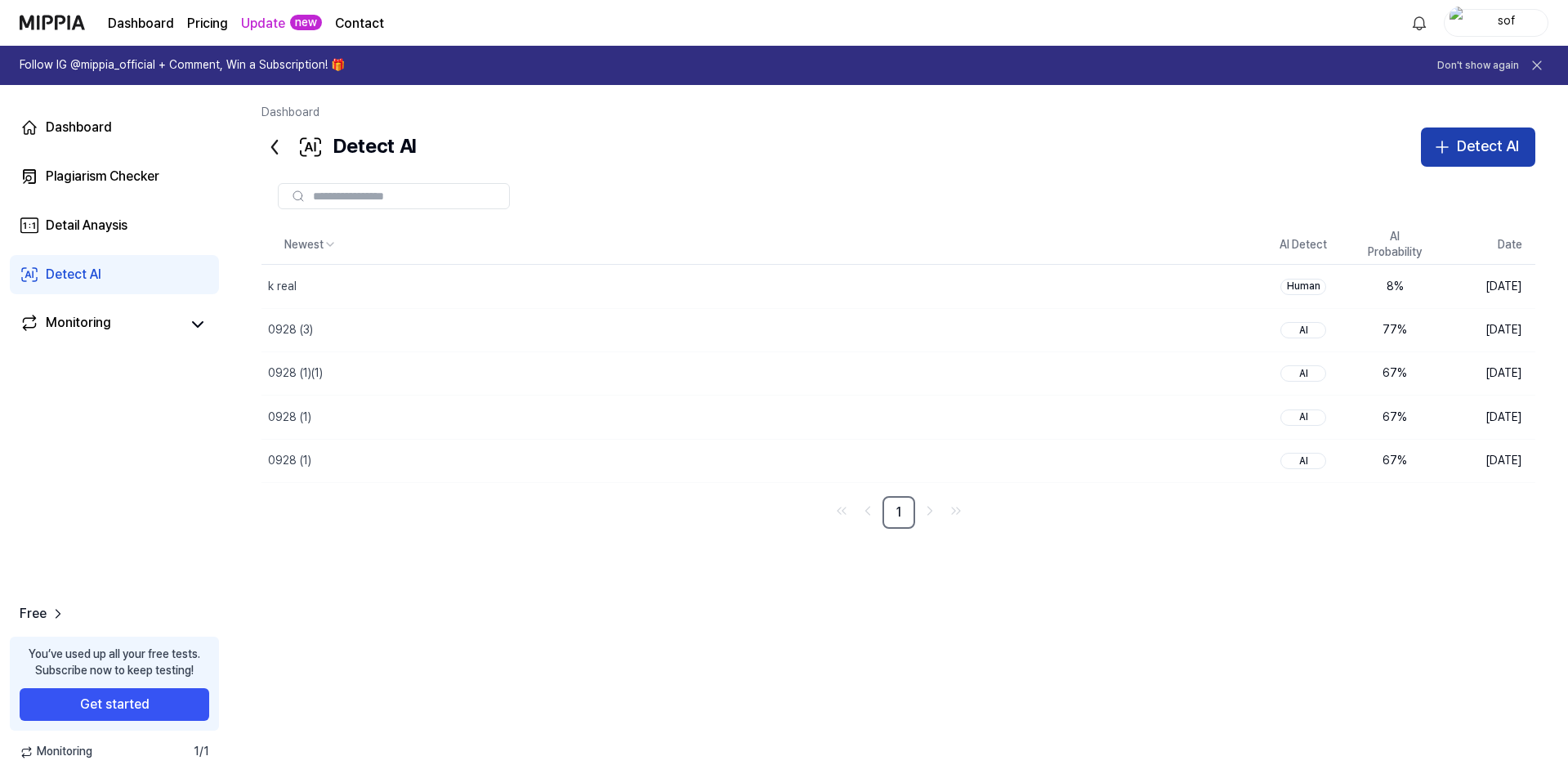
click at [1443, 132] on button "Detect AI" at bounding box center [1479, 146] width 115 height 40
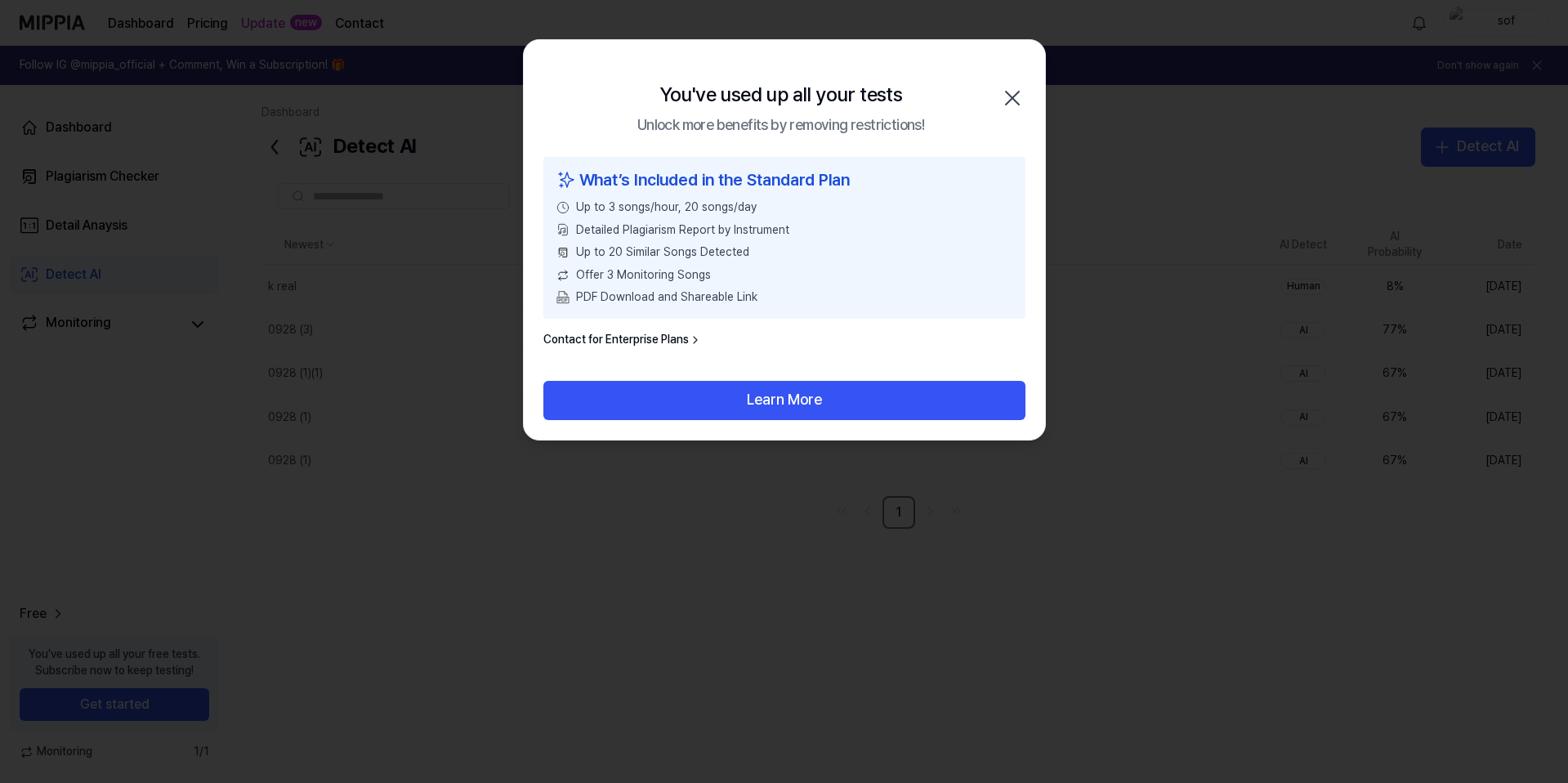
click at [1011, 89] on icon "button" at bounding box center [1012, 98] width 26 height 26
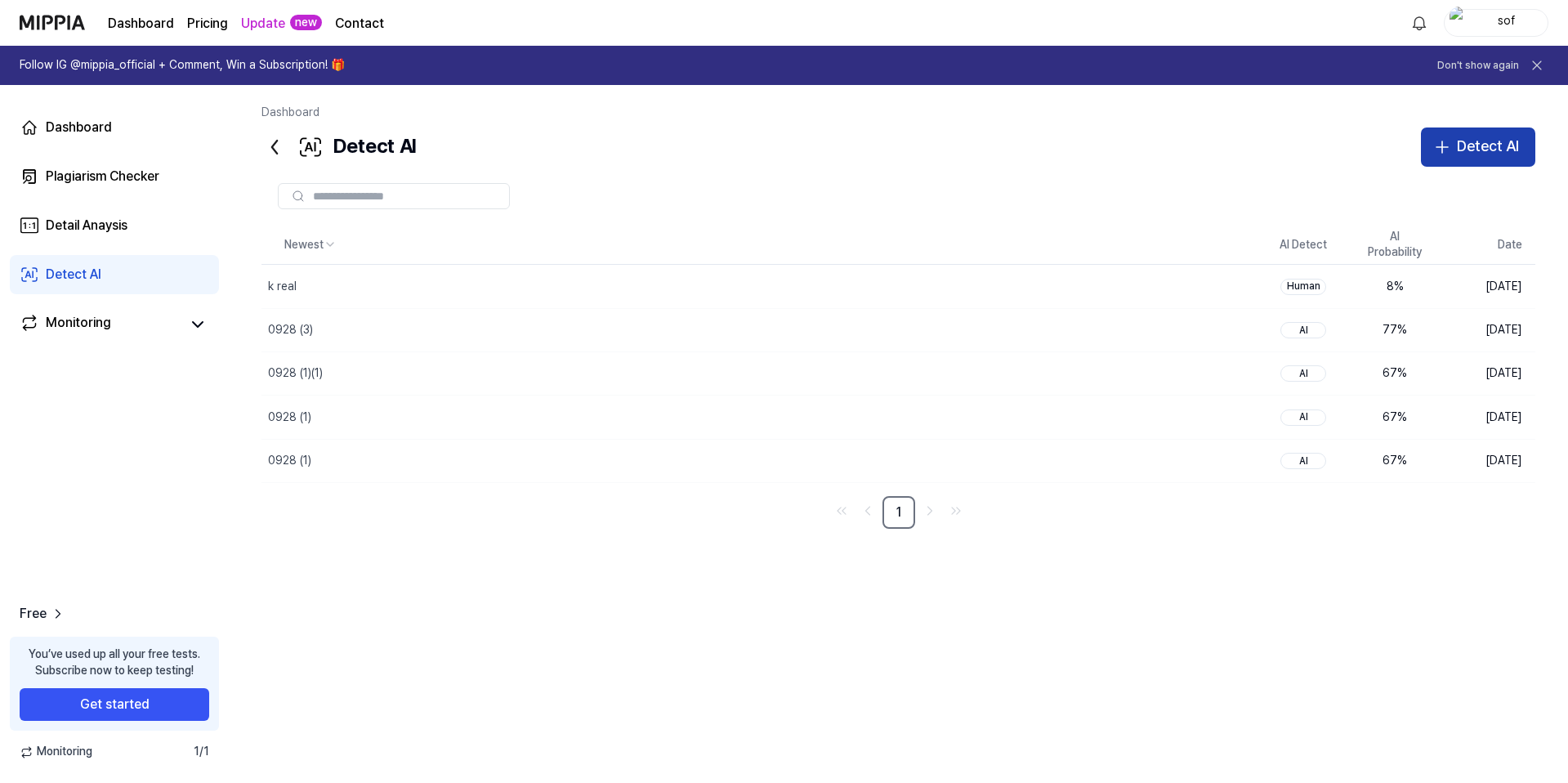
click at [1492, 145] on div "Detect AI" at bounding box center [1488, 146] width 62 height 24
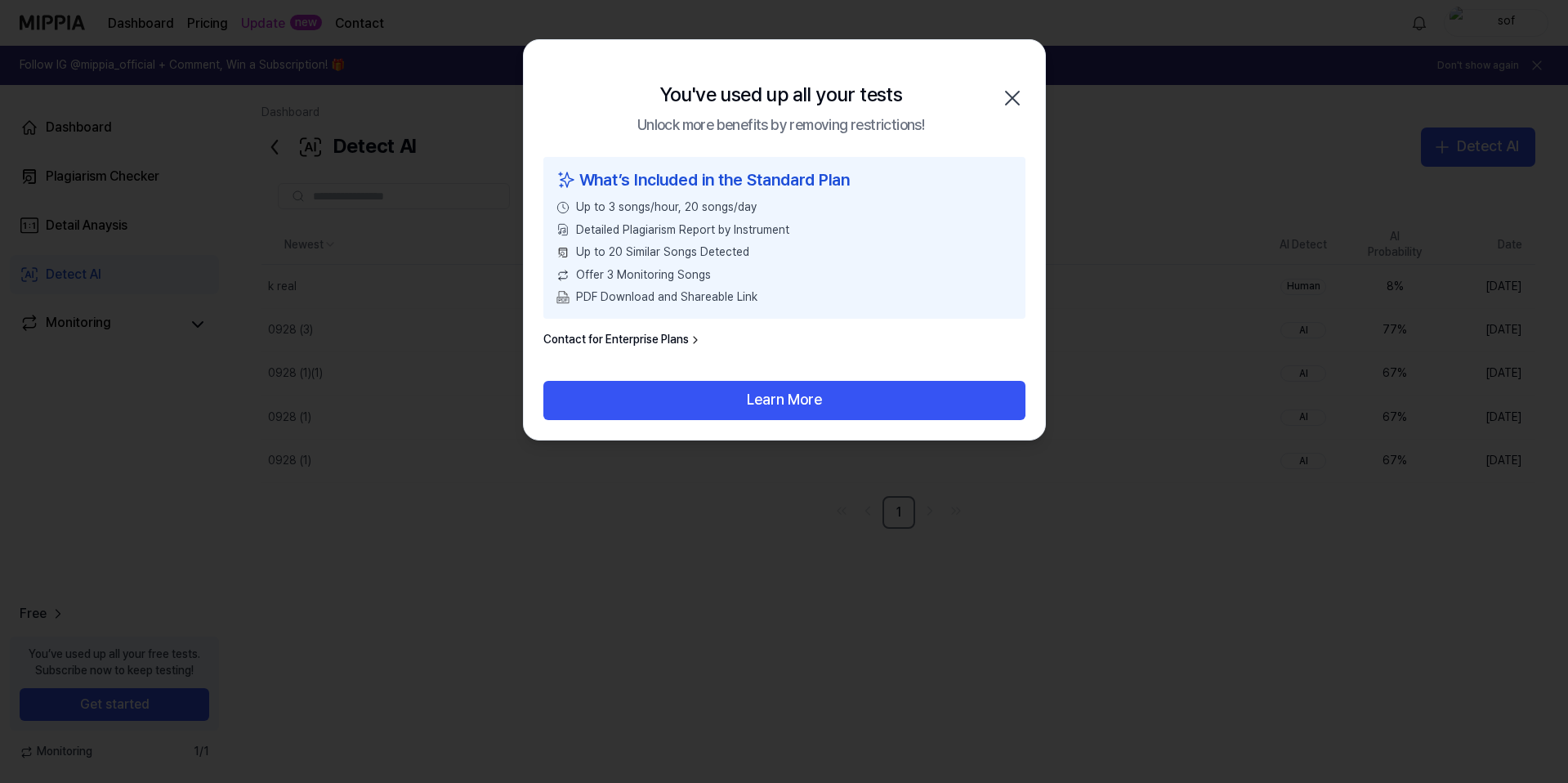
click at [853, 428] on div "Learn More" at bounding box center [784, 410] width 521 height 59
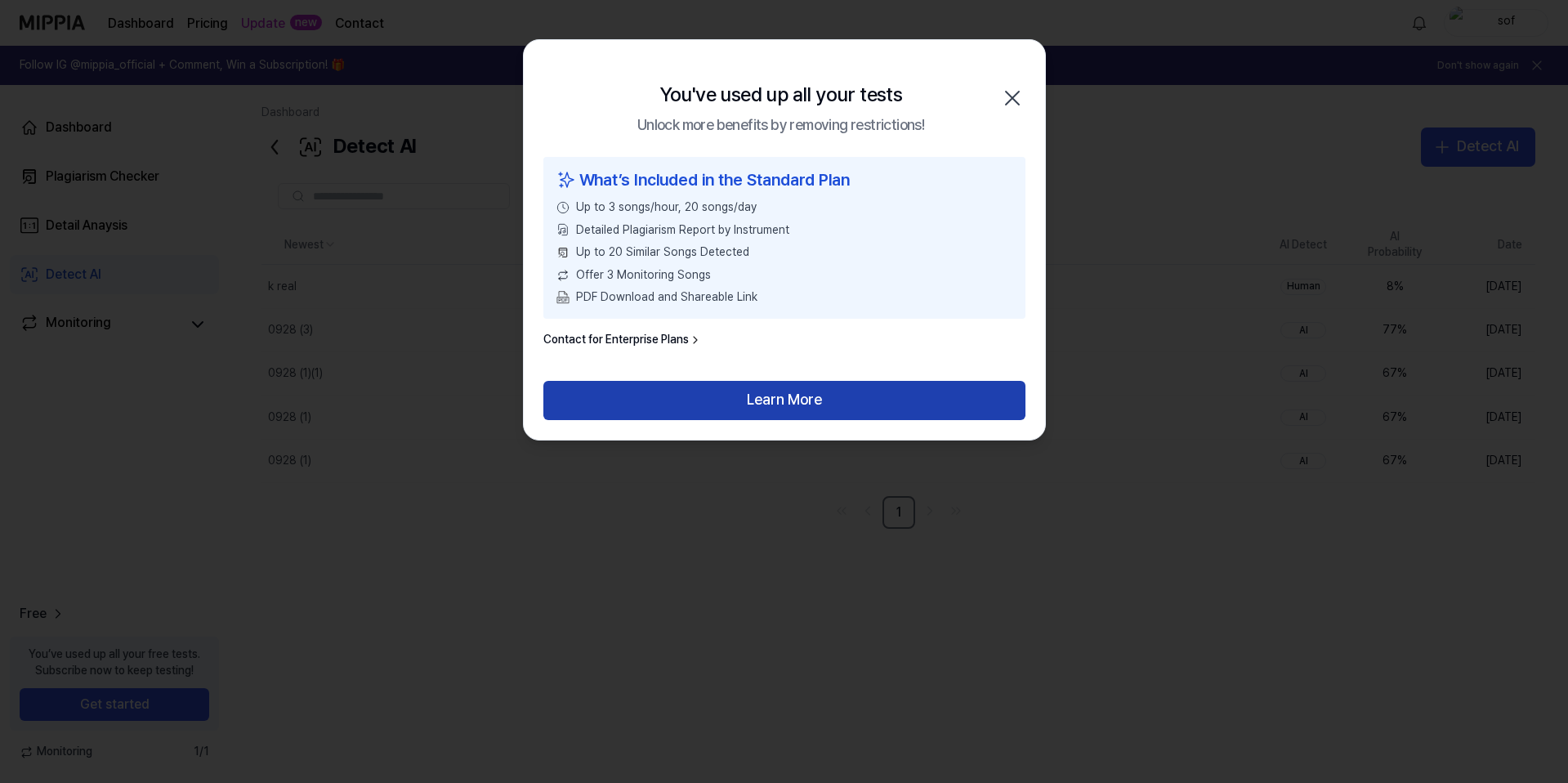
click at [854, 413] on button "Learn More" at bounding box center [784, 400] width 483 height 40
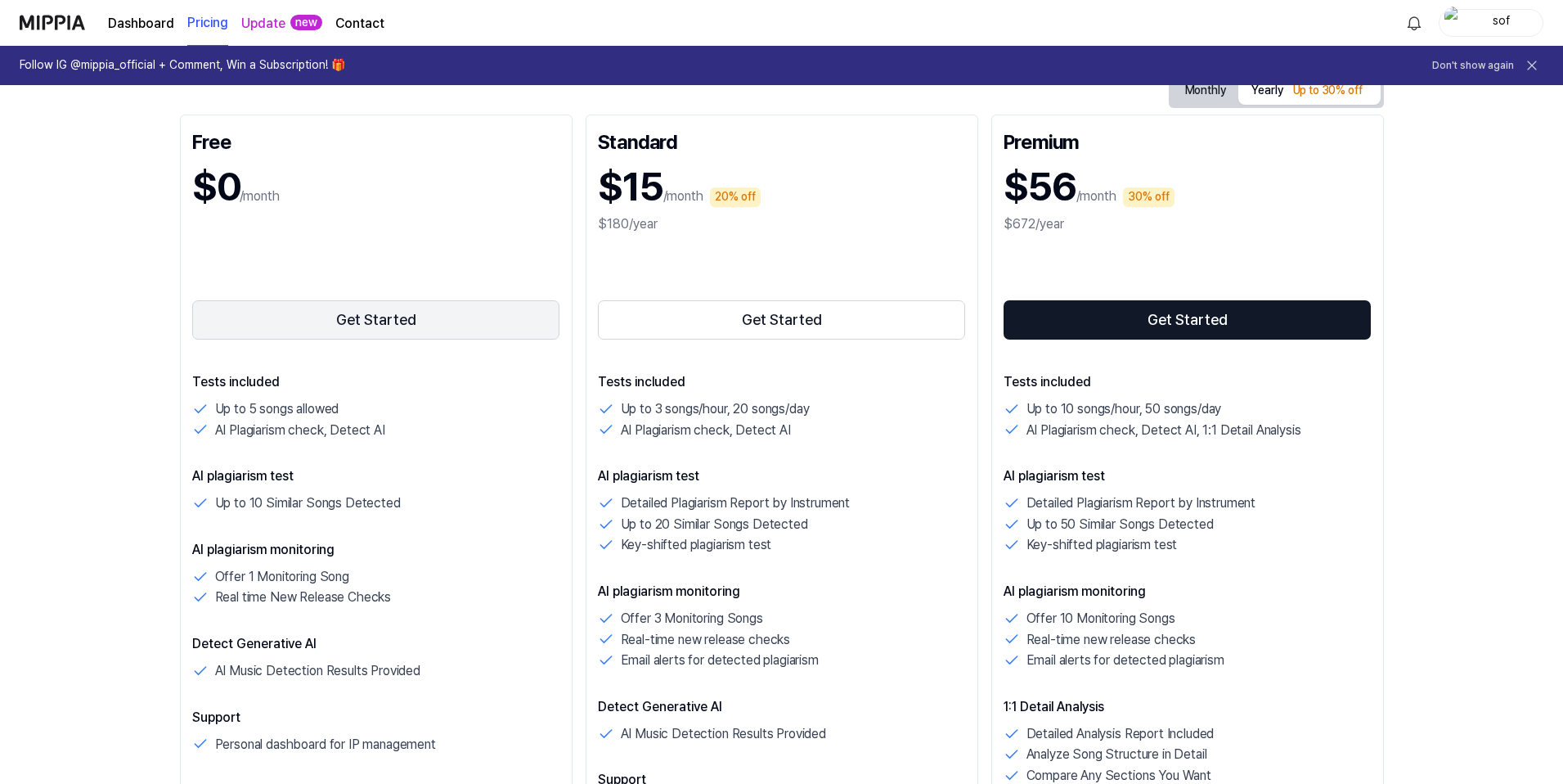
scroll to position [164, 0]
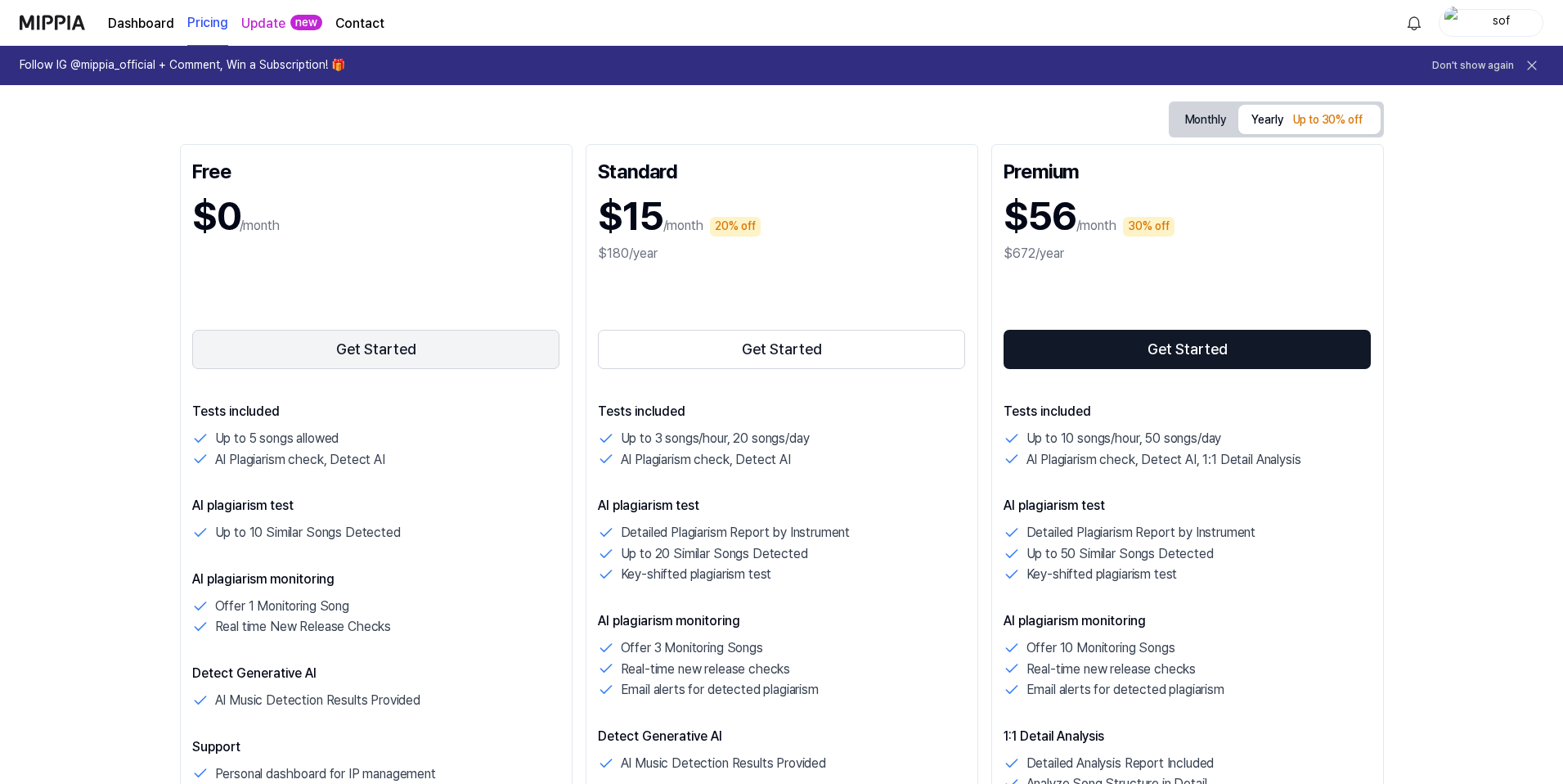
click at [357, 346] on button "Get Started" at bounding box center [376, 349] width 368 height 40
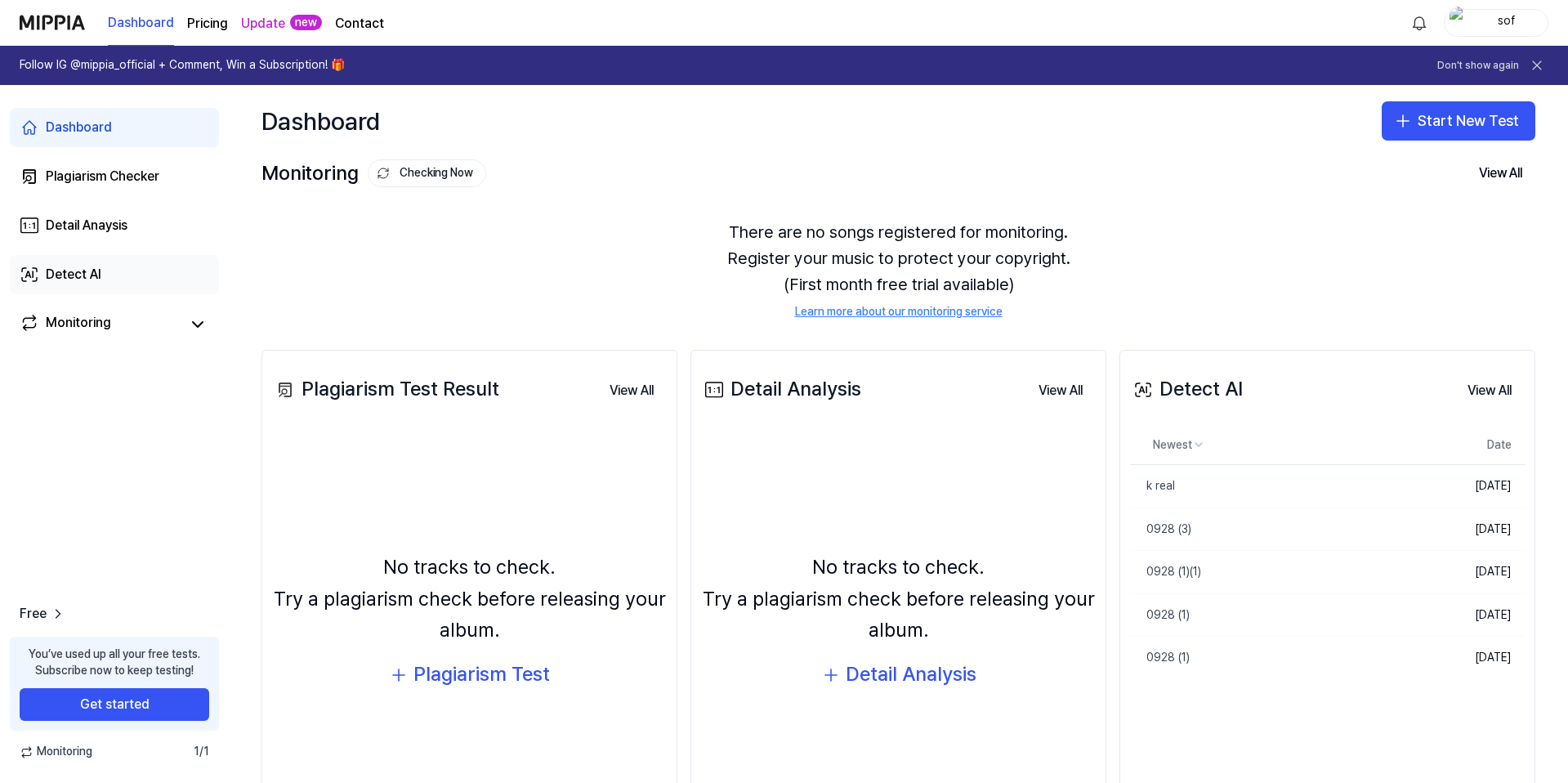
click at [139, 277] on link "Detect AI" at bounding box center [115, 274] width 209 height 40
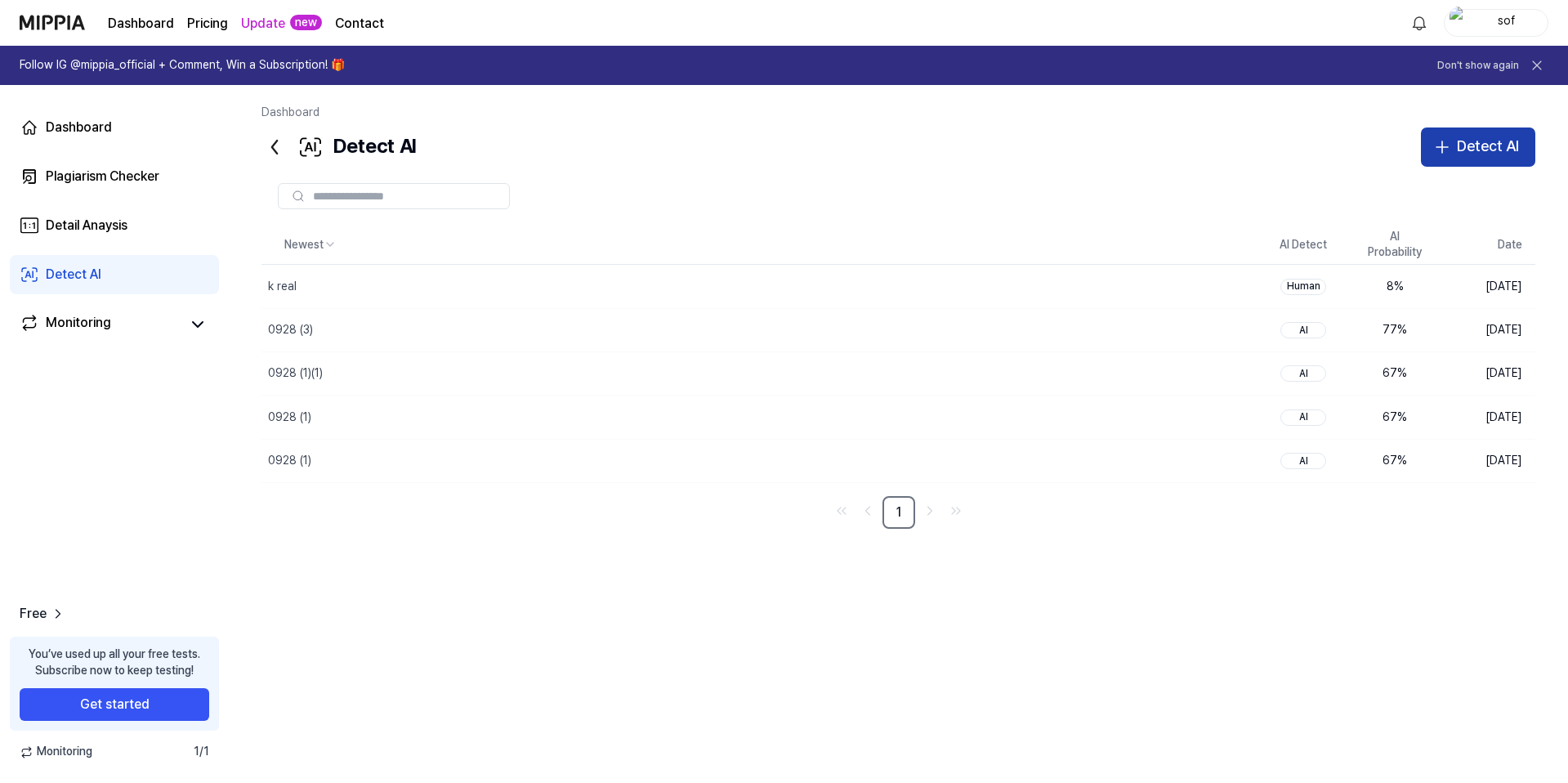
click at [1460, 161] on button "Detect AI" at bounding box center [1479, 146] width 115 height 40
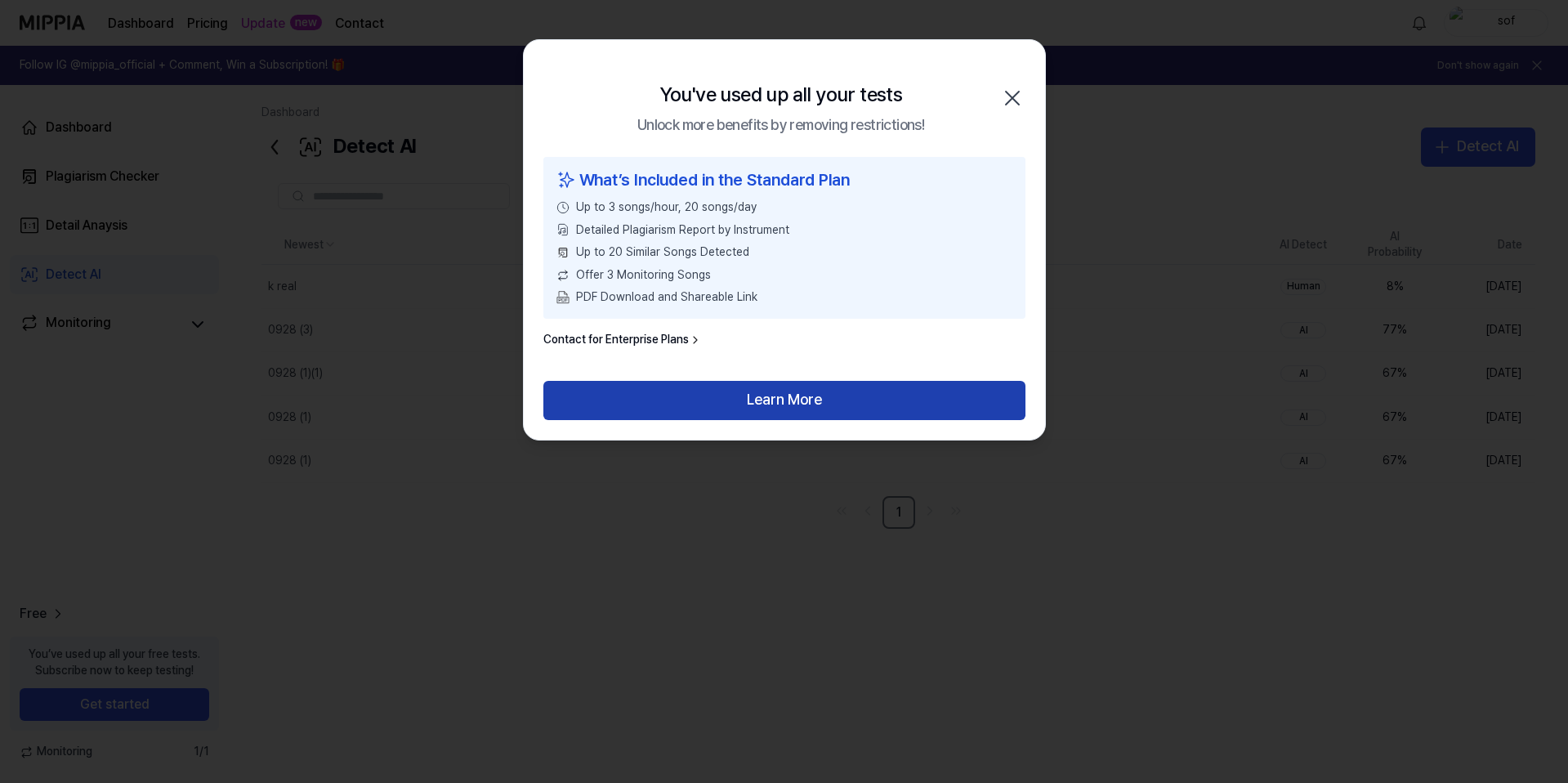
click at [680, 415] on button "Learn More" at bounding box center [784, 400] width 483 height 40
